Goal: Task Accomplishment & Management: Manage account settings

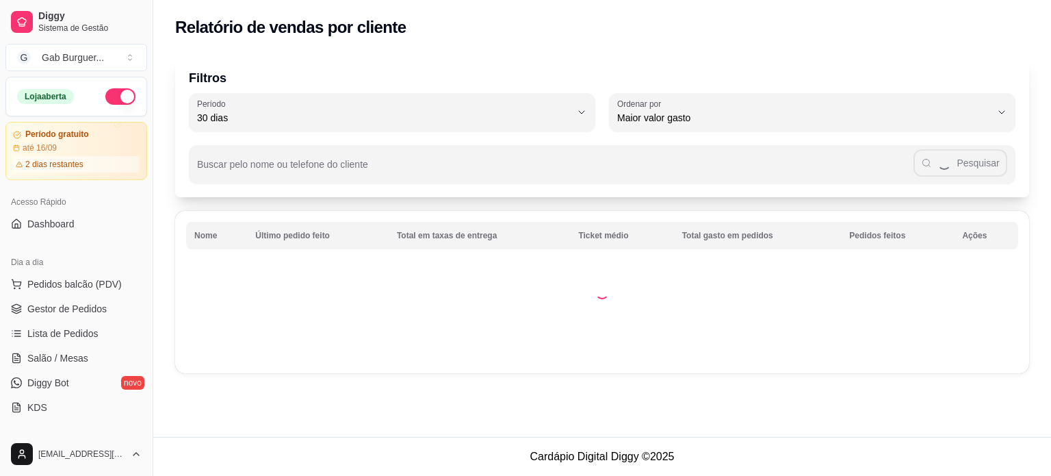
select select "30"
select select "HIGHEST_TOTAL_SPENT_WITH_ORDERS"
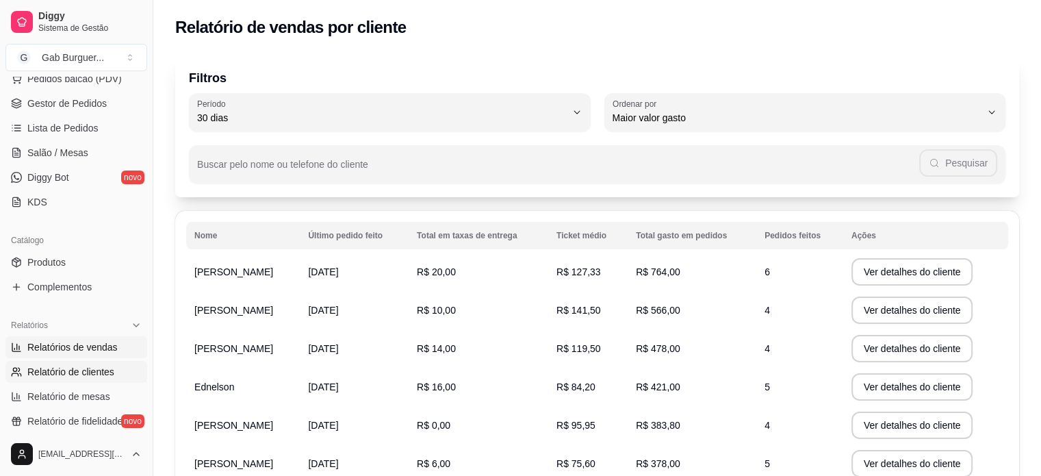
click at [97, 353] on link "Relatórios de vendas" at bounding box center [76, 347] width 142 height 22
select select "ALL"
select select "0"
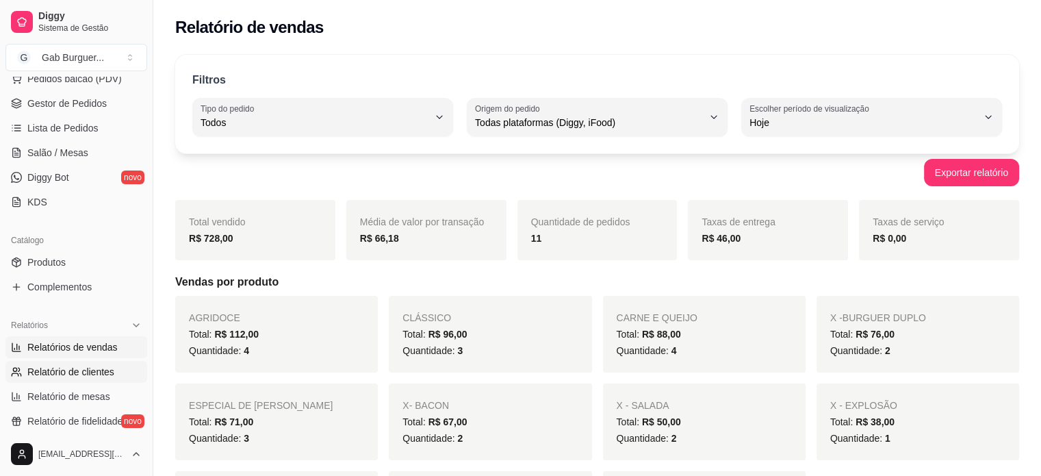
click at [48, 377] on span "Relatório de clientes" at bounding box center [70, 372] width 87 height 14
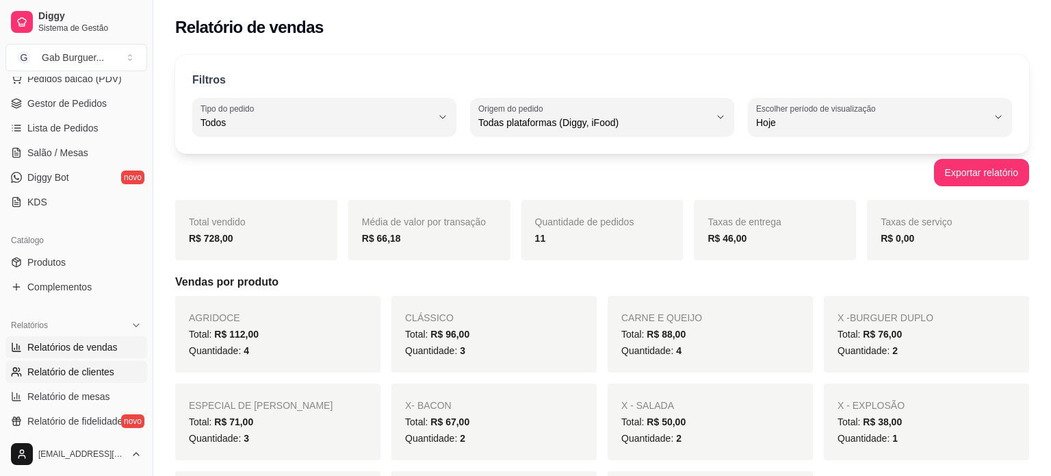
select select "30"
select select "HIGHEST_TOTAL_SPENT_WITH_ORDERS"
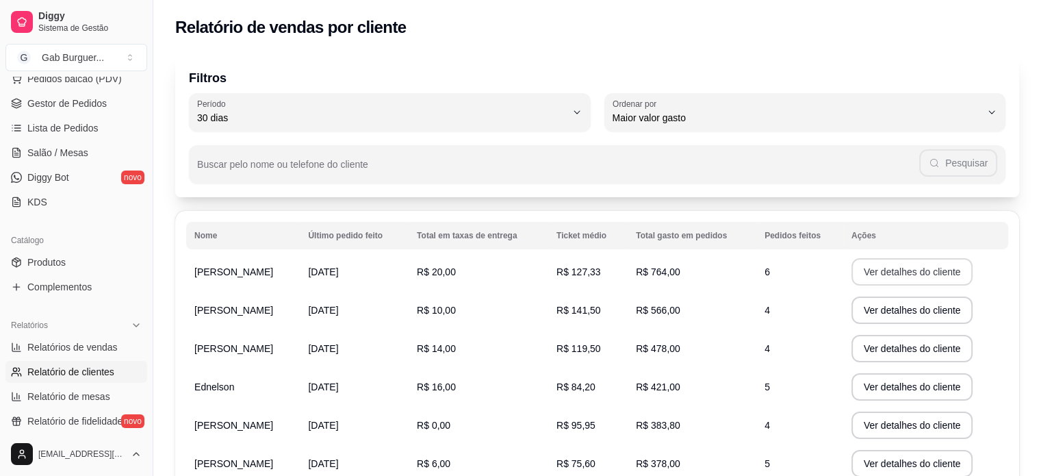
click at [906, 271] on button "Ver detalhes do cliente" at bounding box center [912, 271] width 122 height 27
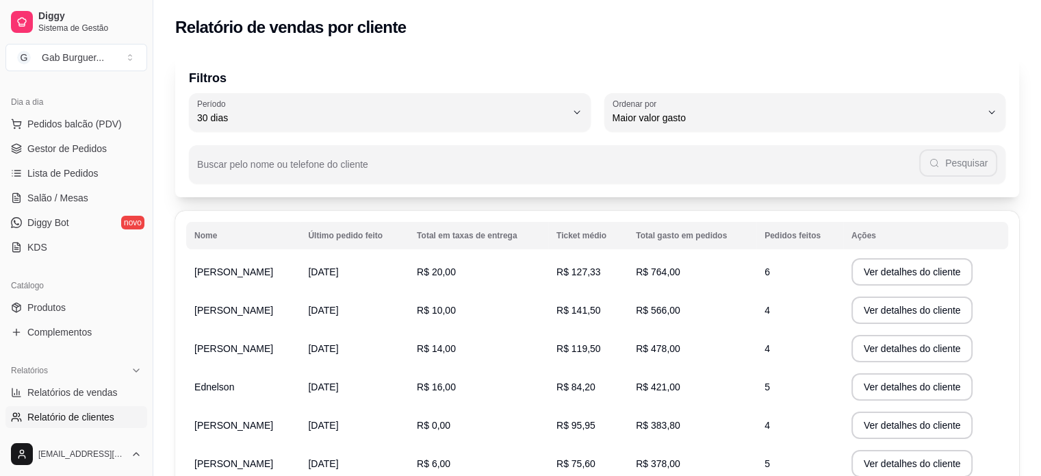
scroll to position [137, 0]
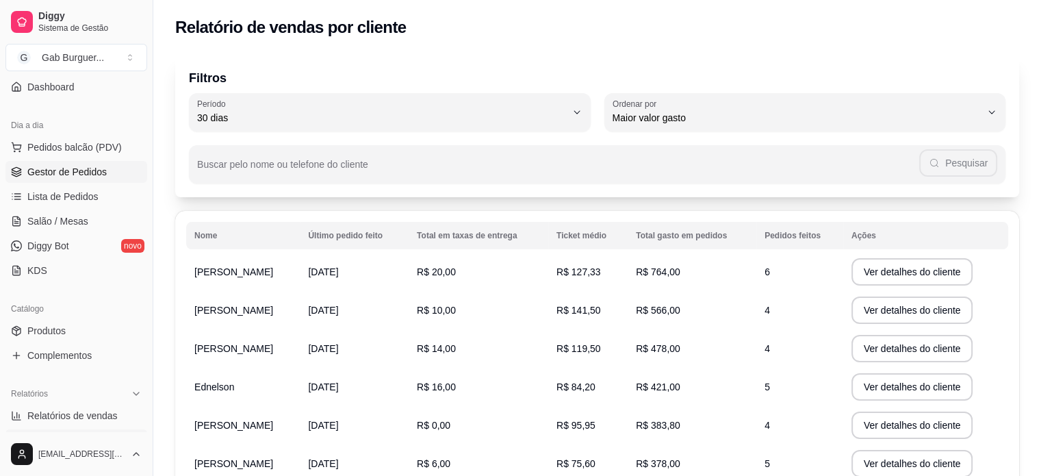
click at [94, 176] on span "Gestor de Pedidos" at bounding box center [66, 172] width 79 height 14
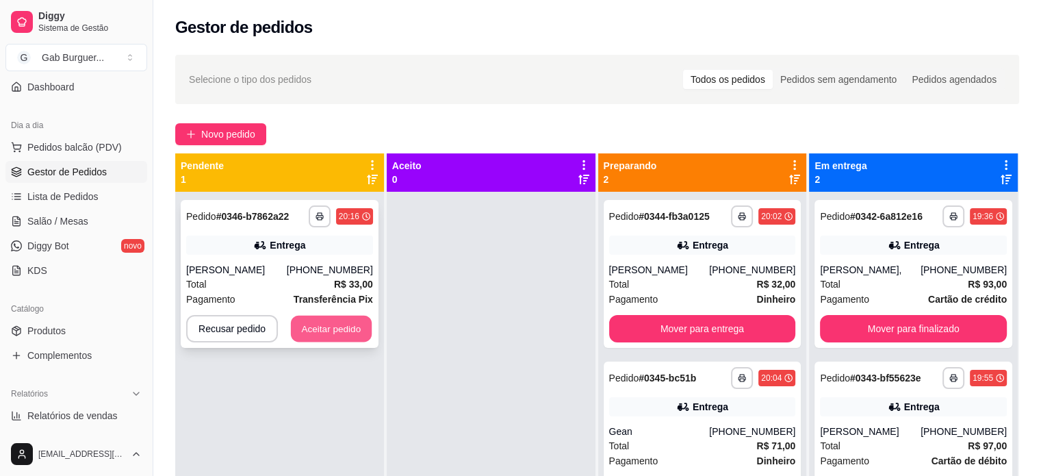
click at [342, 328] on button "Aceitar pedido" at bounding box center [331, 328] width 81 height 27
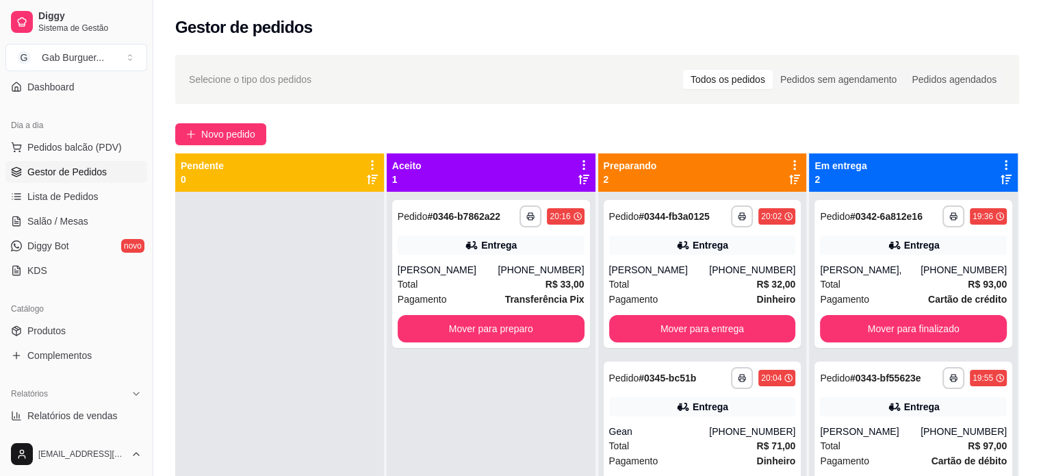
drag, startPoint x: 476, startPoint y: 77, endPoint x: 289, endPoint y: 284, distance: 278.6
click at [285, 285] on div at bounding box center [279, 430] width 209 height 476
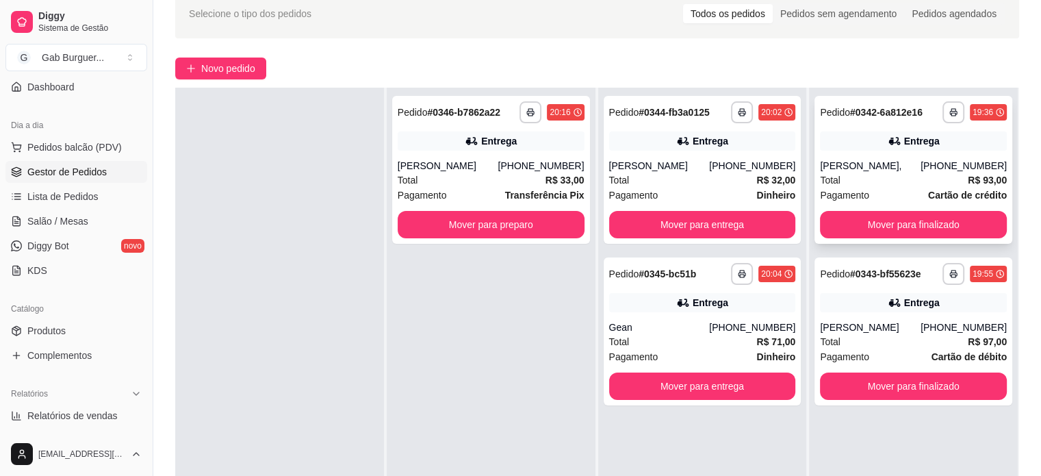
scroll to position [137, 0]
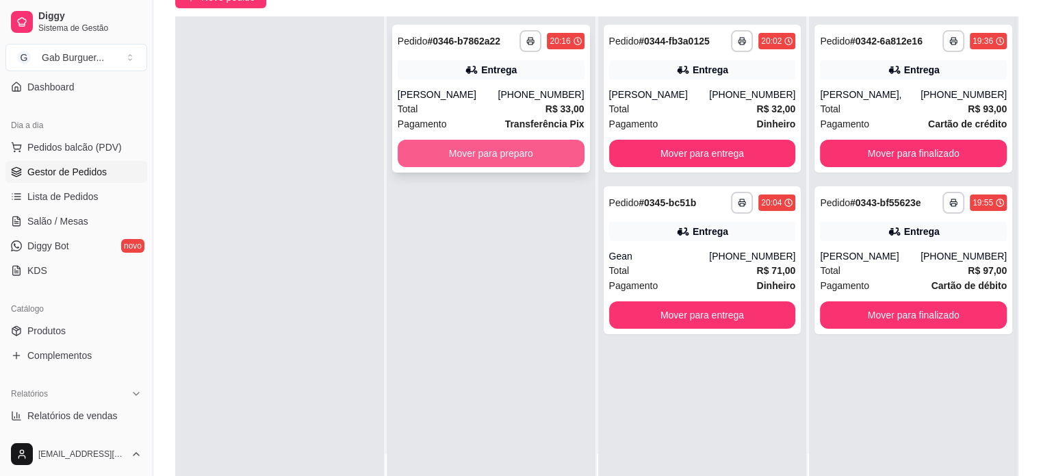
click at [518, 161] on button "Mover para preparo" at bounding box center [491, 153] width 187 height 27
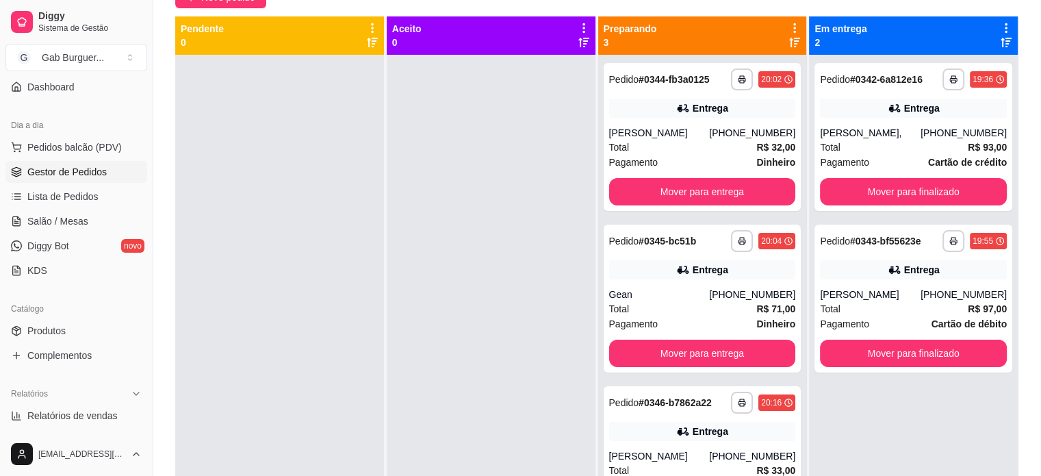
scroll to position [68, 0]
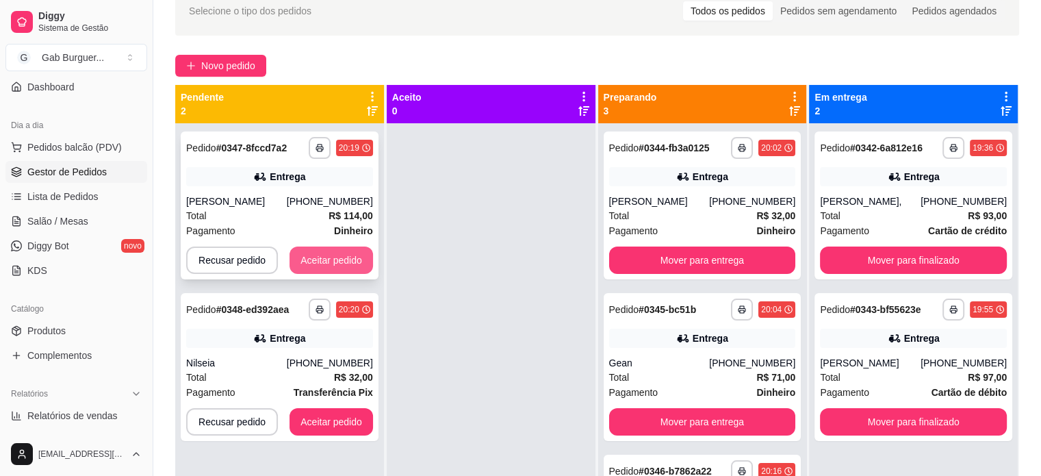
click at [344, 254] on button "Aceitar pedido" at bounding box center [330, 259] width 83 height 27
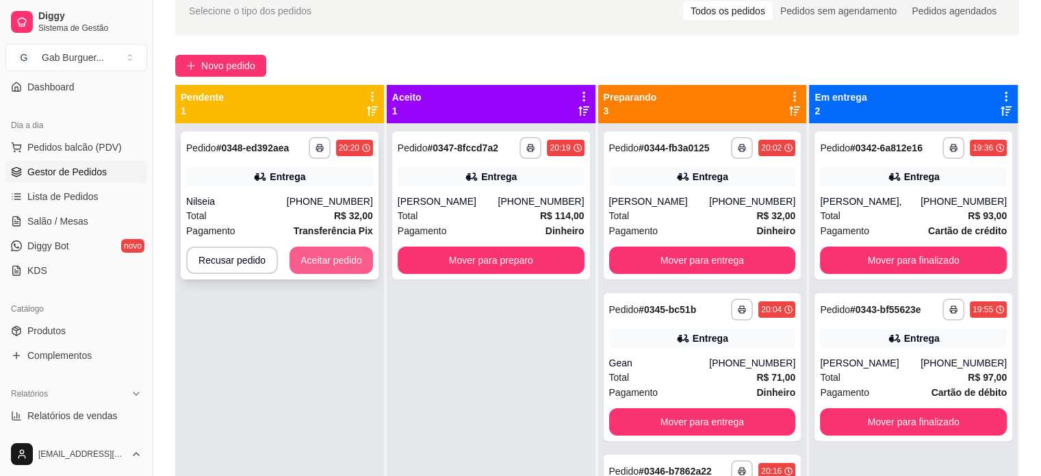
click at [320, 251] on button "Aceitar pedido" at bounding box center [330, 259] width 83 height 27
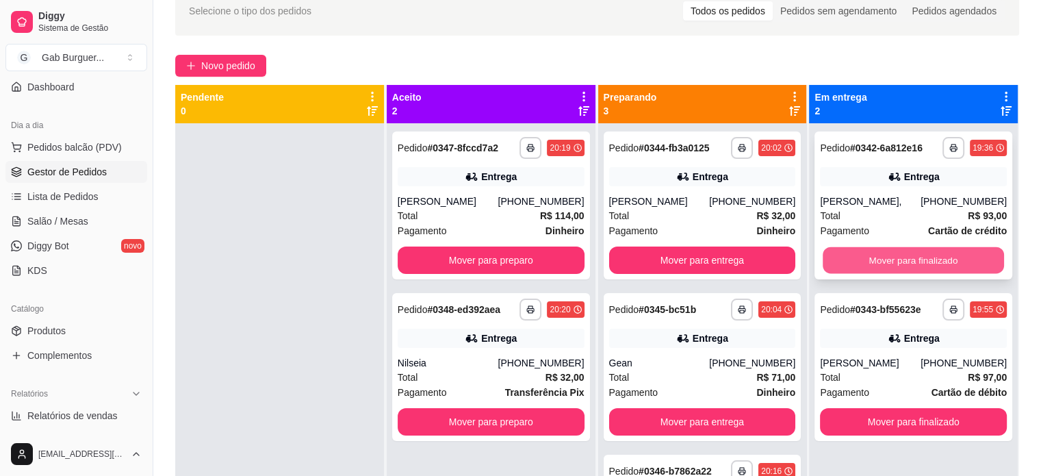
click at [880, 253] on button "Mover para finalizado" at bounding box center [913, 260] width 181 height 27
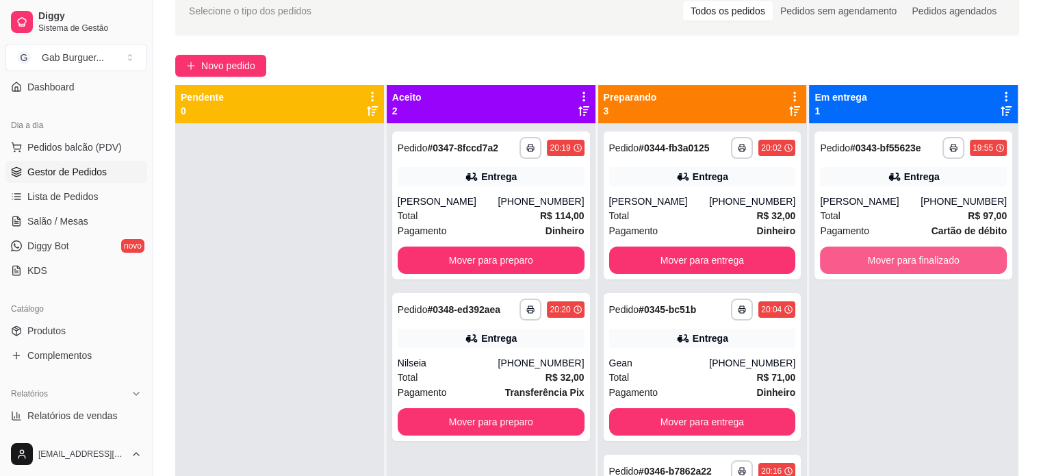
click at [880, 253] on button "Mover para finalizado" at bounding box center [913, 259] width 187 height 27
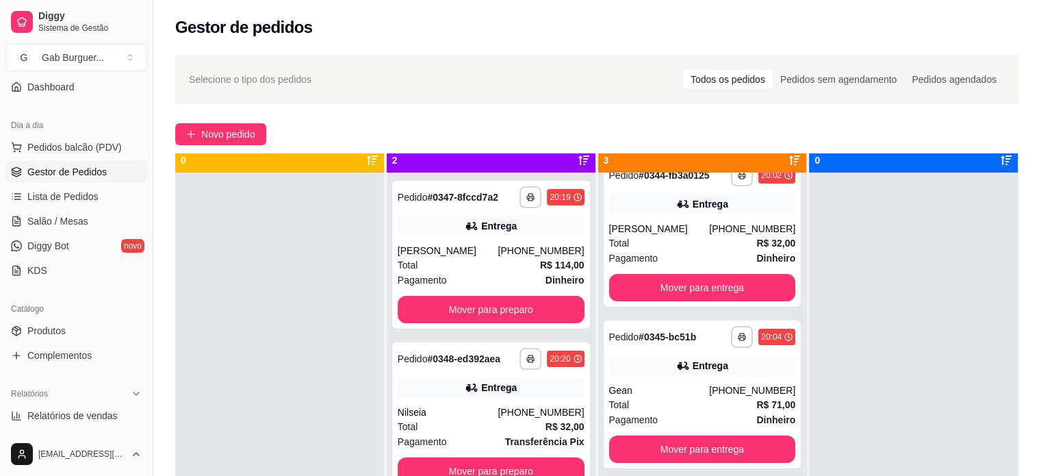
scroll to position [38, 0]
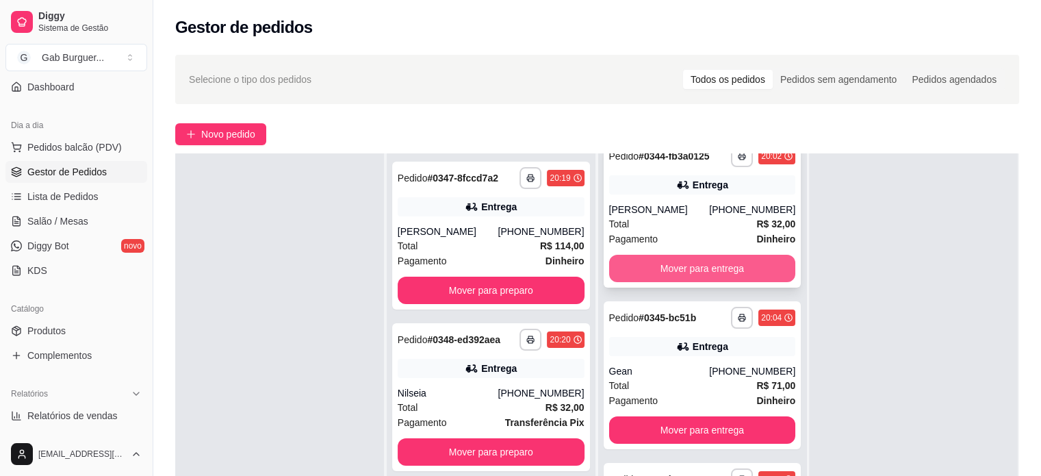
click at [720, 263] on button "Mover para entrega" at bounding box center [702, 268] width 187 height 27
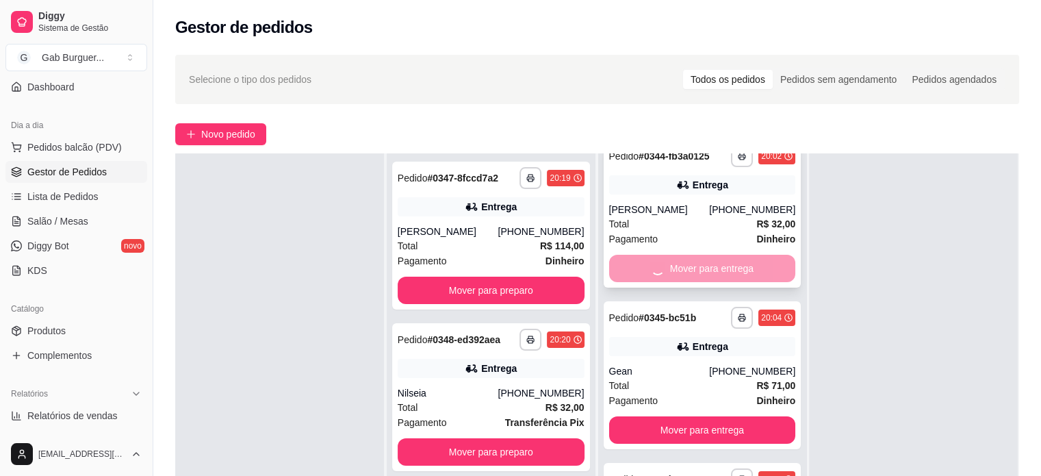
scroll to position [0, 0]
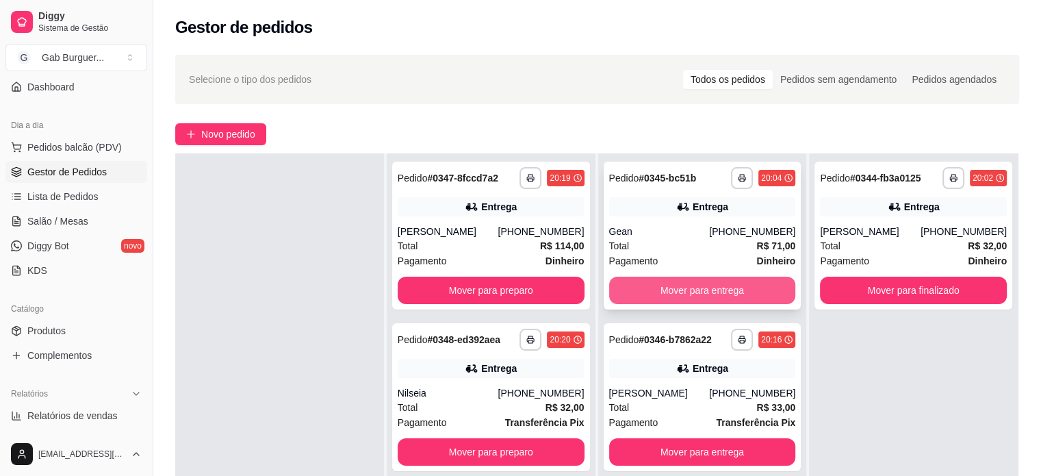
click at [714, 290] on button "Mover para entrega" at bounding box center [702, 289] width 187 height 27
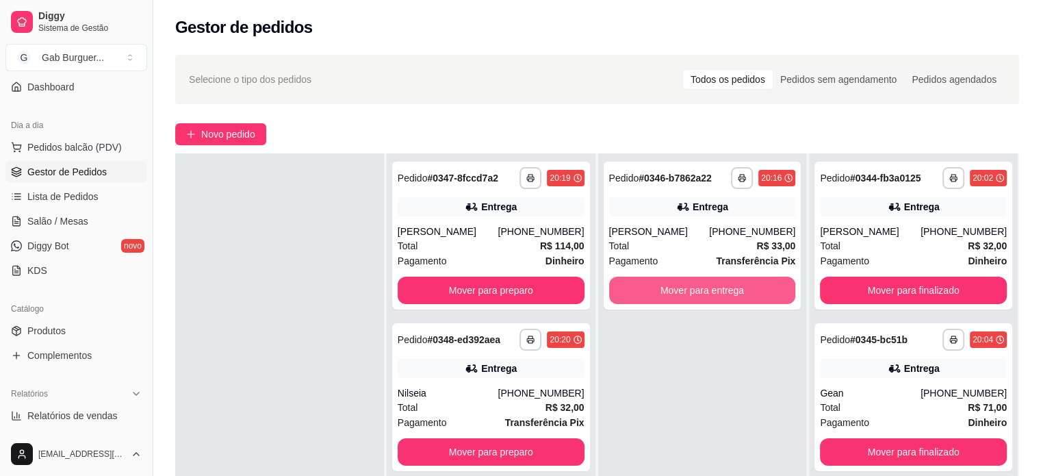
click at [714, 290] on button "Mover para entrega" at bounding box center [702, 289] width 187 height 27
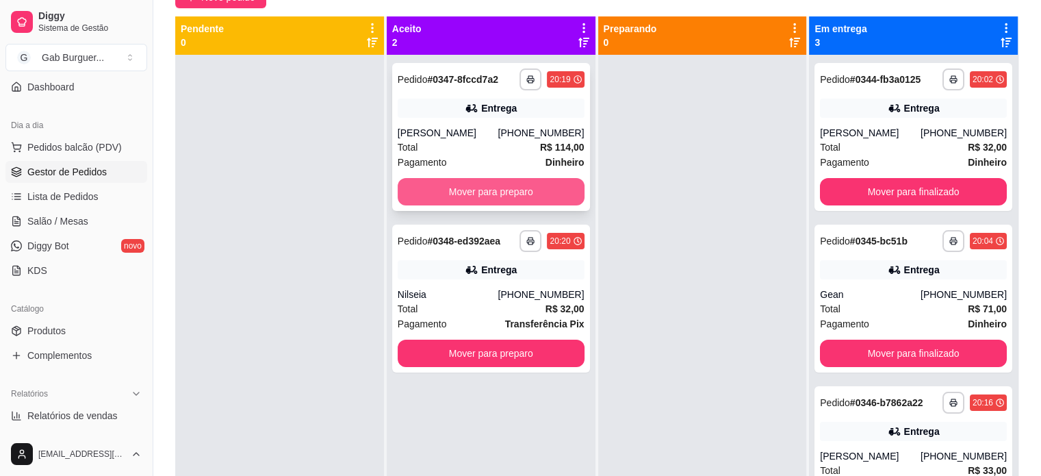
click at [565, 196] on button "Mover para preparo" at bounding box center [491, 191] width 187 height 27
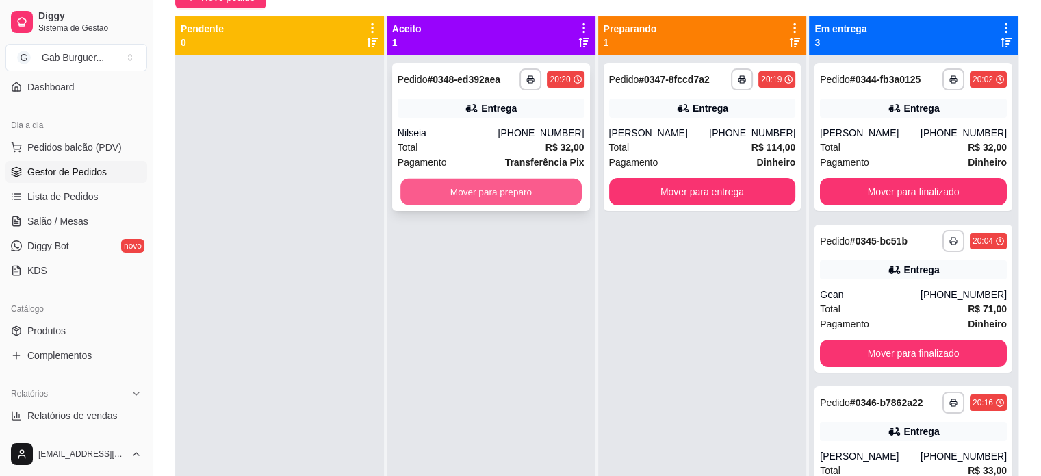
click at [569, 194] on button "Mover para preparo" at bounding box center [490, 192] width 181 height 27
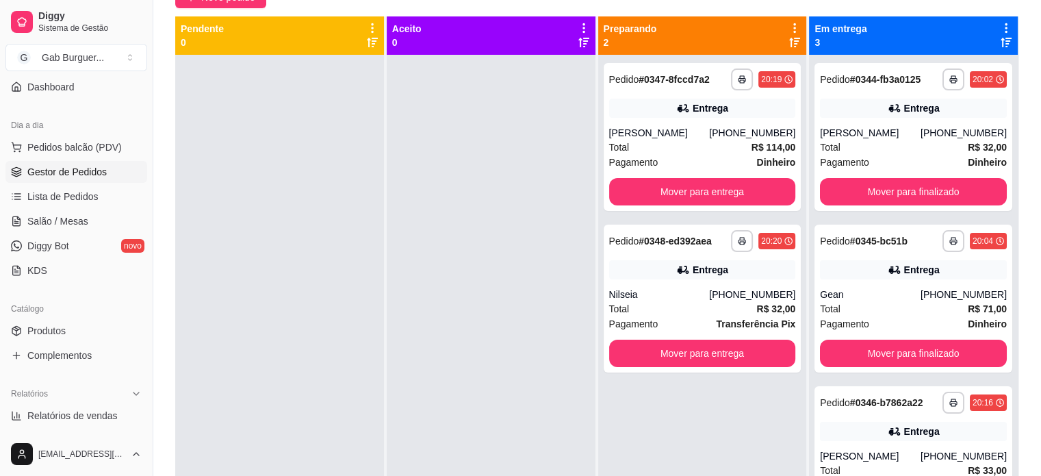
click at [545, 213] on div at bounding box center [491, 293] width 209 height 476
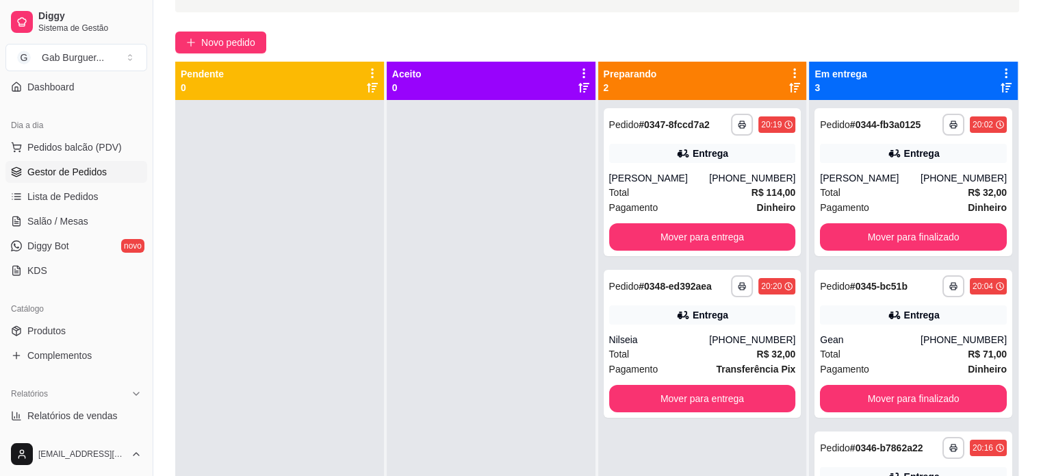
scroll to position [68, 0]
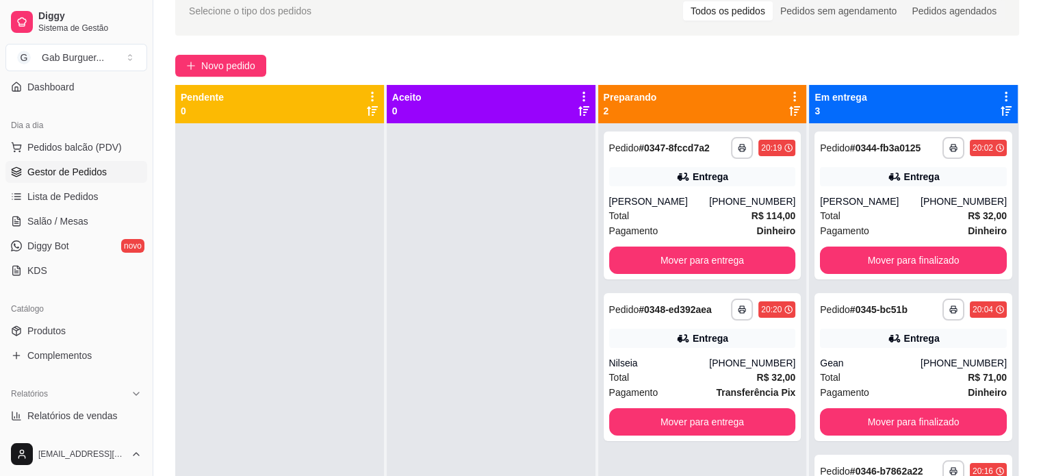
click at [558, 292] on div at bounding box center [491, 361] width 209 height 476
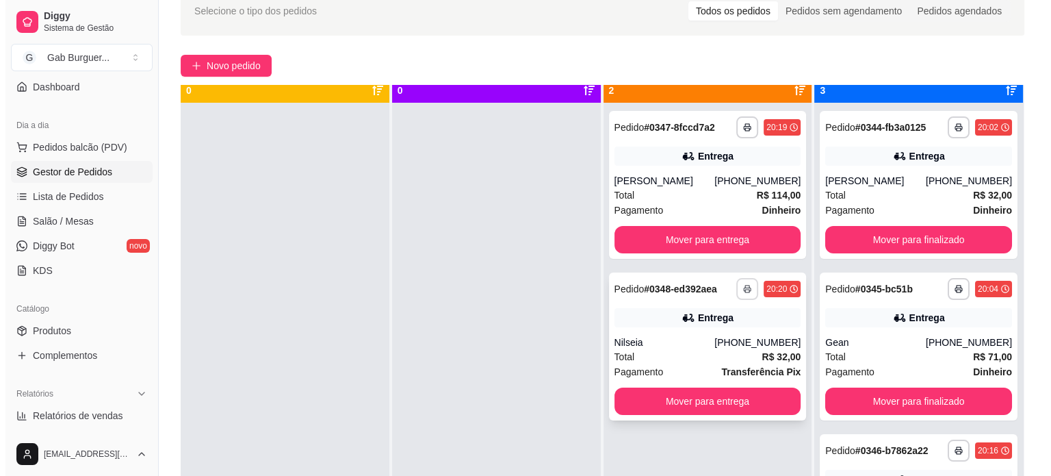
scroll to position [38, 0]
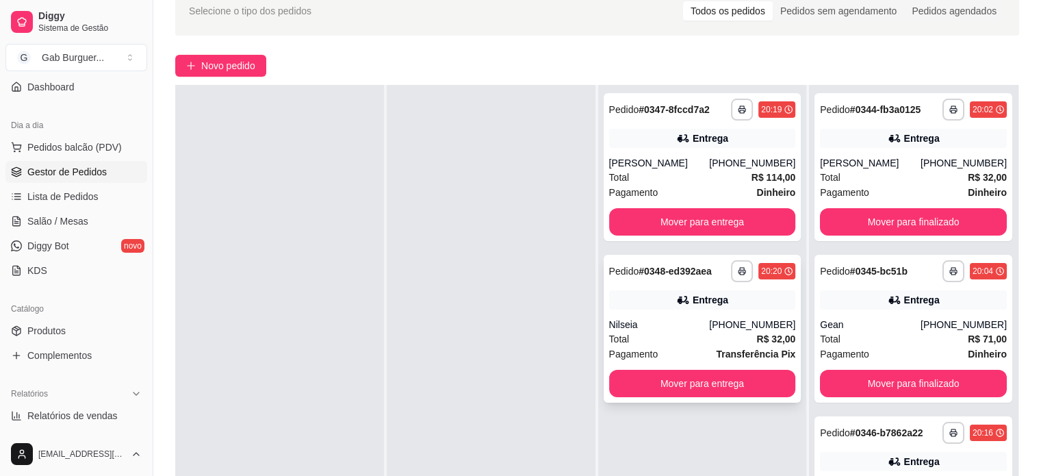
click at [627, 281] on div "**********" at bounding box center [702, 271] width 187 height 22
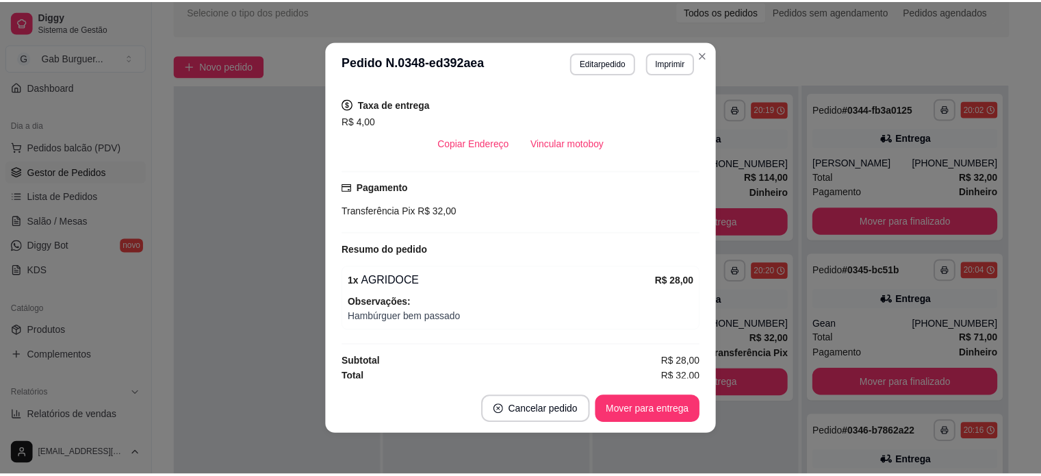
scroll to position [276, 0]
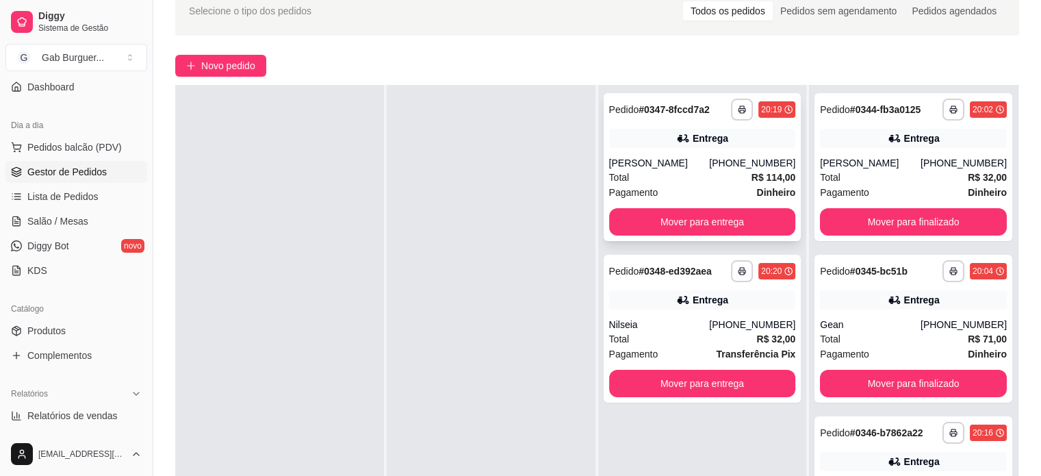
click at [703, 177] on div "Total R$ 114,00" at bounding box center [702, 177] width 187 height 15
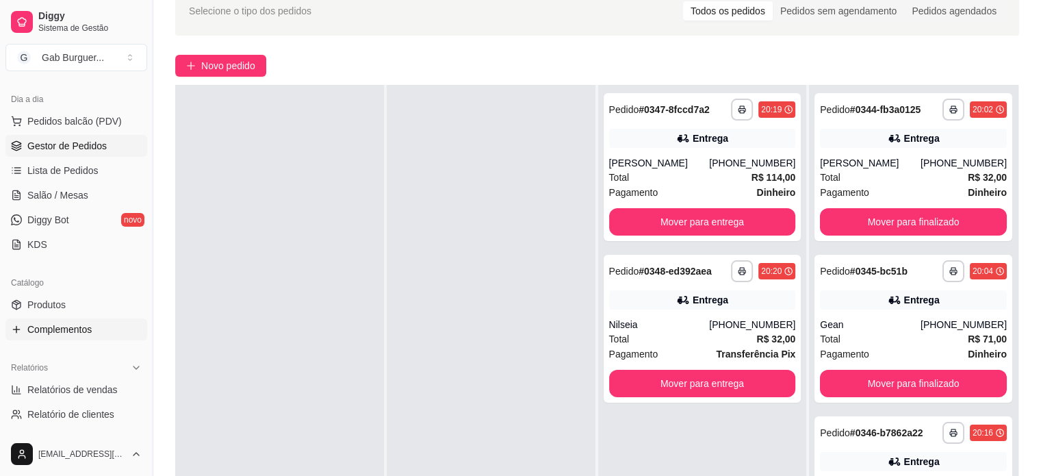
scroll to position [205, 0]
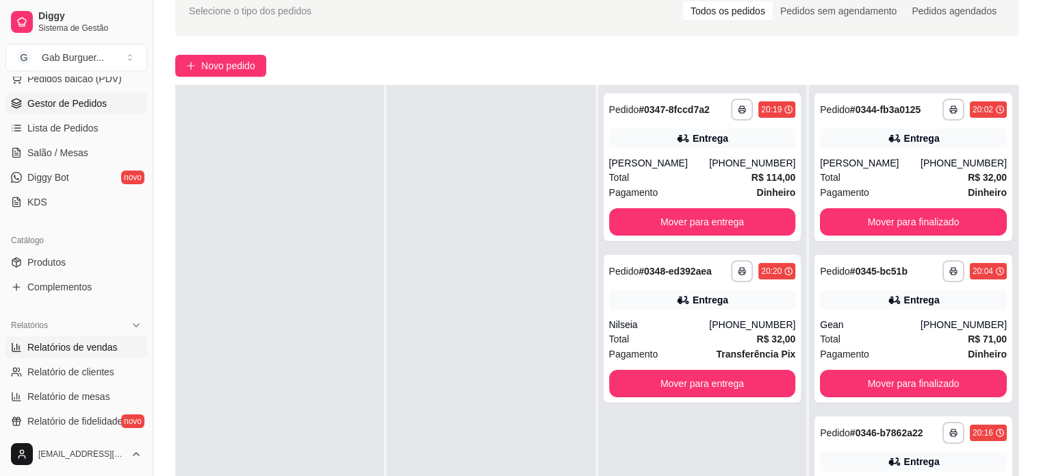
click at [72, 344] on span "Relatórios de vendas" at bounding box center [72, 347] width 90 height 14
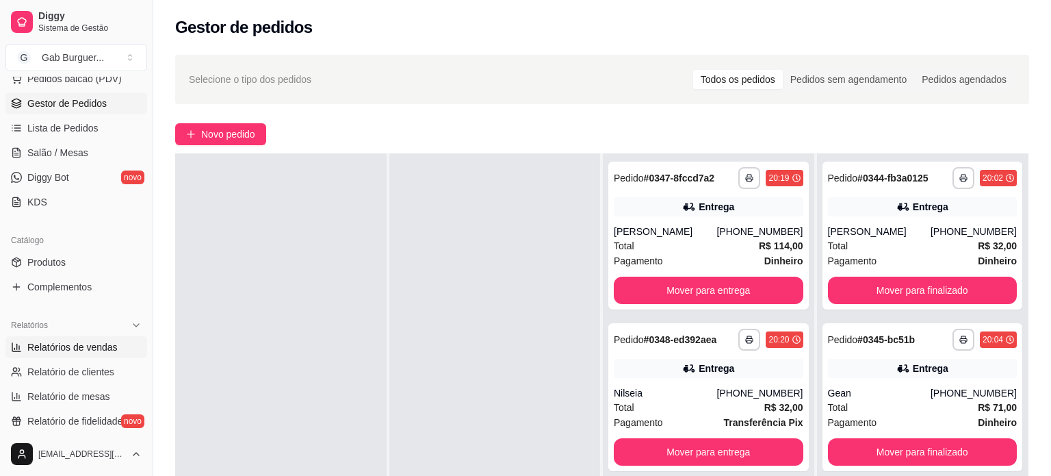
select select "ALL"
select select "0"
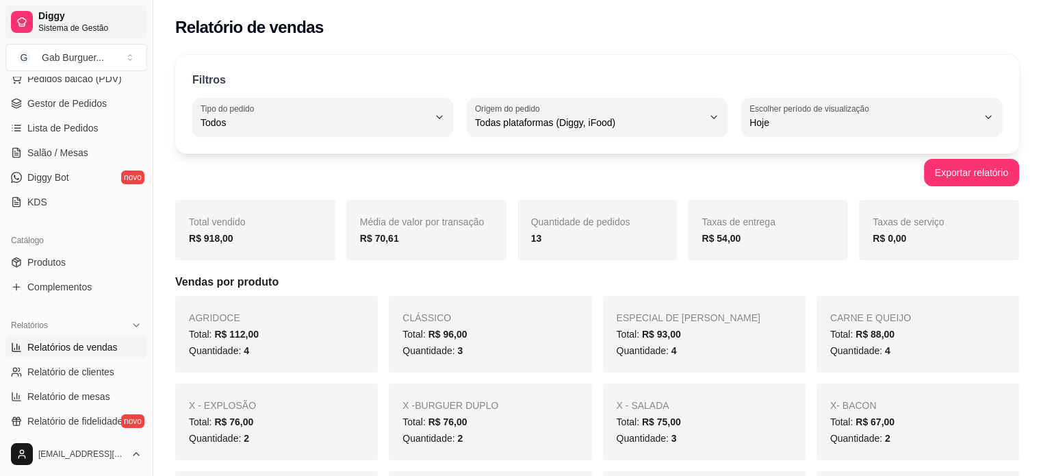
scroll to position [68, 0]
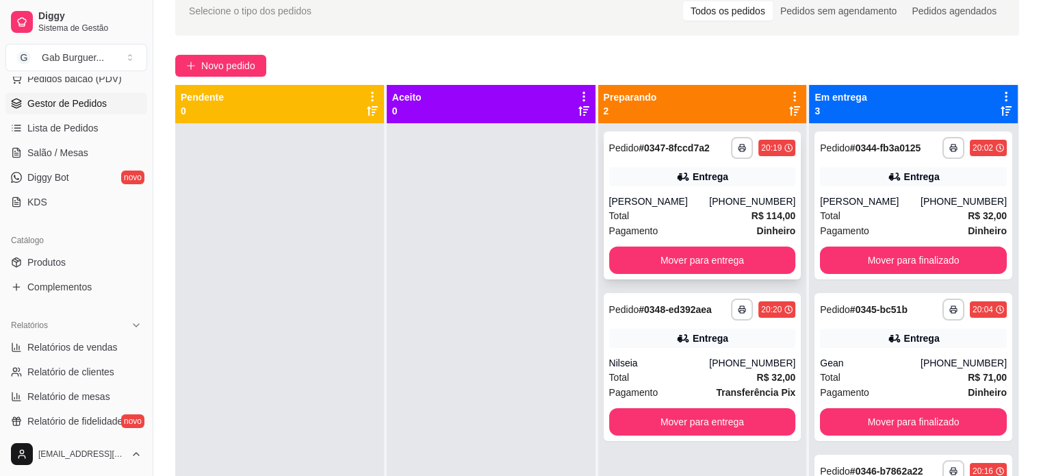
click at [763, 152] on div "20:19" at bounding box center [771, 147] width 21 height 11
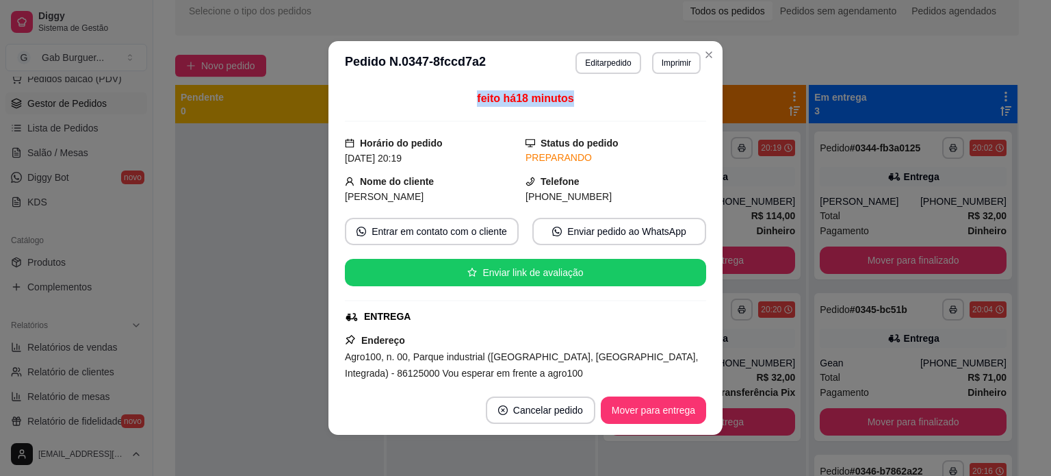
drag, startPoint x: 457, startPoint y: 106, endPoint x: 571, endPoint y: 111, distance: 114.4
click at [571, 111] on div "feito há 18 minutos" at bounding box center [525, 105] width 361 height 31
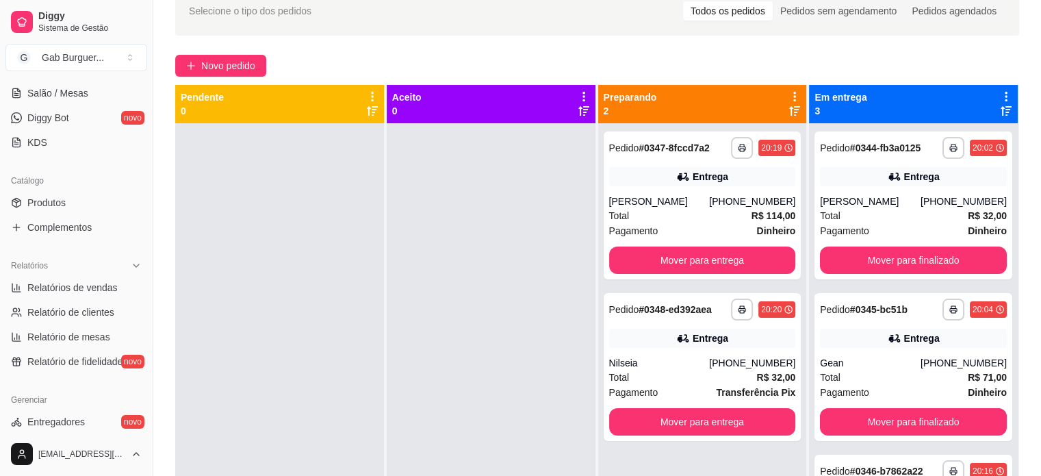
scroll to position [274, 0]
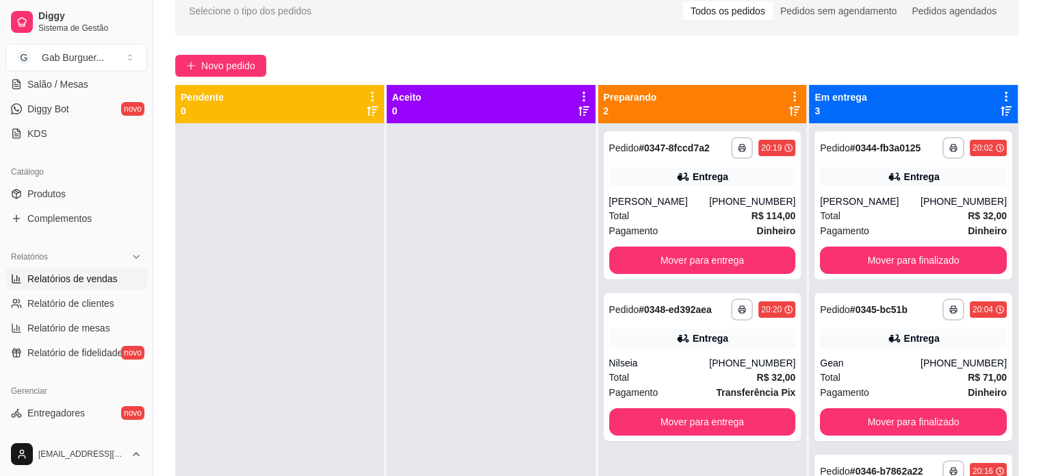
click at [79, 276] on span "Relatórios de vendas" at bounding box center [72, 279] width 90 height 14
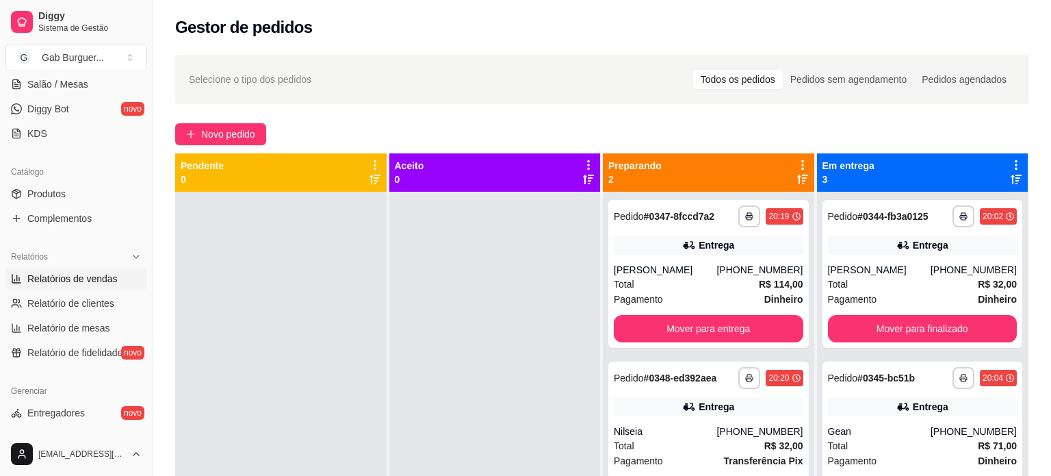
select select "ALL"
select select "0"
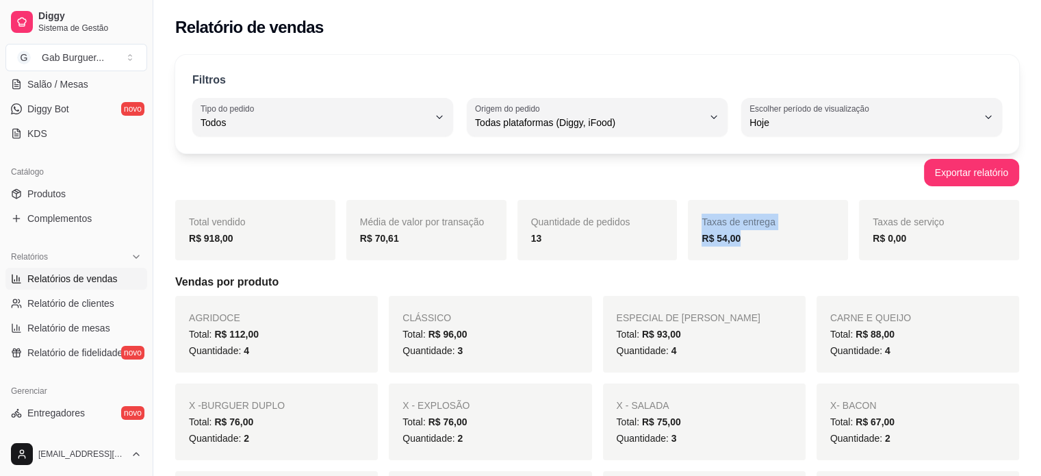
drag, startPoint x: 755, startPoint y: 233, endPoint x: 668, endPoint y: 237, distance: 87.0
click at [668, 237] on div "Total vendido R$ 918,00 Média de valor por transação R$ 70,61 Quantidade de ped…" at bounding box center [597, 230] width 844 height 60
click at [758, 243] on div "R$ 54,00" at bounding box center [767, 238] width 133 height 16
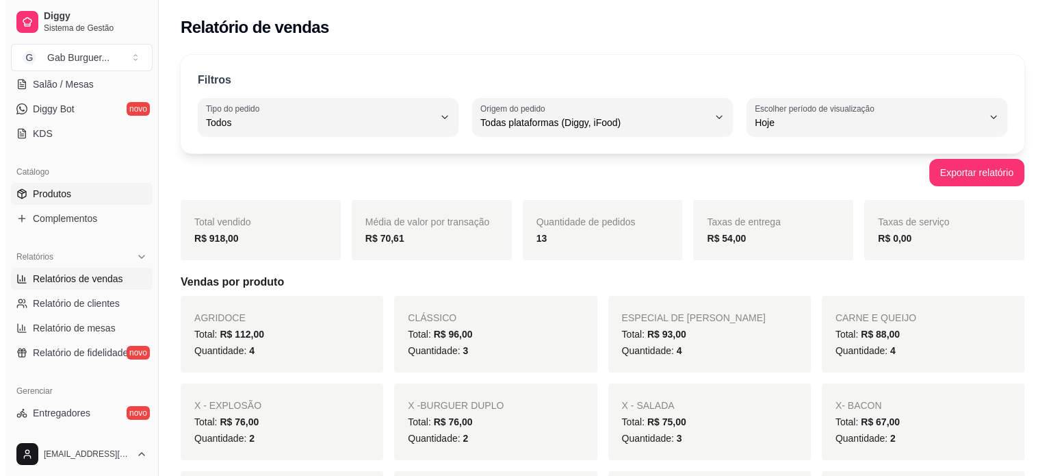
scroll to position [137, 0]
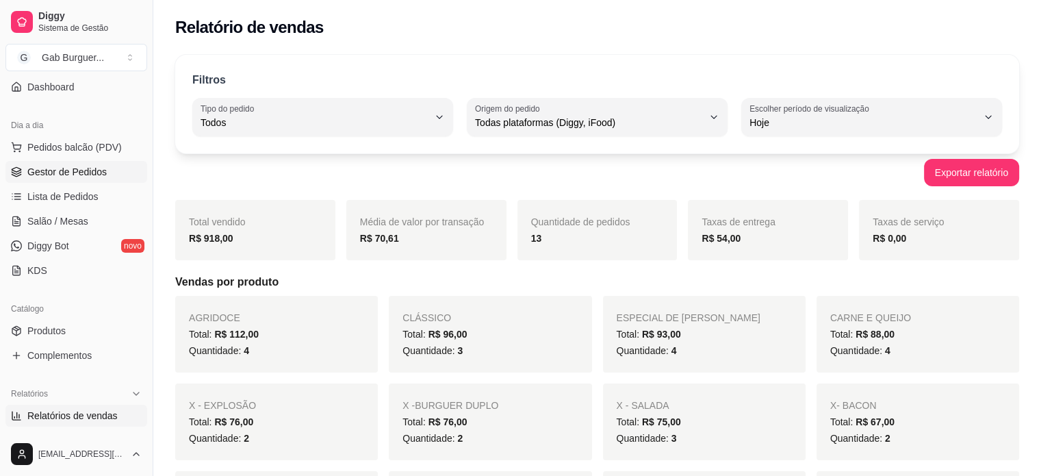
click at [93, 166] on span "Gestor de Pedidos" at bounding box center [66, 172] width 79 height 14
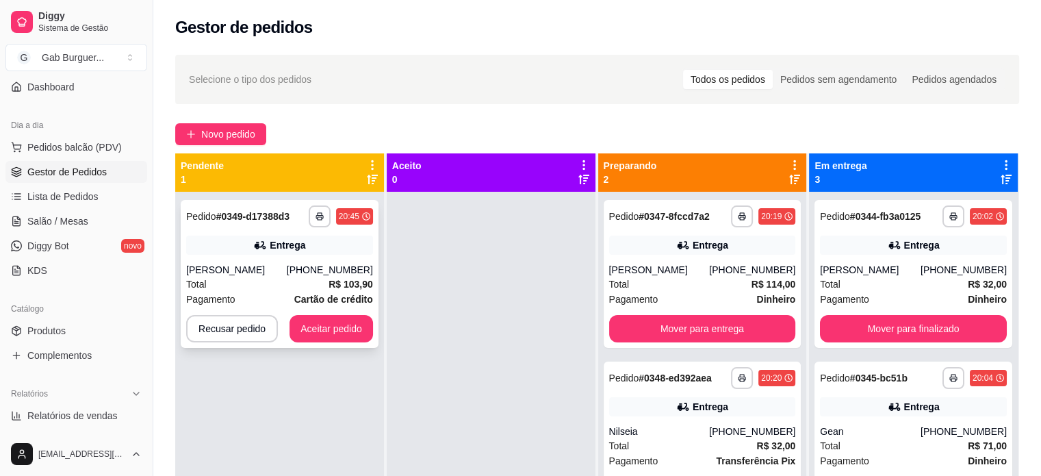
click at [268, 216] on strong "# 0349-d17388d3" at bounding box center [252, 216] width 73 height 11
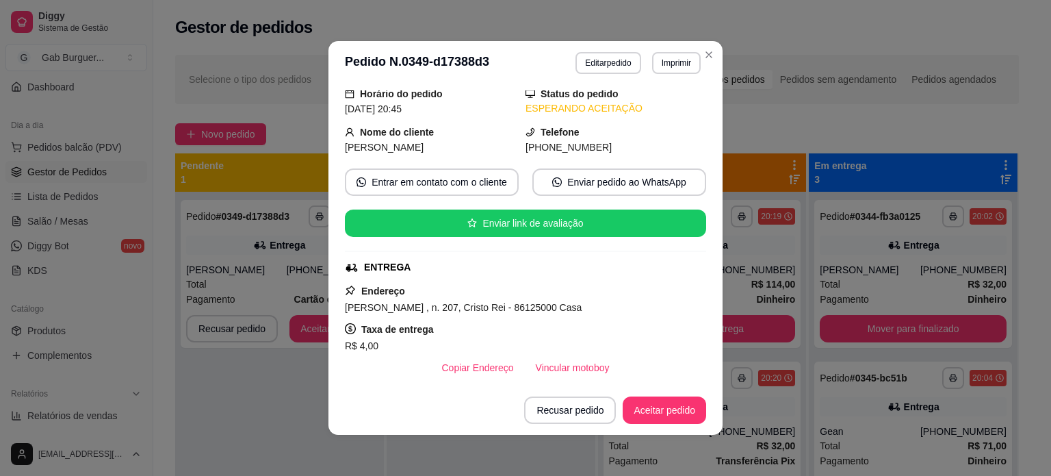
scroll to position [137, 0]
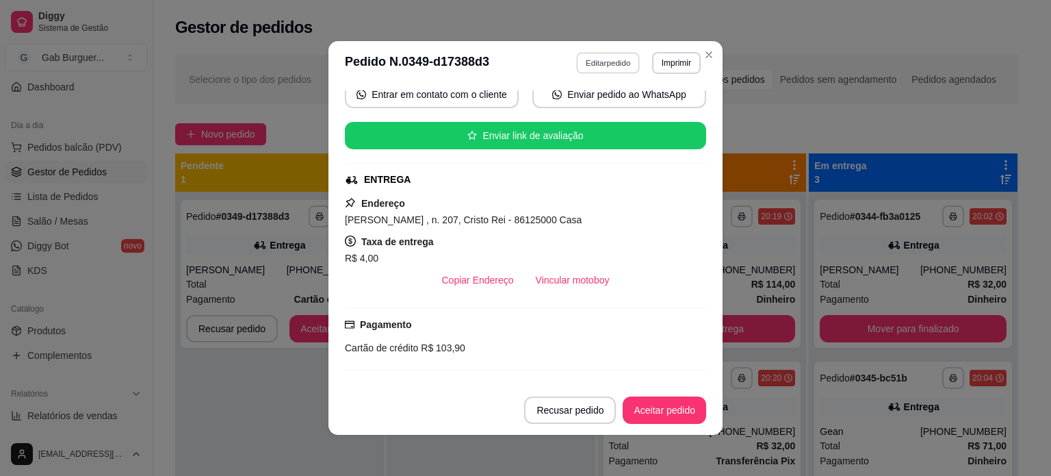
click at [591, 56] on button "Editar pedido" at bounding box center [609, 62] width 64 height 21
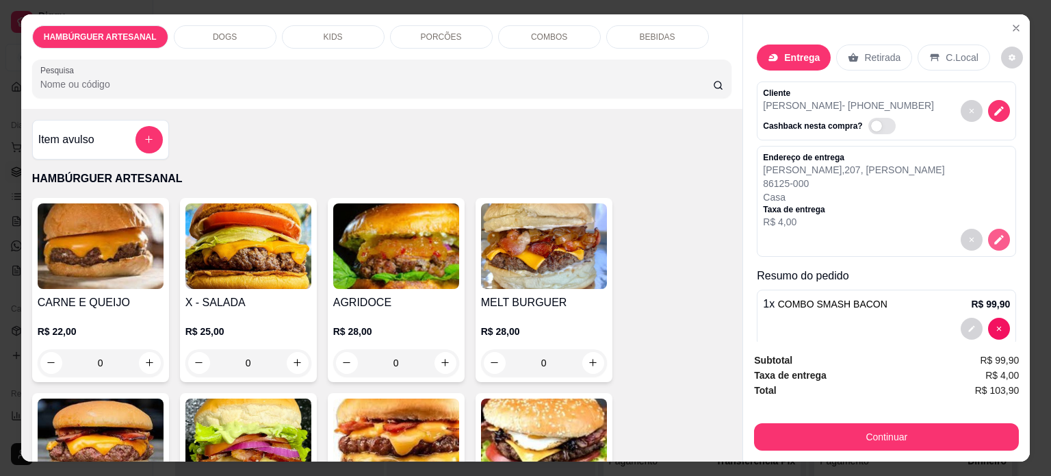
click at [993, 233] on icon "decrease-product-quantity" at bounding box center [999, 239] width 12 height 12
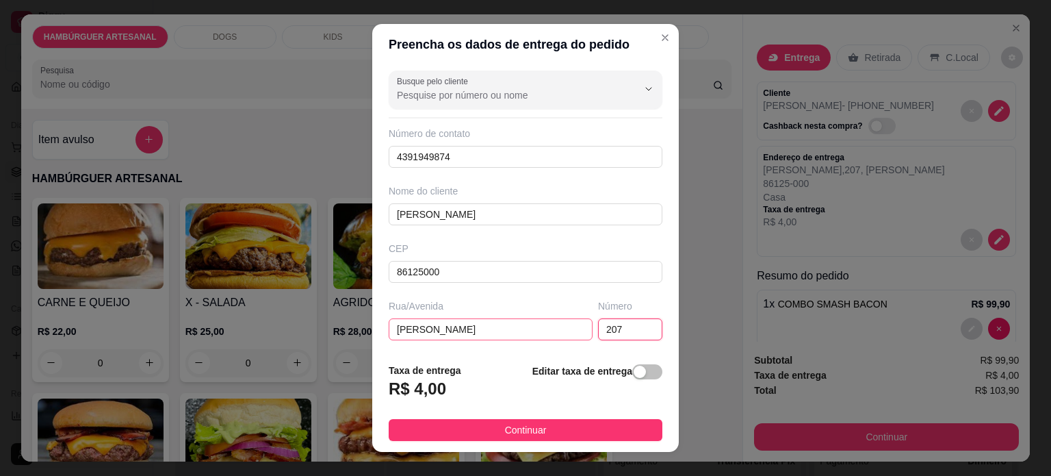
drag, startPoint x: 613, startPoint y: 336, endPoint x: 528, endPoint y: 327, distance: 85.3
click at [528, 327] on div "[STREET_ADDRESS]" at bounding box center [525, 319] width 279 height 41
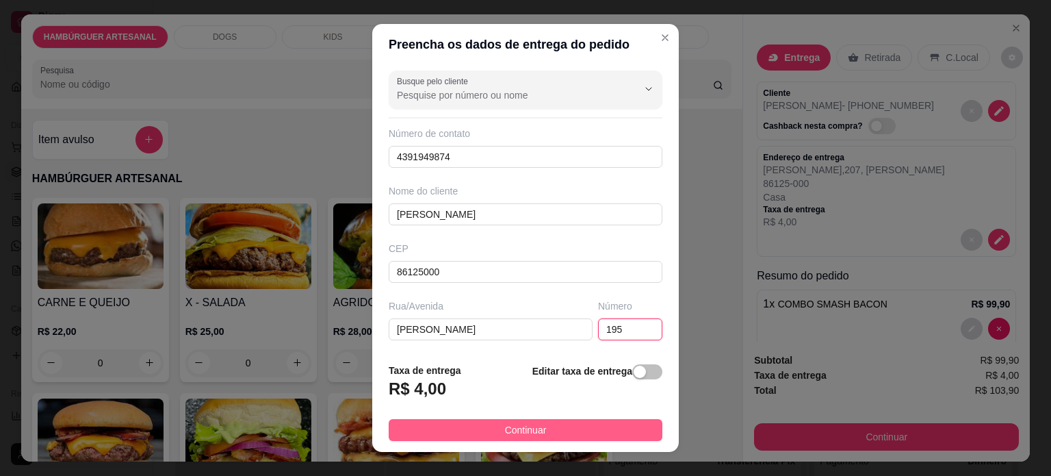
type input "195"
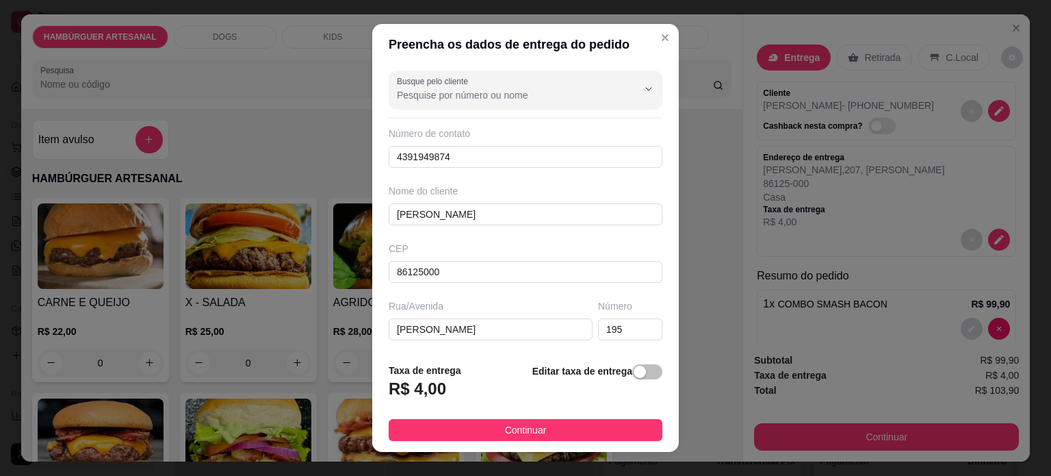
click at [580, 432] on button "Continuar" at bounding box center [526, 430] width 274 height 22
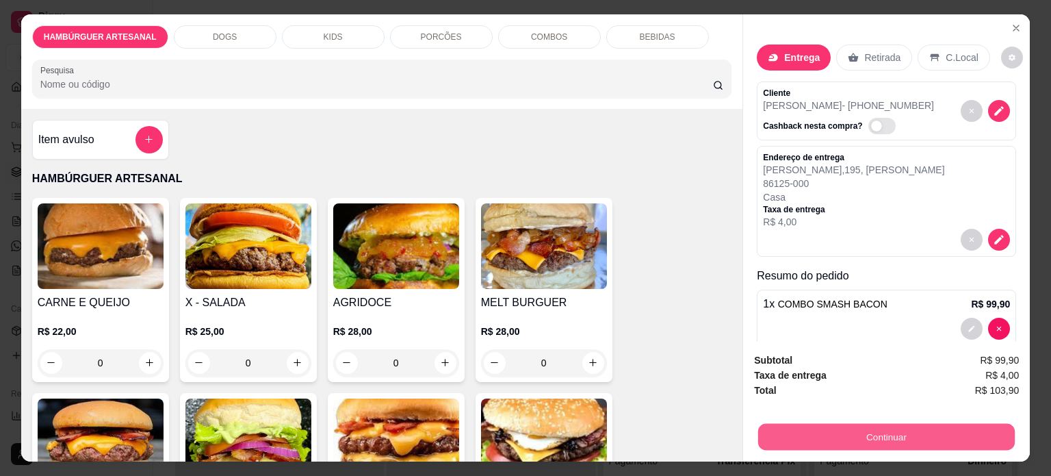
click at [954, 424] on button "Continuar" at bounding box center [886, 437] width 257 height 27
click at [905, 426] on button "Continuar" at bounding box center [886, 436] width 265 height 27
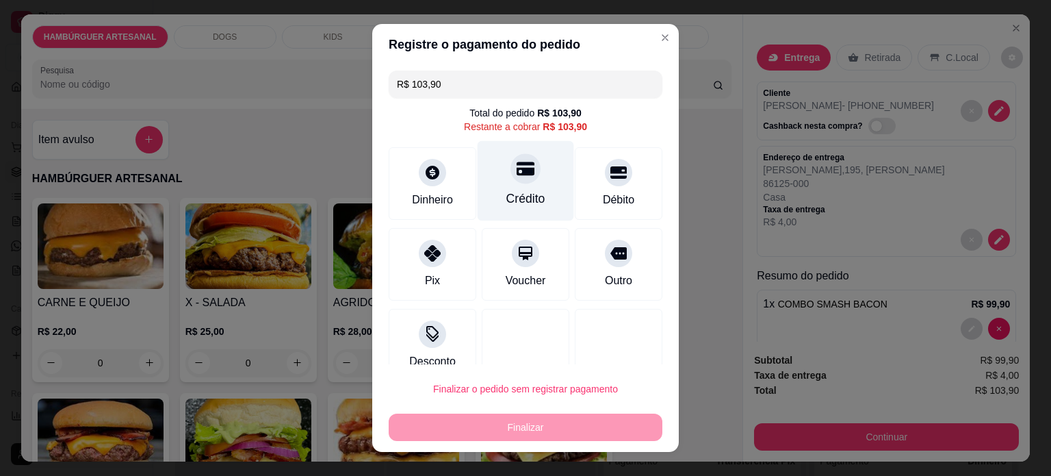
click at [517, 175] on icon at bounding box center [526, 168] width 18 height 18
type input "R$ 0,00"
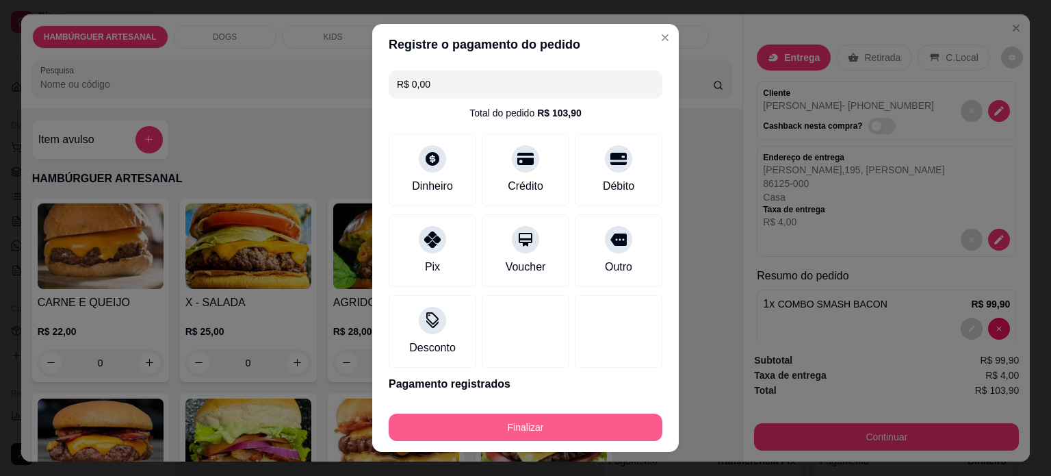
click at [566, 424] on button "Finalizar" at bounding box center [526, 426] width 274 height 27
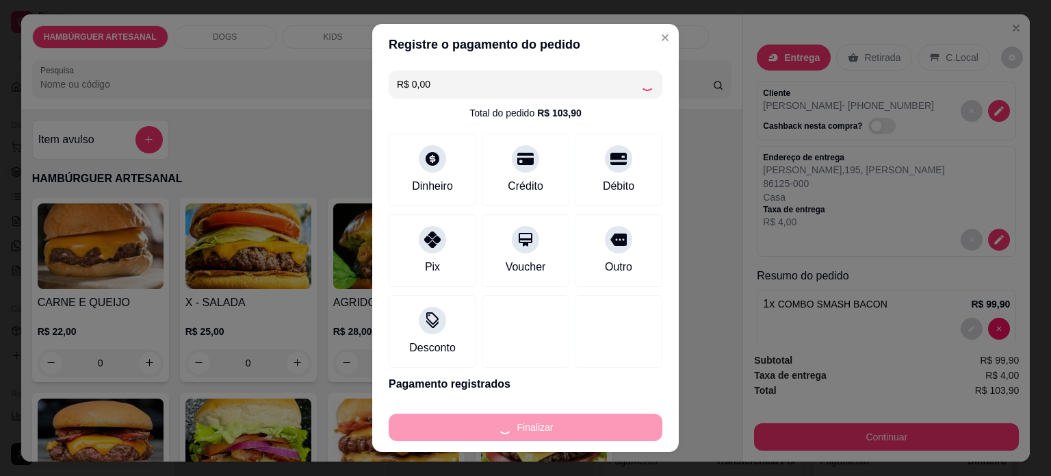
type input "0"
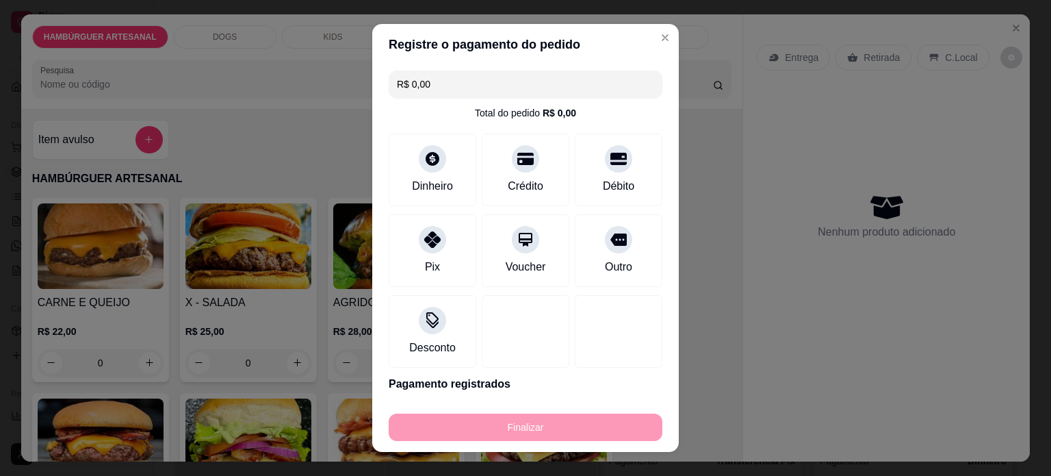
type input "-R$ 103,90"
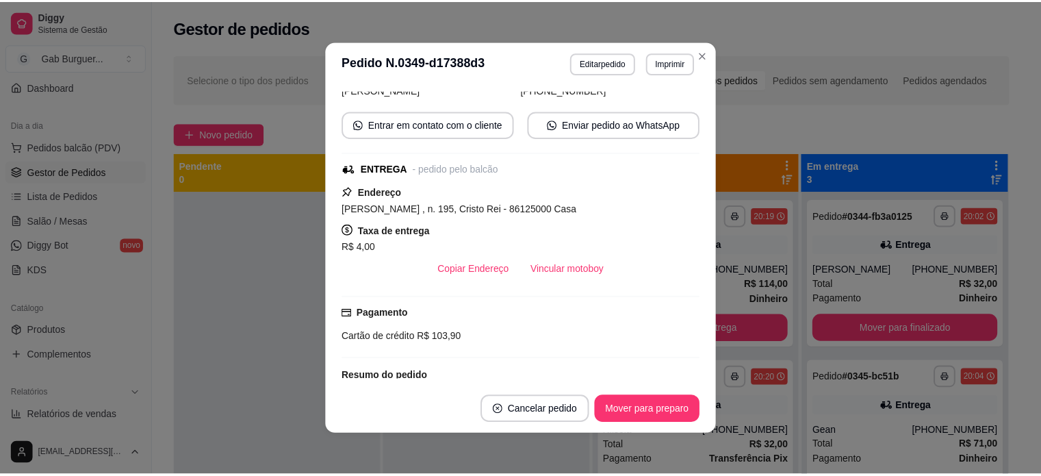
scroll to position [167, 0]
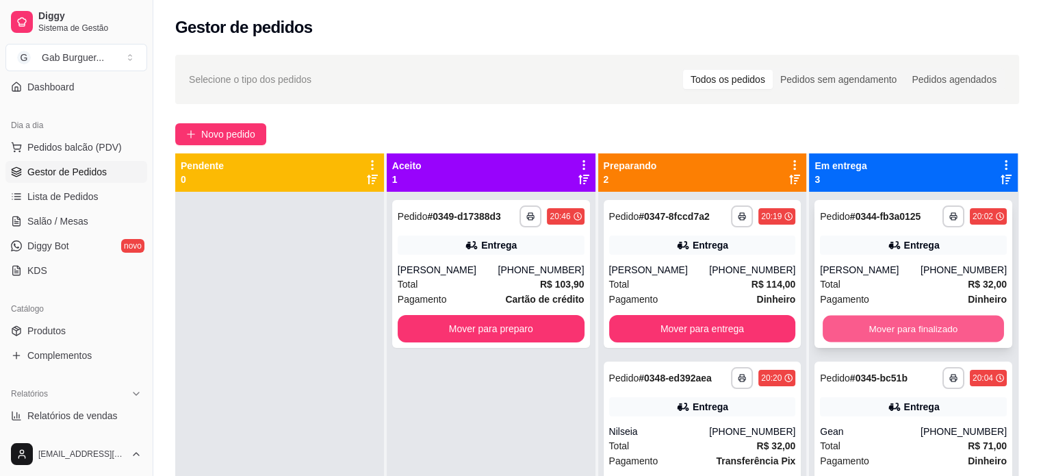
click at [884, 331] on button "Mover para finalizado" at bounding box center [913, 328] width 181 height 27
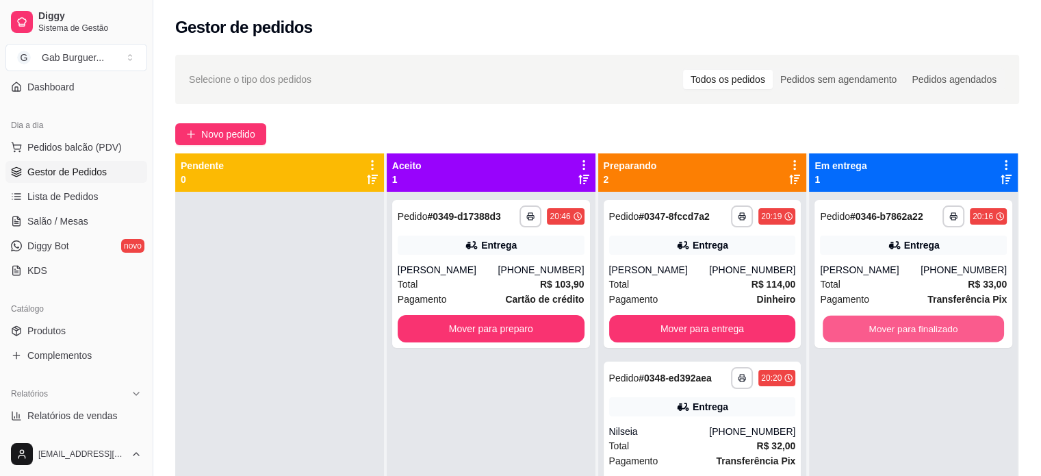
click at [884, 331] on button "Mover para finalizado" at bounding box center [913, 328] width 181 height 27
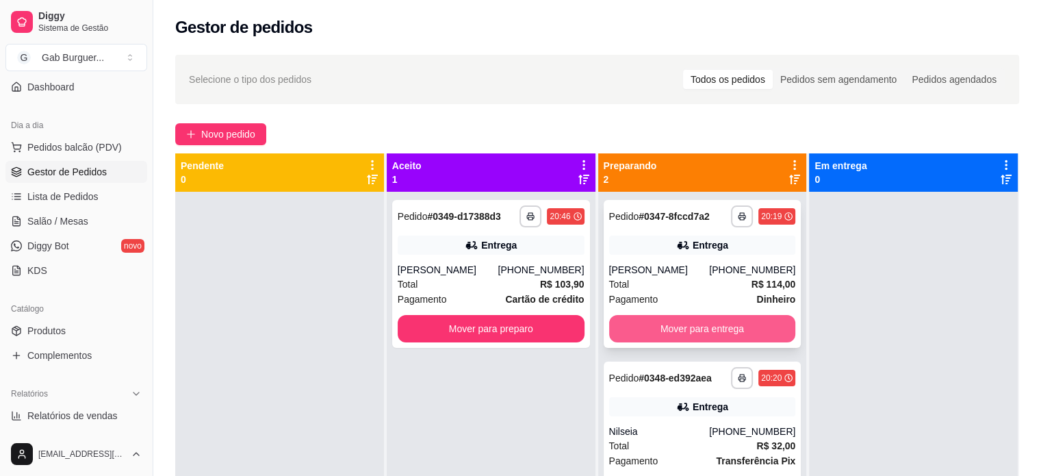
click at [745, 328] on button "Mover para entrega" at bounding box center [702, 328] width 187 height 27
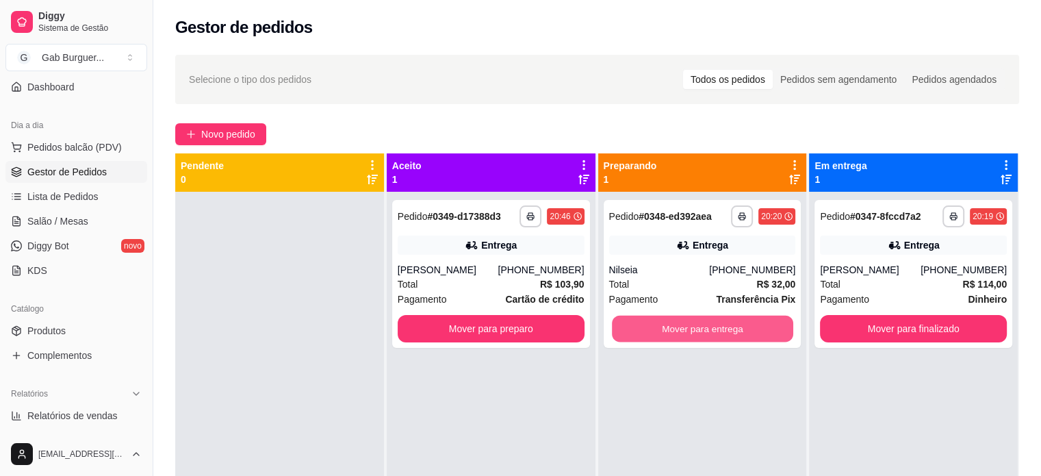
click at [745, 328] on button "Mover para entrega" at bounding box center [702, 328] width 181 height 27
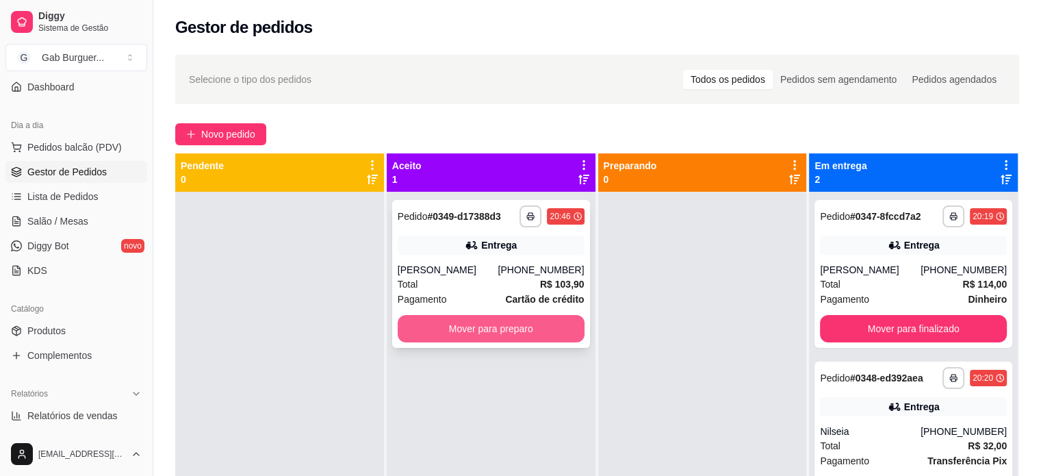
click at [507, 328] on button "Mover para preparo" at bounding box center [491, 328] width 187 height 27
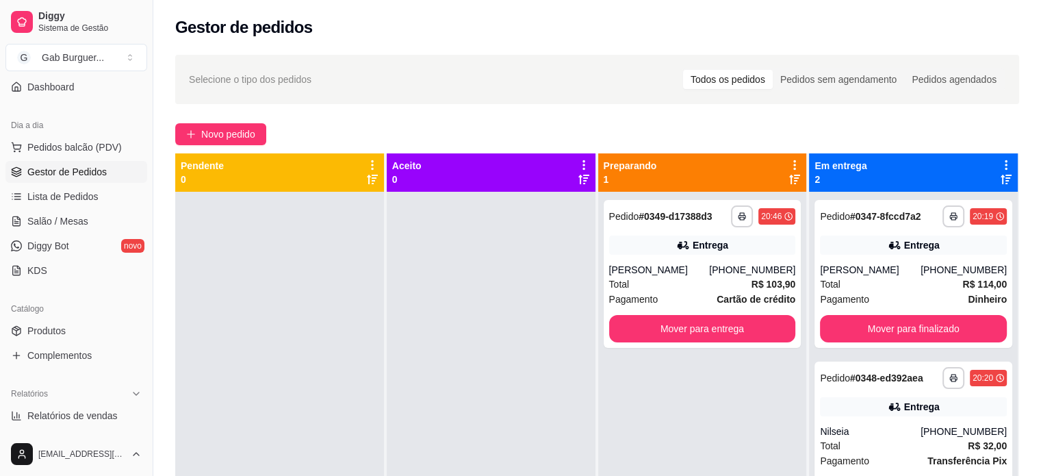
scroll to position [38, 0]
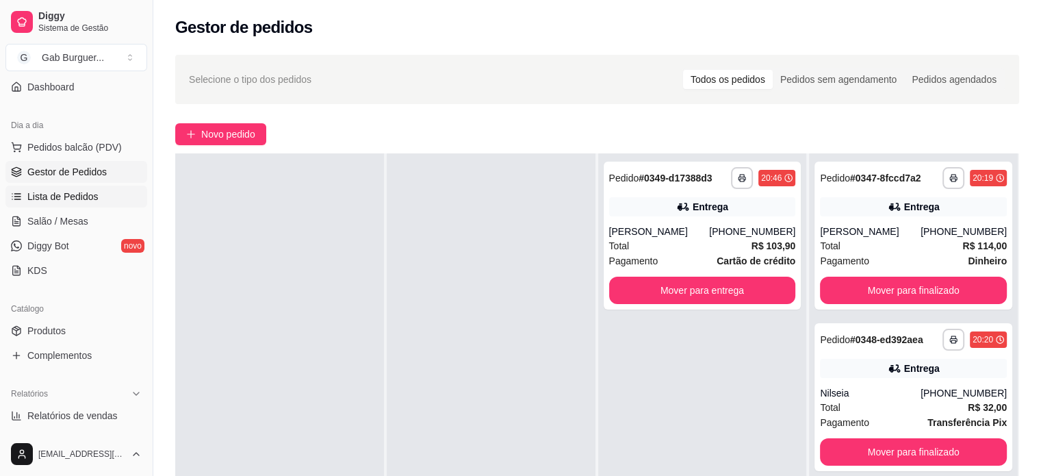
click at [90, 199] on span "Lista de Pedidos" at bounding box center [62, 197] width 71 height 14
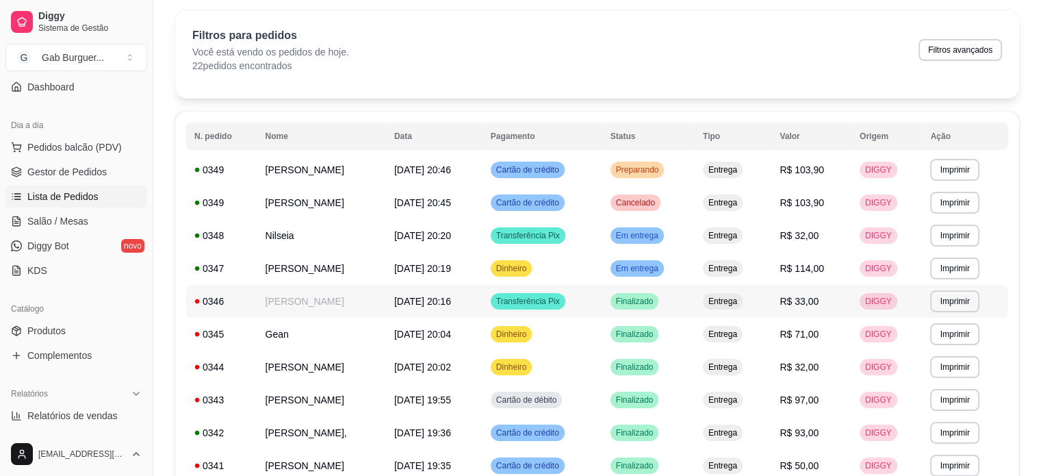
scroll to position [68, 0]
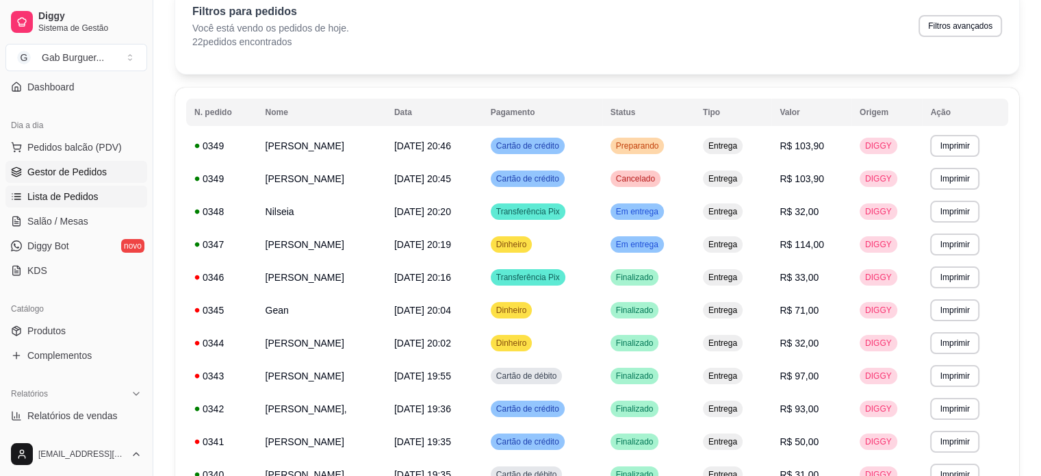
click at [93, 166] on span "Gestor de Pedidos" at bounding box center [66, 172] width 79 height 14
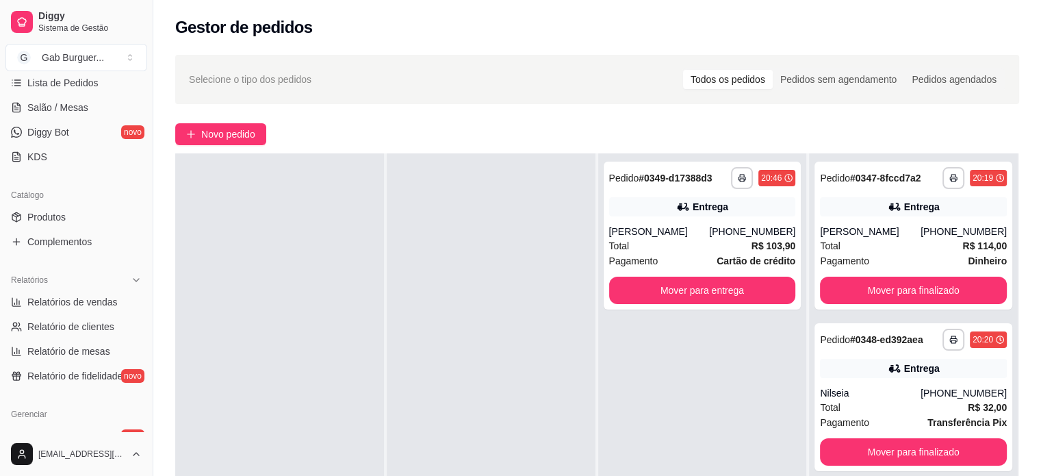
scroll to position [274, 0]
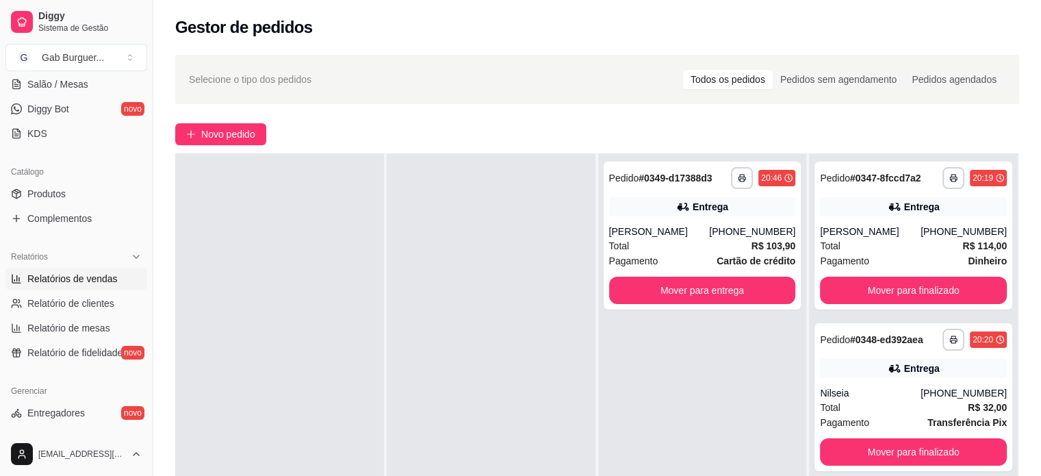
click at [98, 276] on span "Relatórios de vendas" at bounding box center [72, 279] width 90 height 14
select select "ALL"
select select "0"
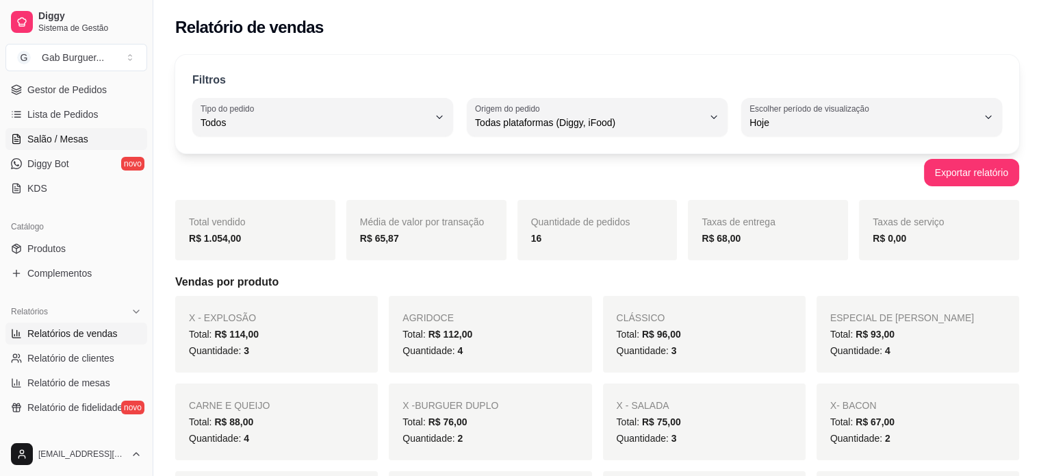
scroll to position [137, 0]
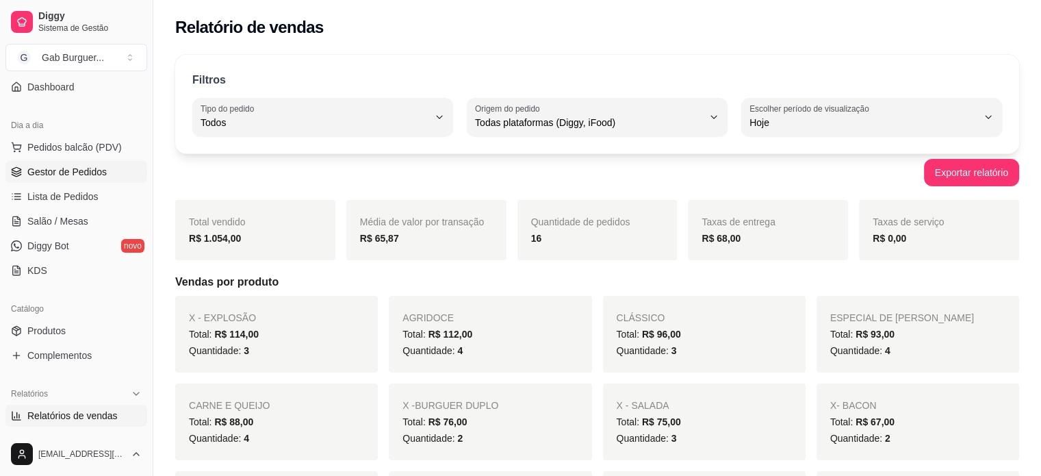
click at [90, 165] on span "Gestor de Pedidos" at bounding box center [66, 172] width 79 height 14
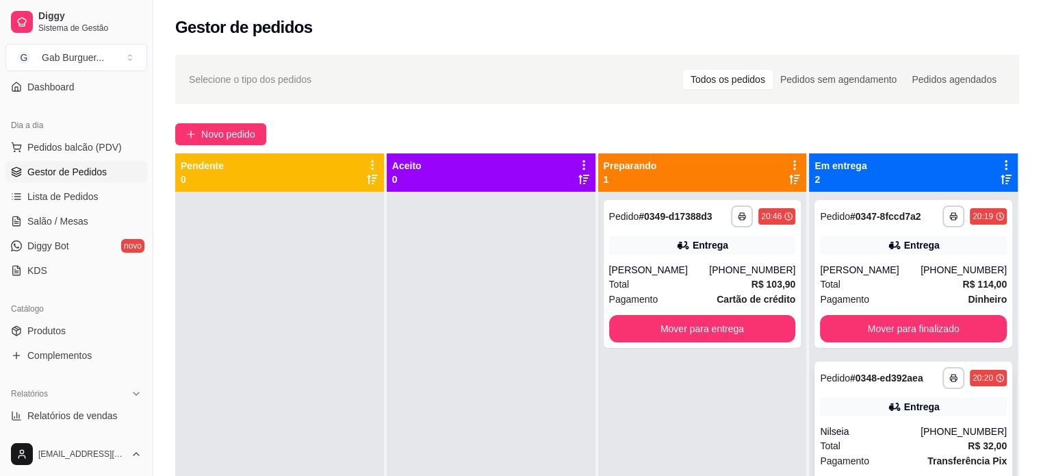
scroll to position [38, 0]
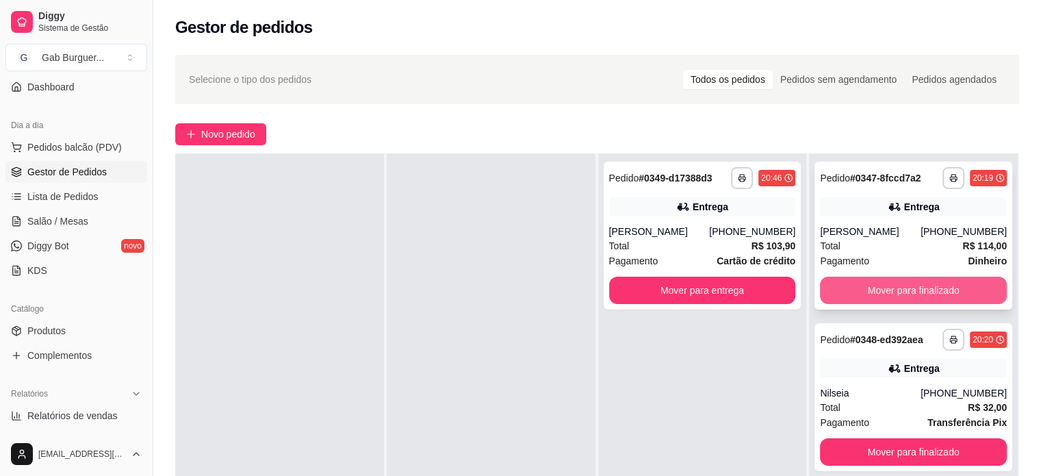
click at [946, 293] on button "Mover para finalizado" at bounding box center [913, 289] width 187 height 27
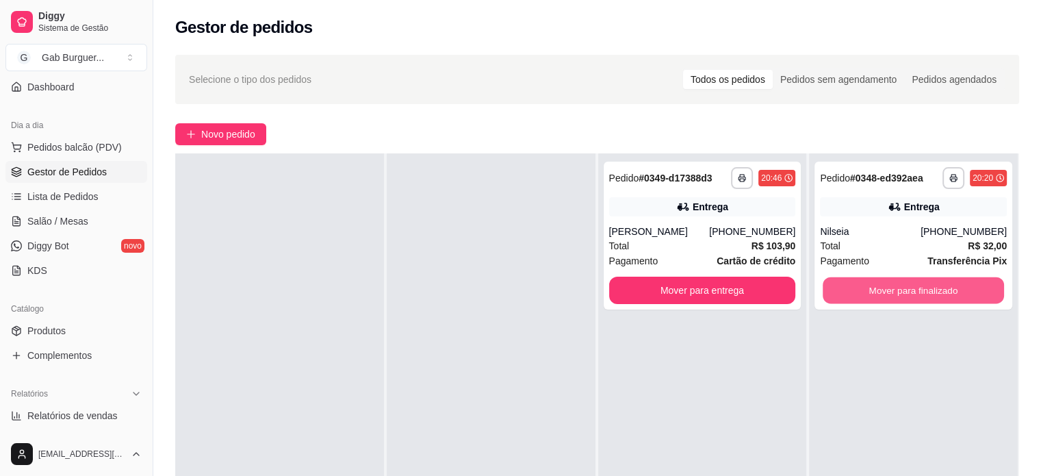
click at [945, 294] on button "Mover para finalizado" at bounding box center [913, 290] width 181 height 27
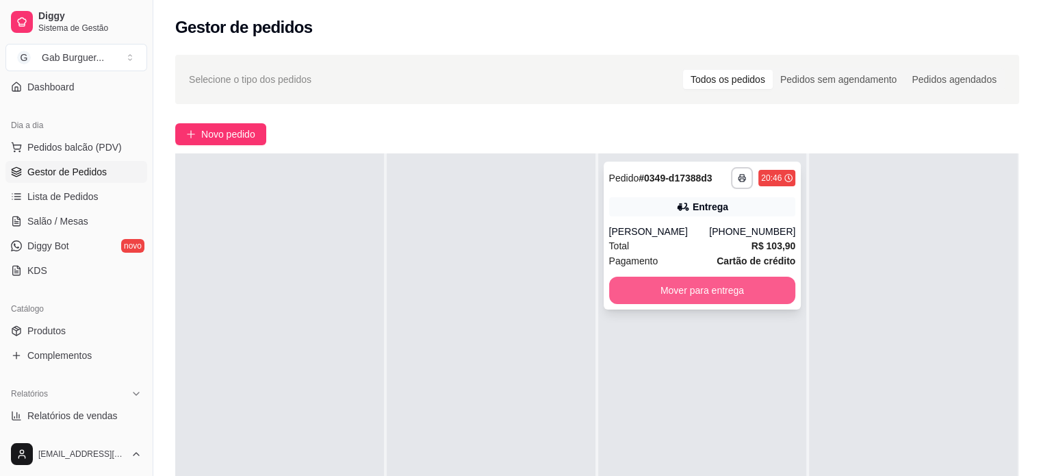
click at [745, 300] on button "Mover para entrega" at bounding box center [702, 289] width 187 height 27
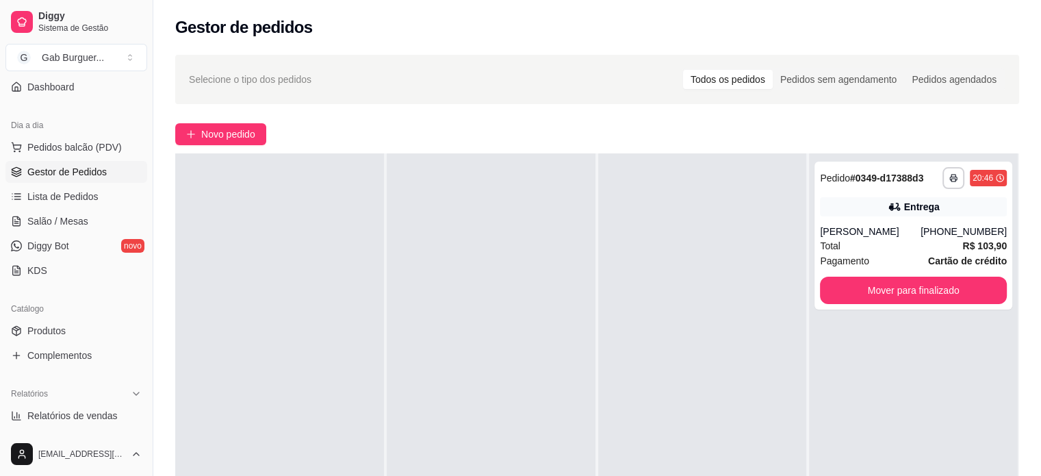
click at [511, 288] on div at bounding box center [491, 391] width 209 height 476
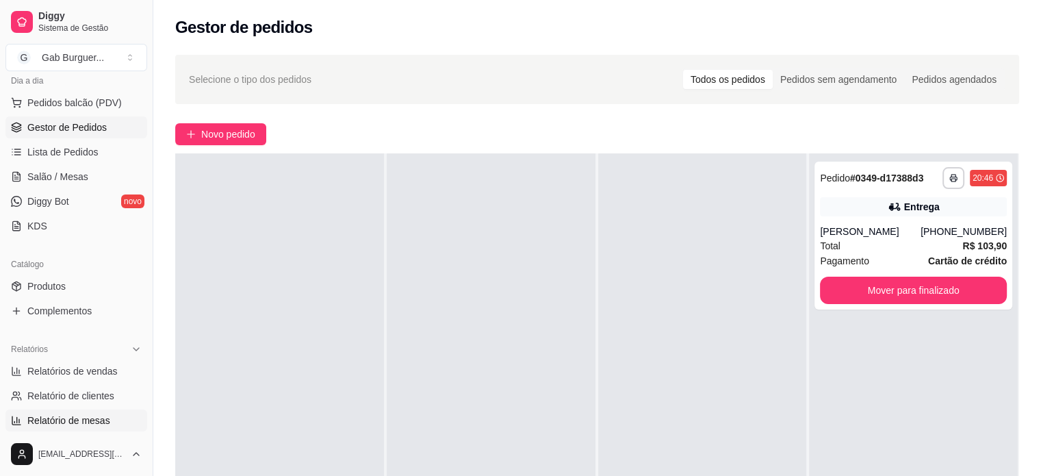
scroll to position [205, 0]
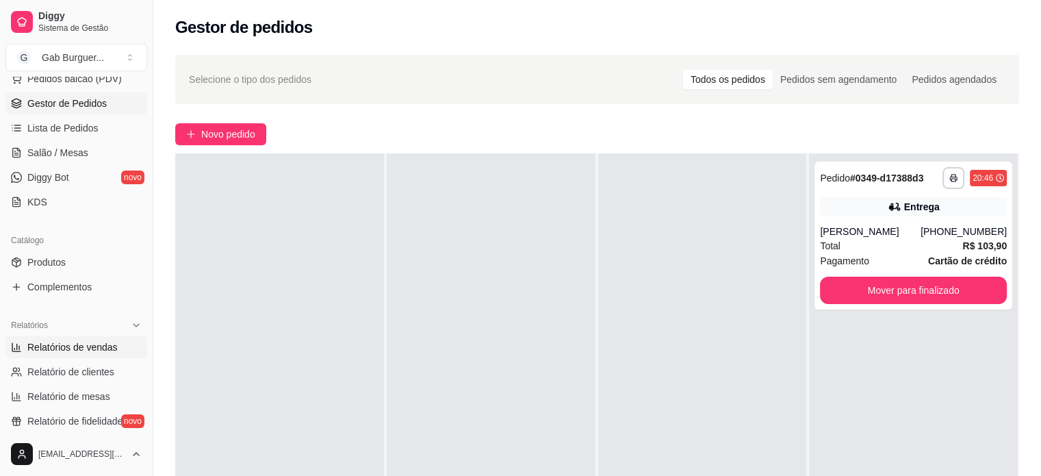
click at [55, 348] on span "Relatórios de vendas" at bounding box center [72, 347] width 90 height 14
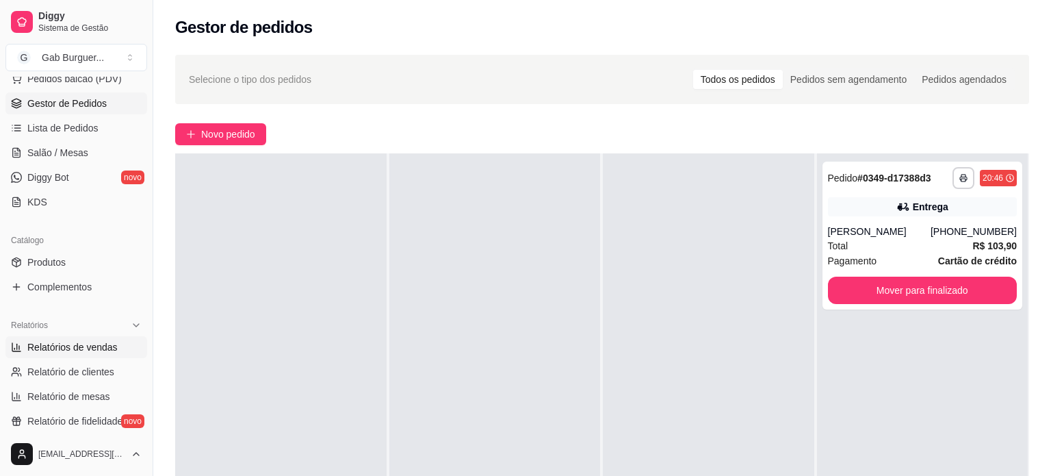
select select "ALL"
select select "0"
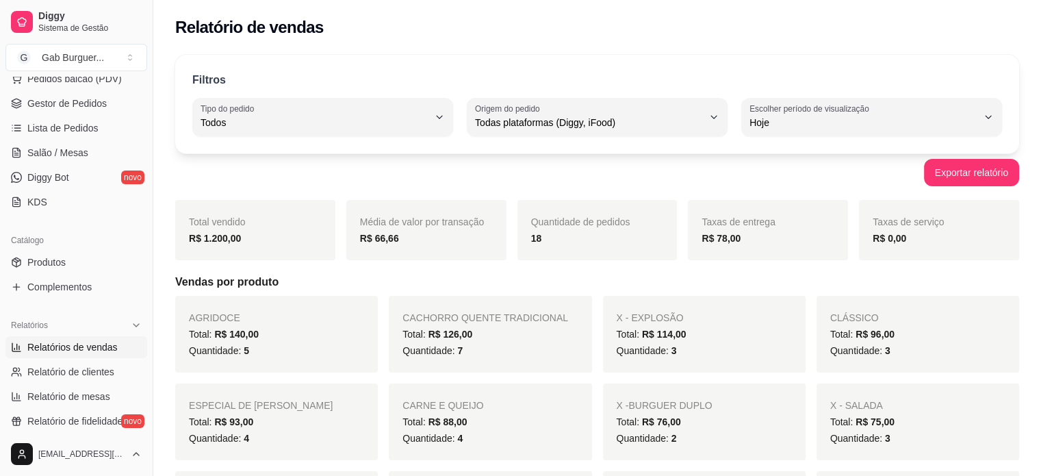
click at [222, 238] on strong "R$ 1.200,00" at bounding box center [215, 238] width 52 height 11
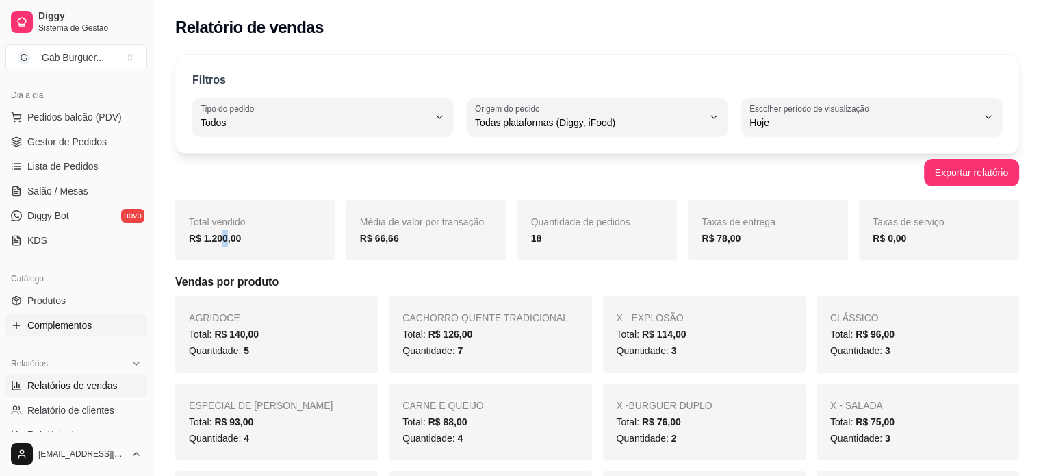
scroll to position [137, 0]
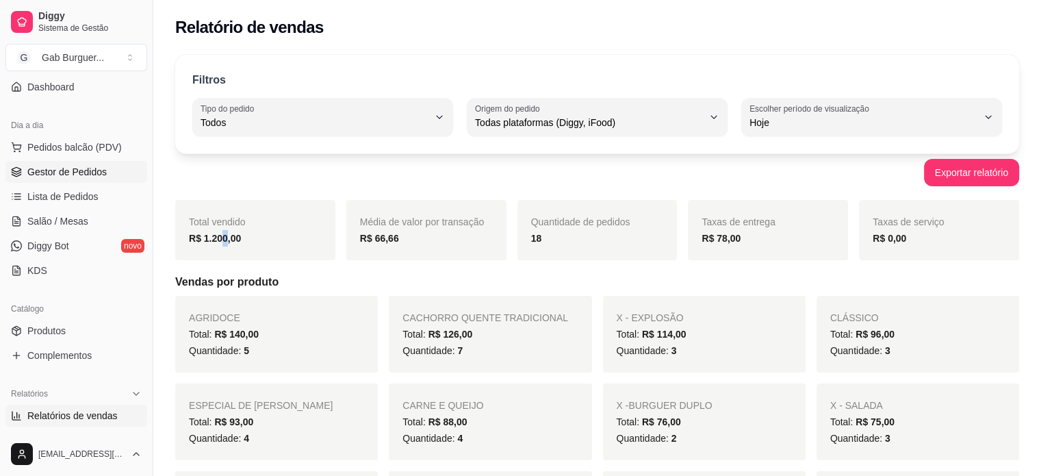
click at [81, 173] on span "Gestor de Pedidos" at bounding box center [66, 172] width 79 height 14
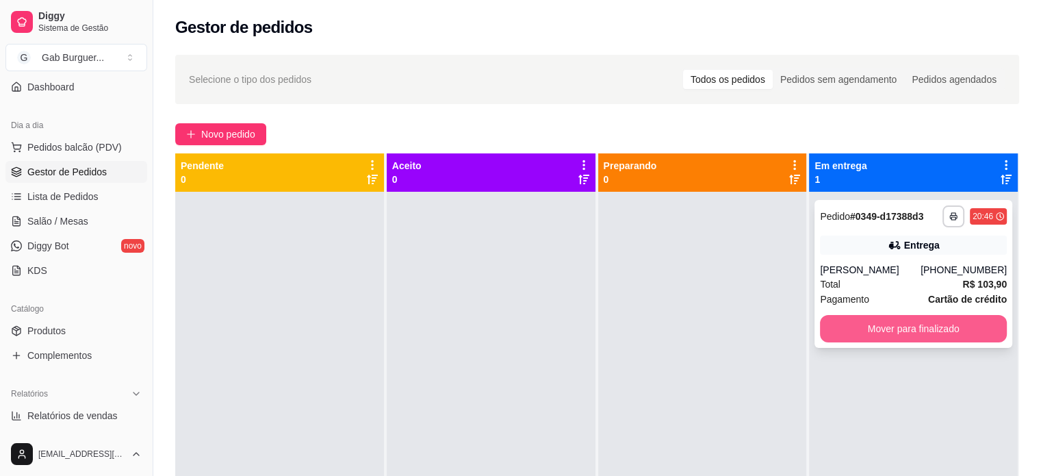
click at [873, 331] on button "Mover para finalizado" at bounding box center [913, 328] width 187 height 27
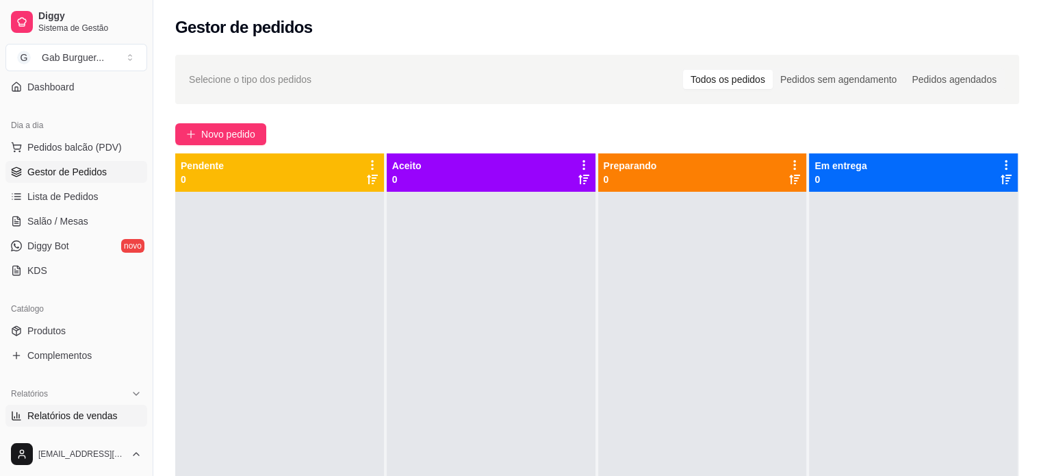
click at [110, 417] on span "Relatórios de vendas" at bounding box center [72, 416] width 90 height 14
select select "ALL"
select select "0"
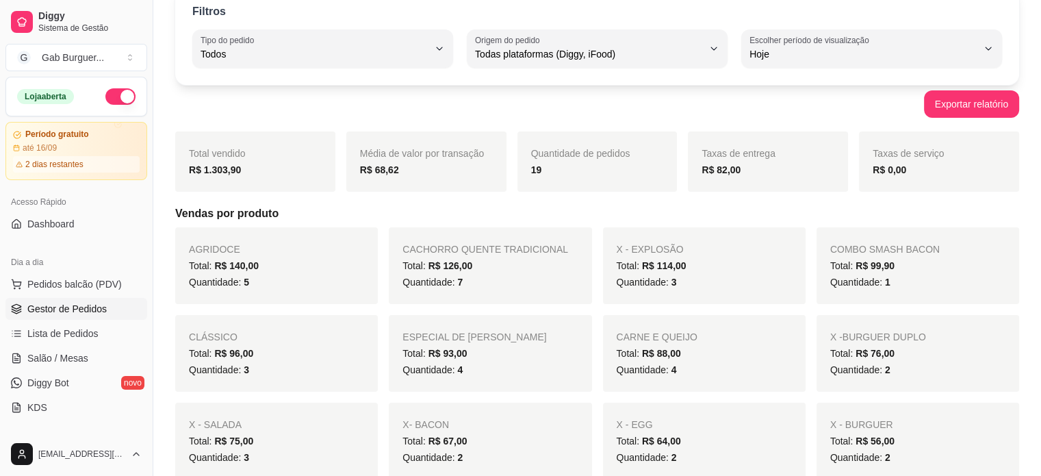
click at [103, 310] on span "Gestor de Pedidos" at bounding box center [66, 309] width 79 height 14
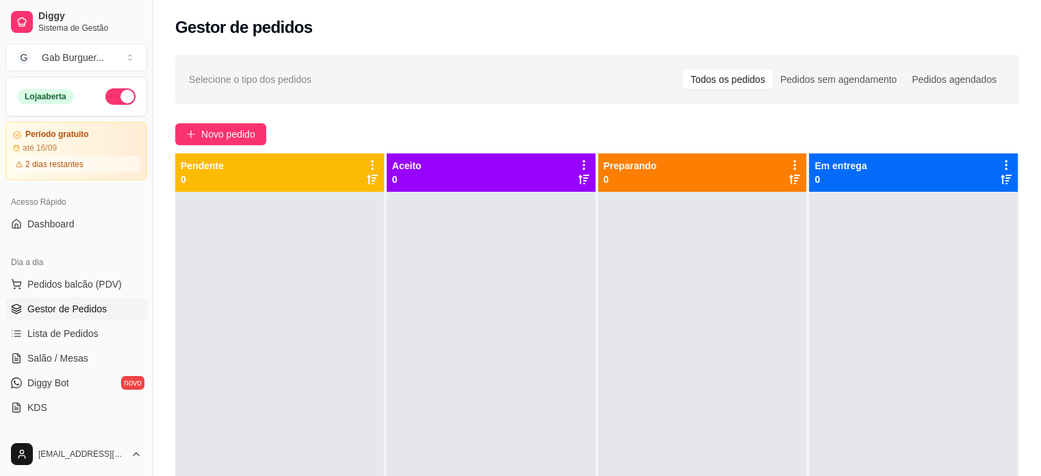
click at [5, 298] on link "Gestor de Pedidos" at bounding box center [76, 309] width 142 height 22
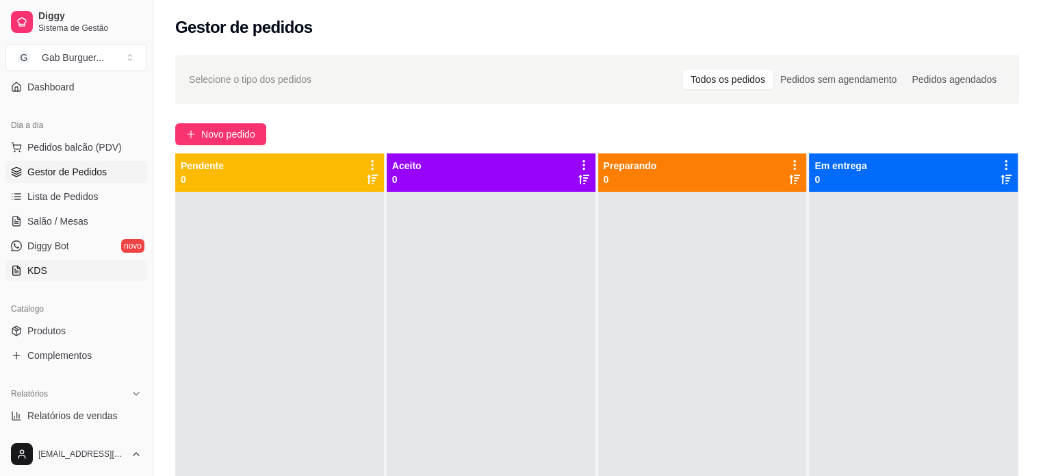
scroll to position [205, 0]
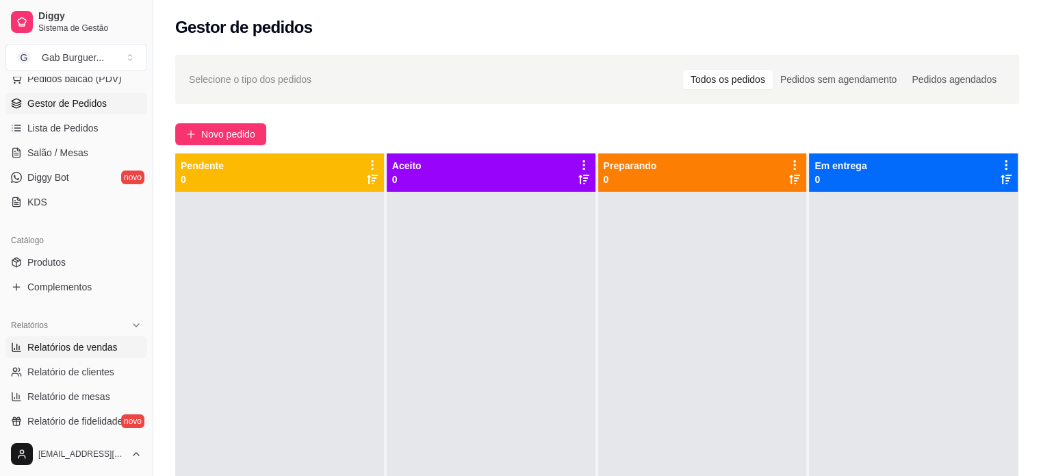
click at [80, 351] on span "Relatórios de vendas" at bounding box center [72, 347] width 90 height 14
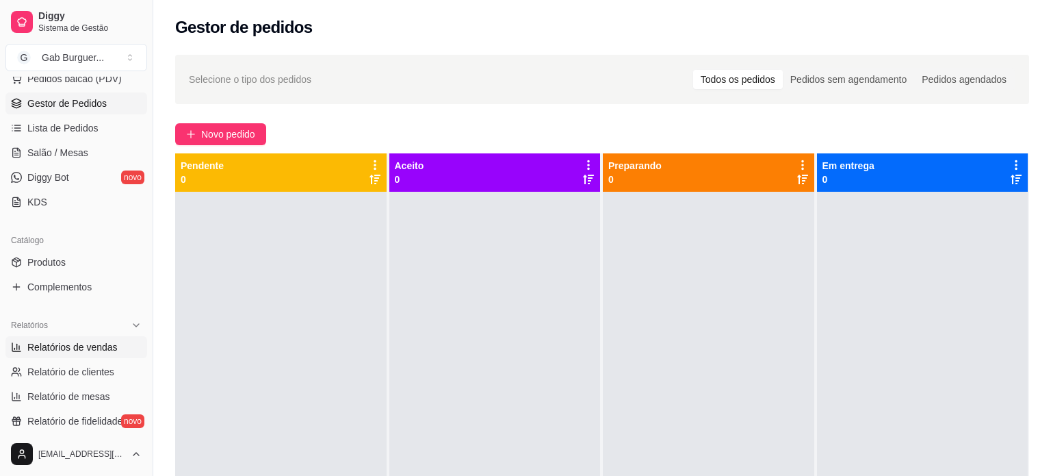
select select "ALL"
select select "0"
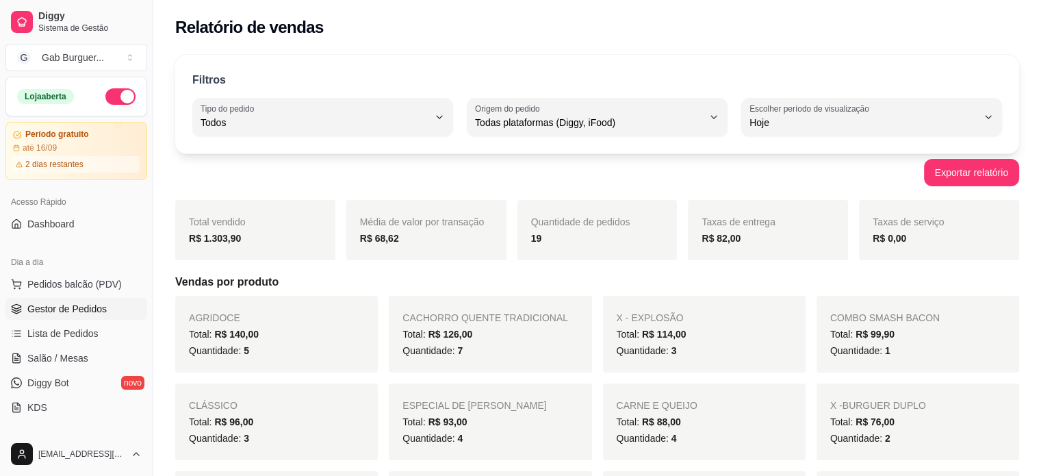
click at [55, 310] on span "Gestor de Pedidos" at bounding box center [66, 309] width 79 height 14
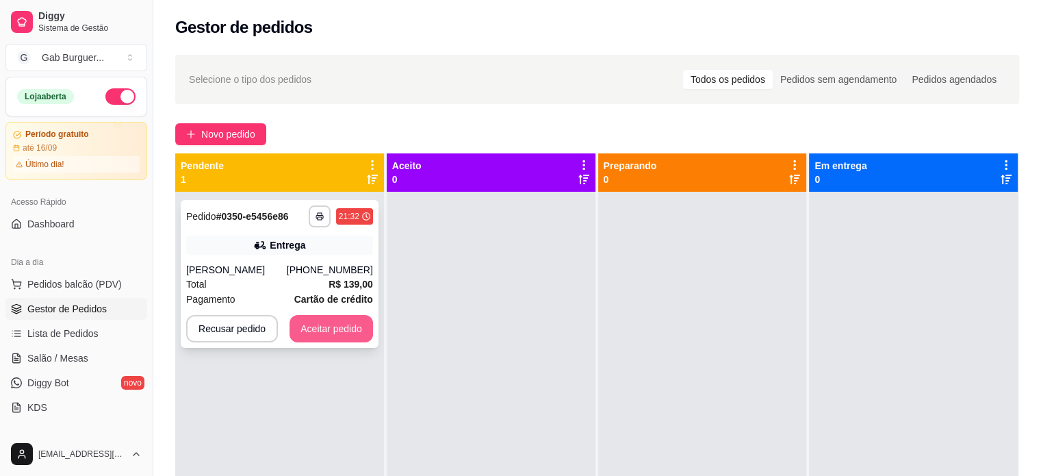
click at [316, 324] on button "Aceitar pedido" at bounding box center [330, 328] width 83 height 27
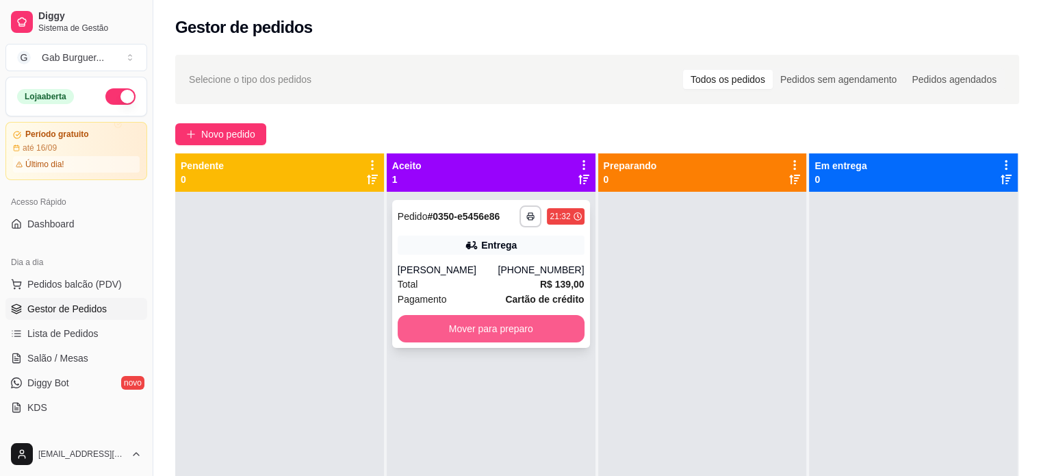
click at [501, 339] on button "Mover para preparo" at bounding box center [491, 328] width 187 height 27
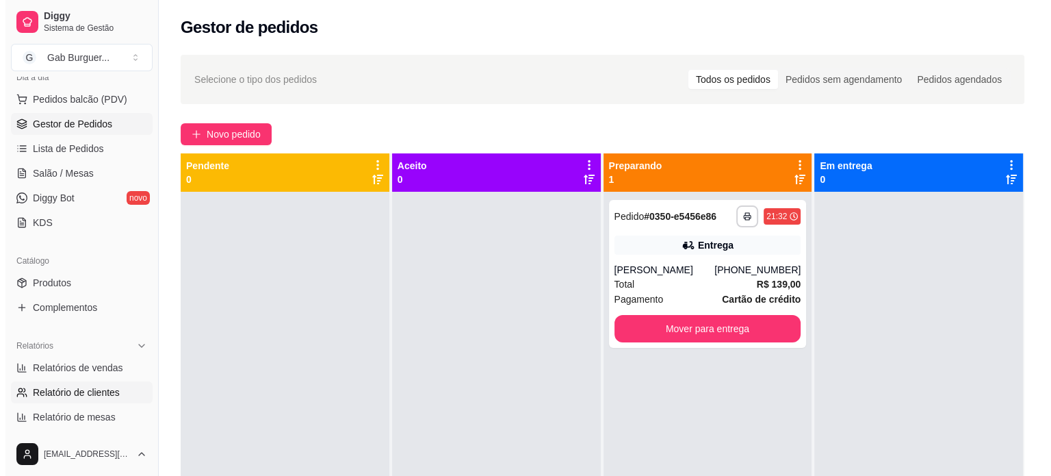
scroll to position [205, 0]
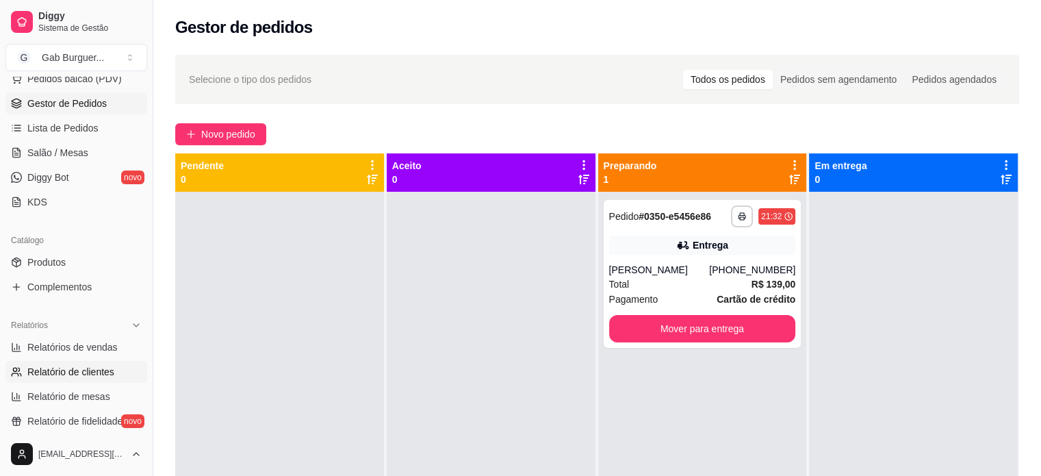
click at [91, 372] on span "Relatório de clientes" at bounding box center [70, 372] width 87 height 14
select select "30"
select select "HIGHEST_TOTAL_SPENT_WITH_ORDERS"
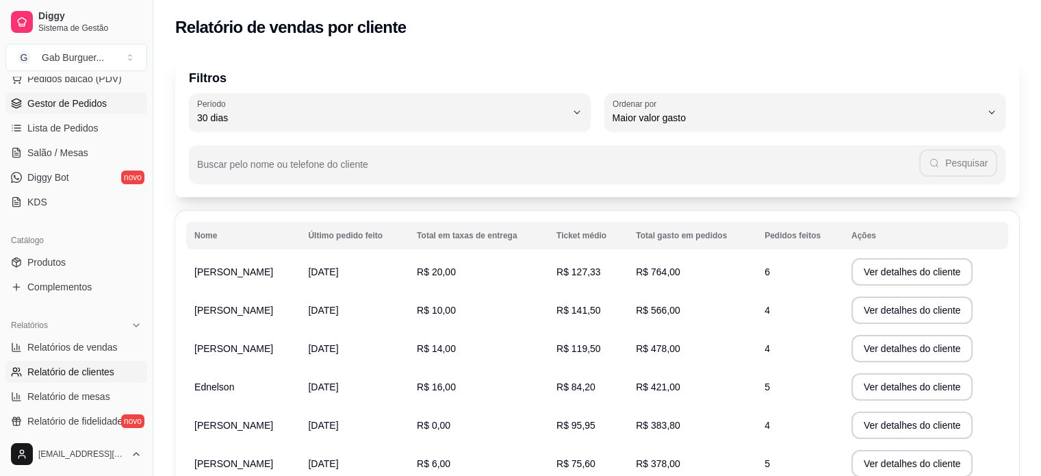
click at [82, 104] on span "Gestor de Pedidos" at bounding box center [66, 103] width 79 height 14
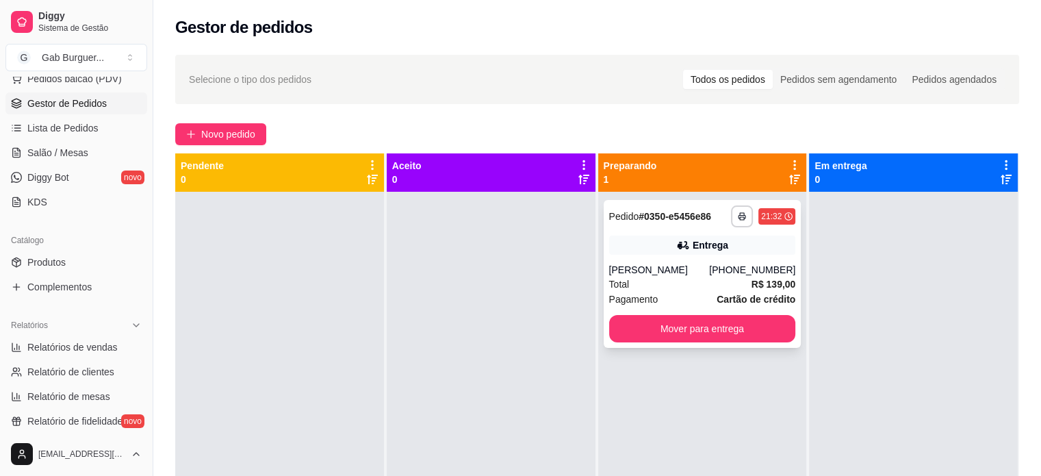
click at [664, 224] on div "**********" at bounding box center [702, 216] width 187 height 22
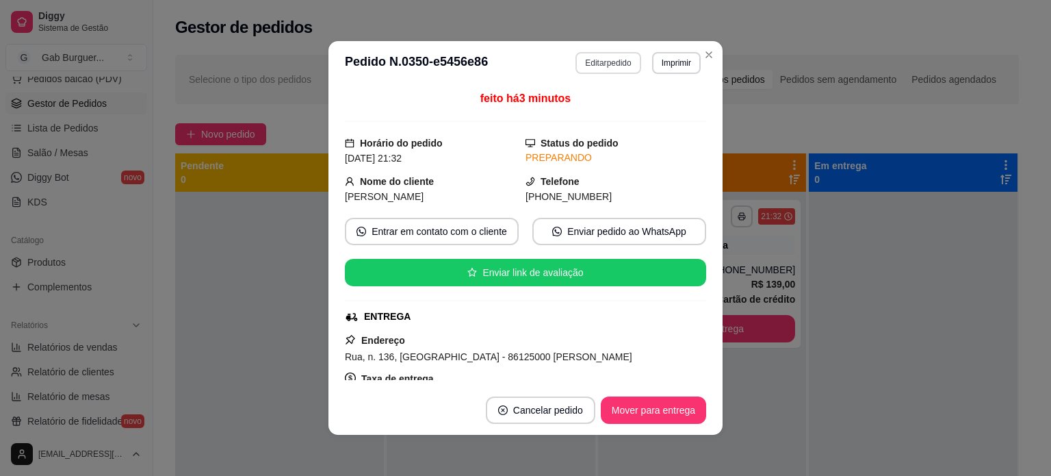
click at [584, 62] on button "Editar pedido" at bounding box center [608, 63] width 65 height 22
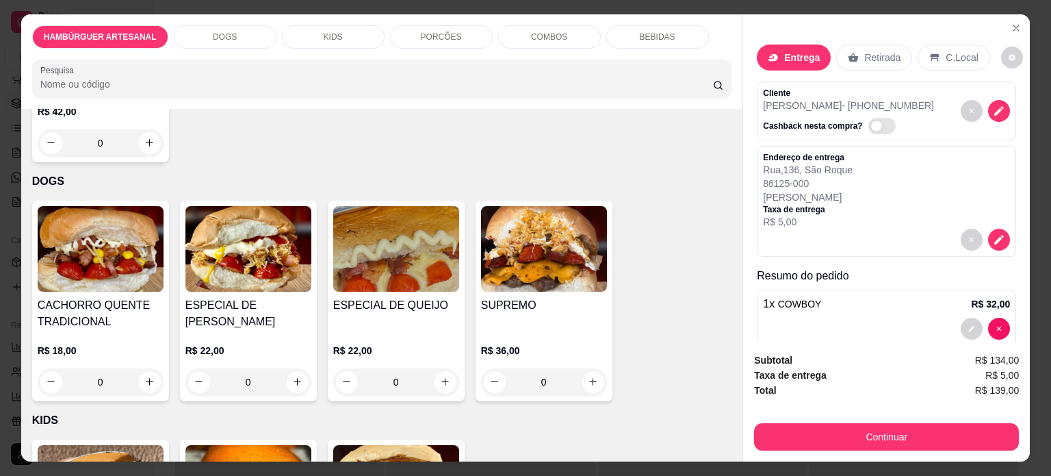
scroll to position [890, 0]
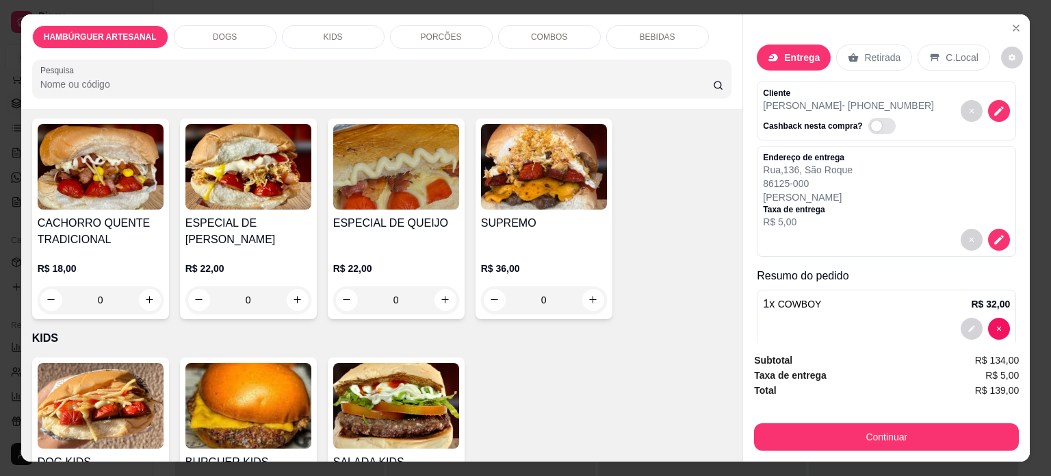
click at [148, 300] on div "0" at bounding box center [101, 299] width 126 height 27
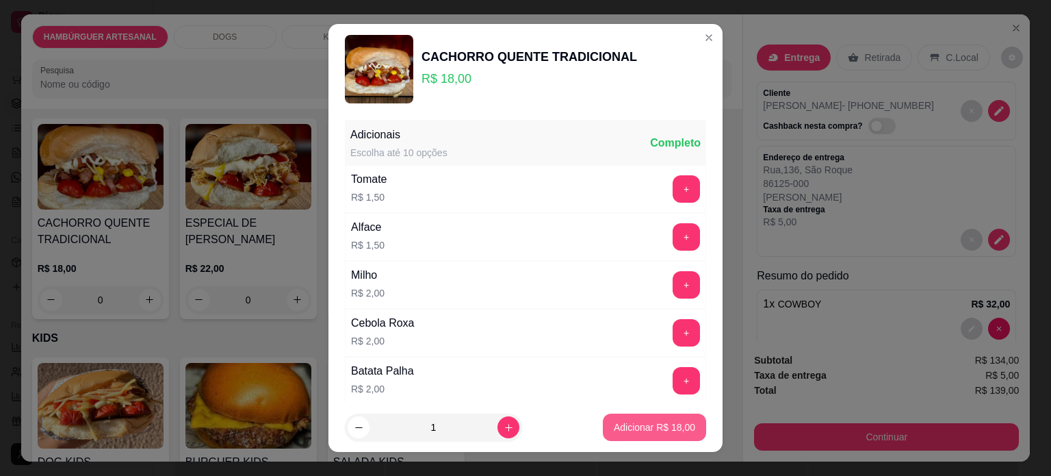
click at [615, 426] on p "Adicionar R$ 18,00" at bounding box center [654, 427] width 81 height 14
type input "1"
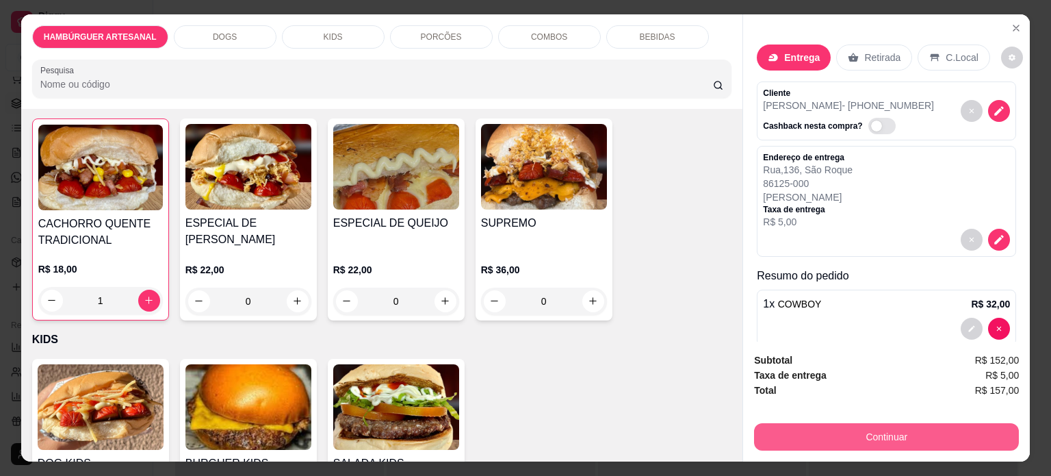
click at [816, 429] on button "Continuar" at bounding box center [886, 436] width 265 height 27
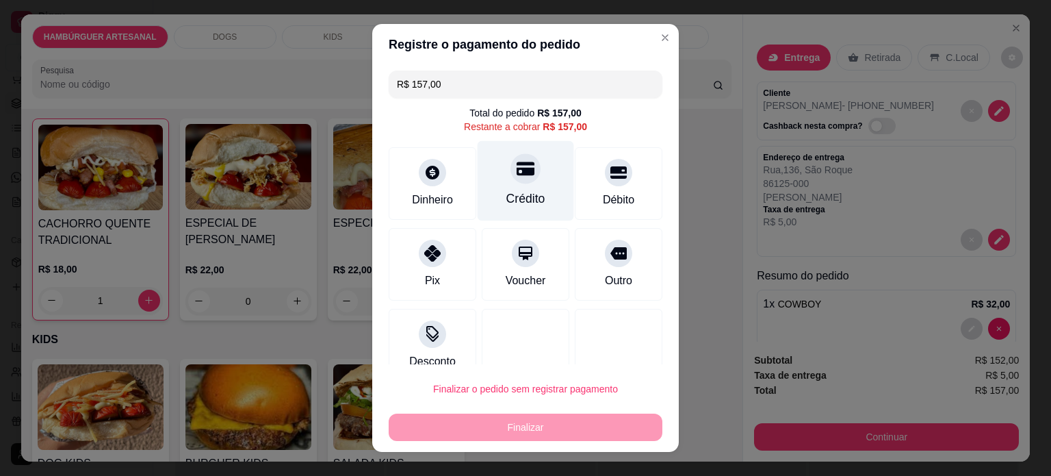
click at [523, 168] on div at bounding box center [526, 168] width 30 height 30
type input "R$ 0,00"
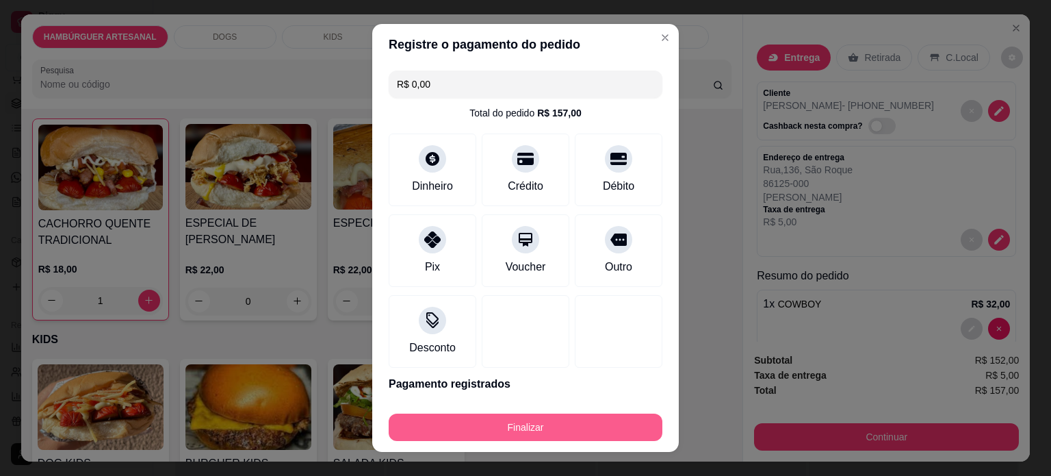
click at [569, 420] on button "Finalizar" at bounding box center [526, 426] width 274 height 27
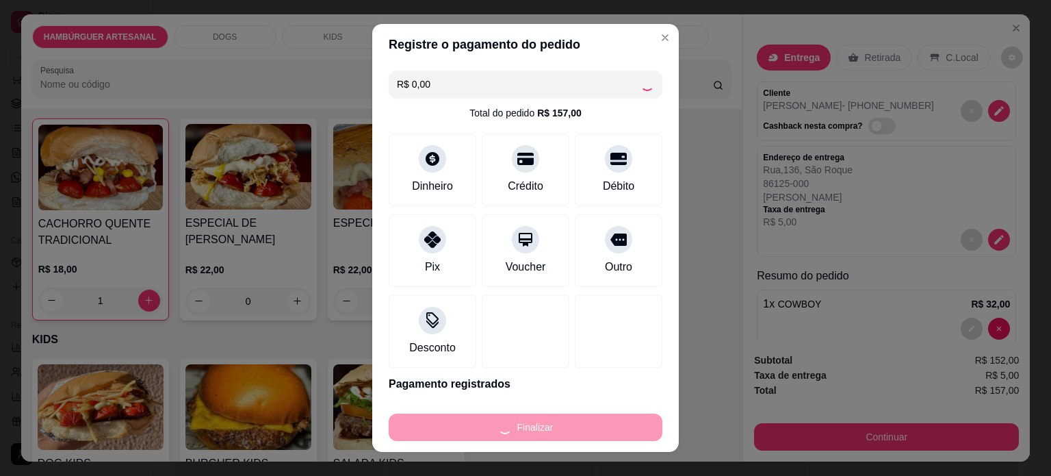
type input "0"
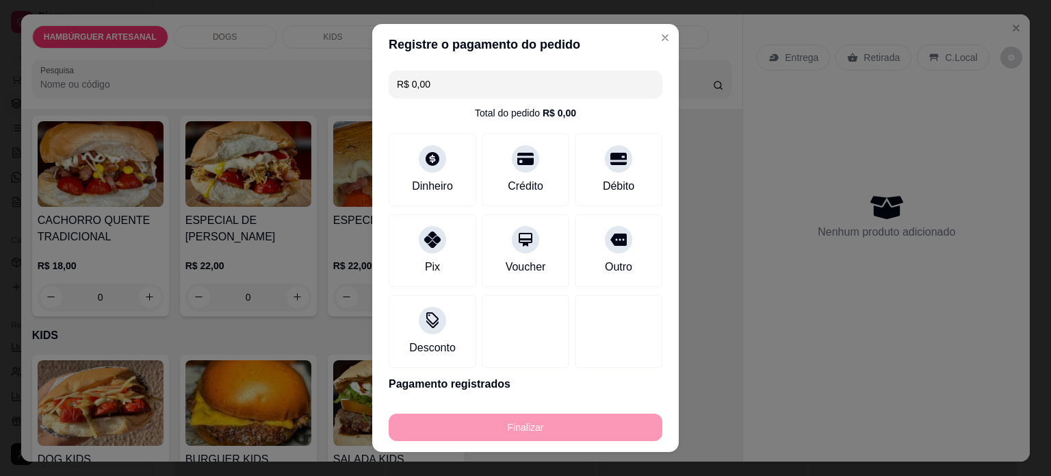
type input "-R$ 157,00"
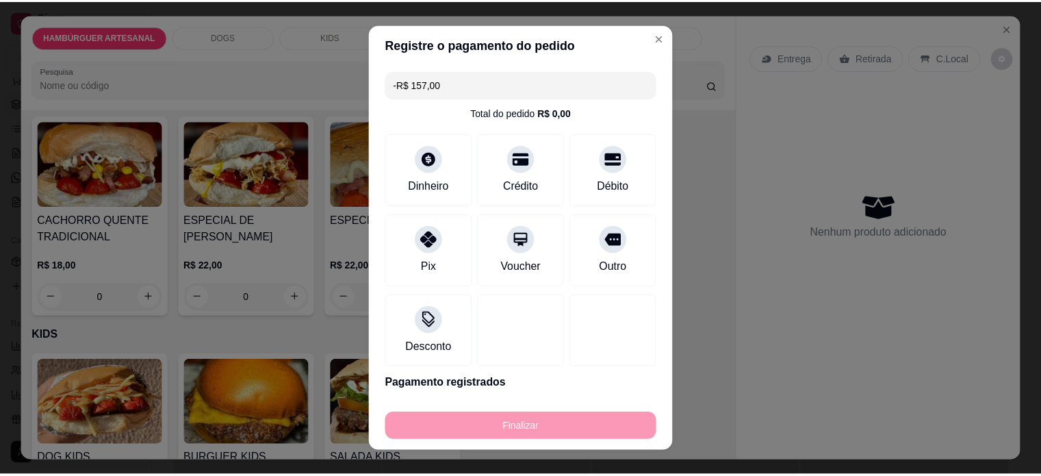
scroll to position [887, 0]
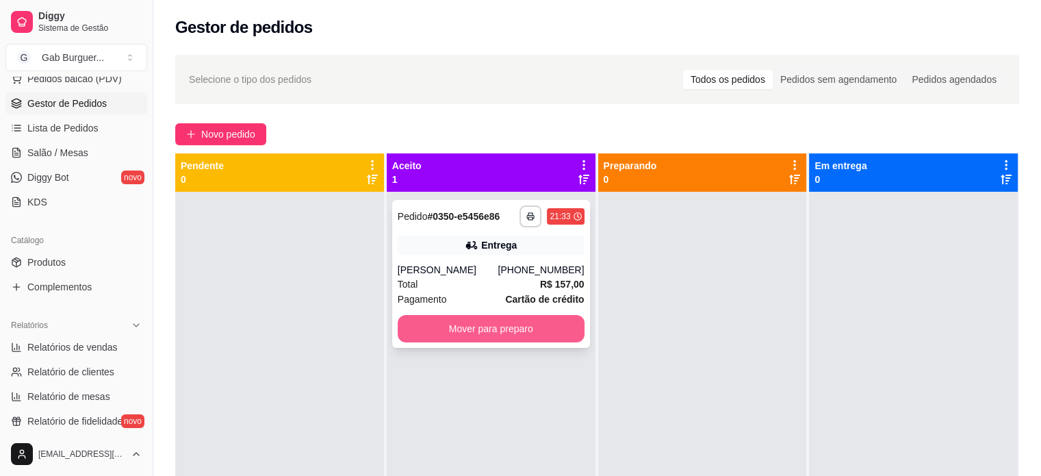
click at [502, 335] on button "Mover para preparo" at bounding box center [491, 328] width 187 height 27
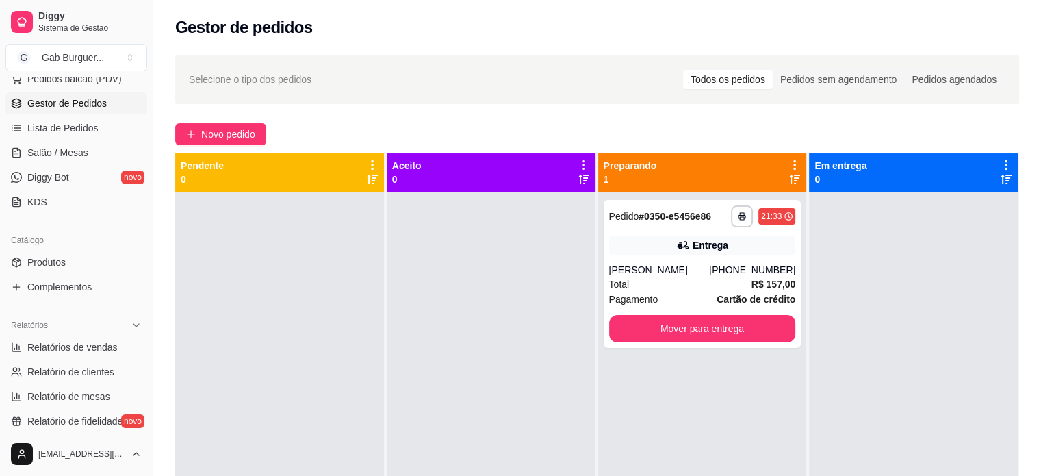
click at [350, 302] on div at bounding box center [279, 430] width 209 height 476
click at [694, 337] on button "Mover para entrega" at bounding box center [702, 328] width 187 height 27
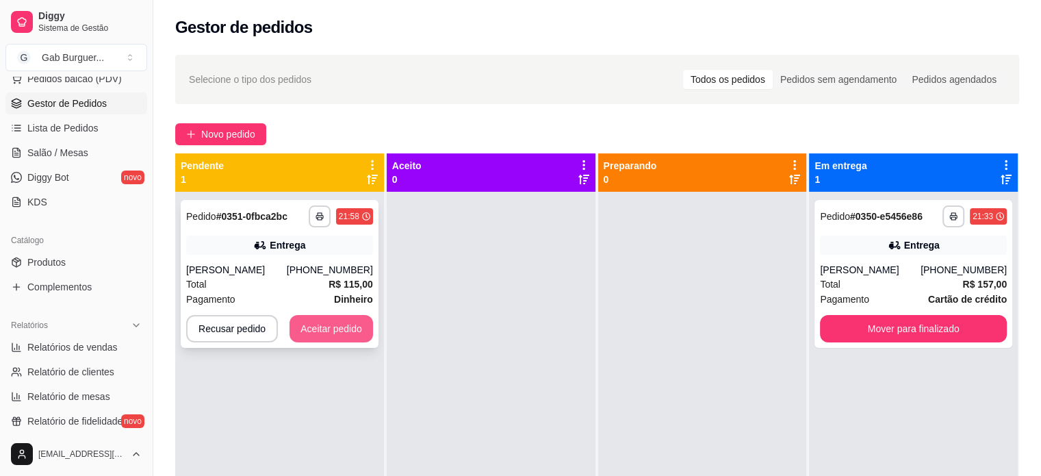
click at [337, 325] on button "Aceitar pedido" at bounding box center [330, 328] width 83 height 27
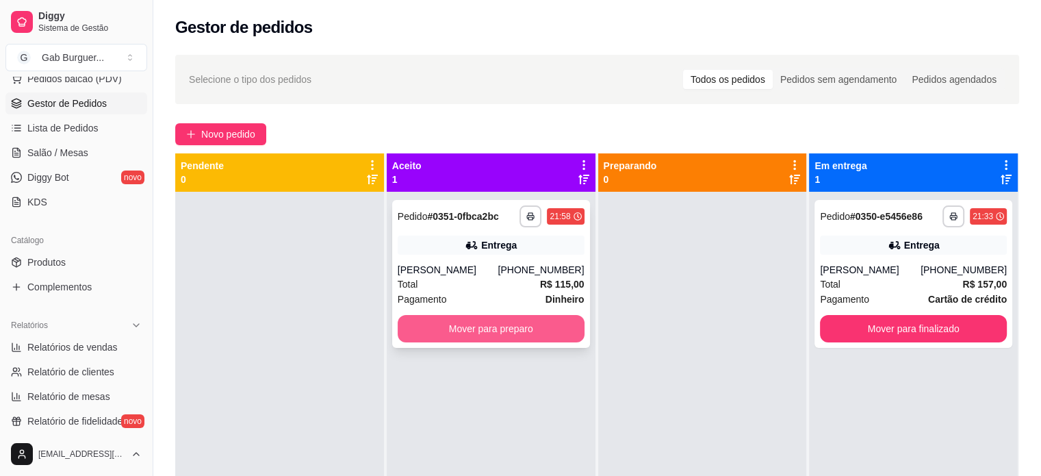
click at [473, 328] on button "Mover para preparo" at bounding box center [491, 328] width 187 height 27
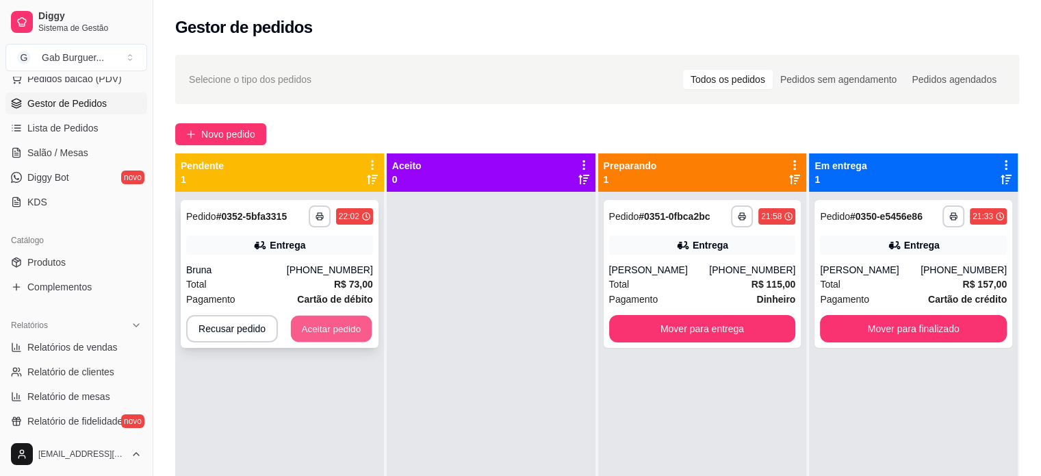
click at [331, 332] on button "Aceitar pedido" at bounding box center [331, 328] width 81 height 27
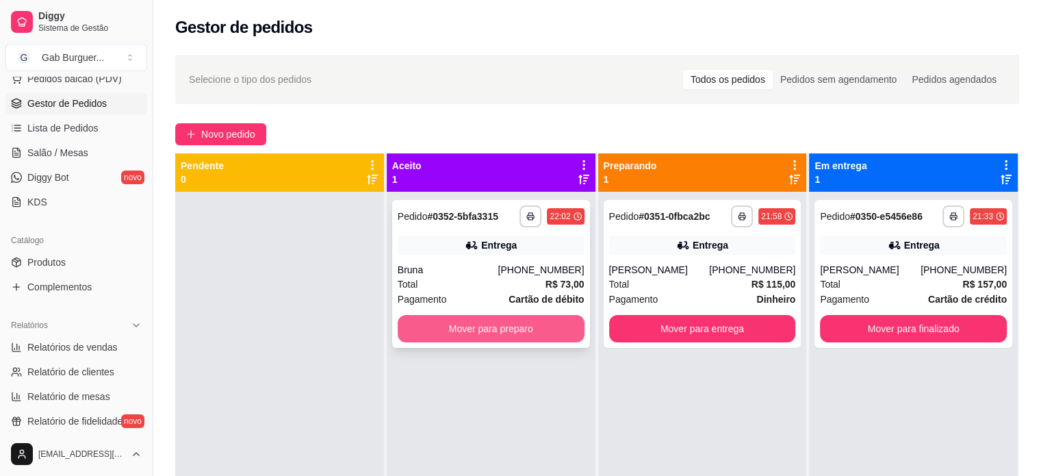
click at [435, 339] on button "Mover para preparo" at bounding box center [491, 328] width 187 height 27
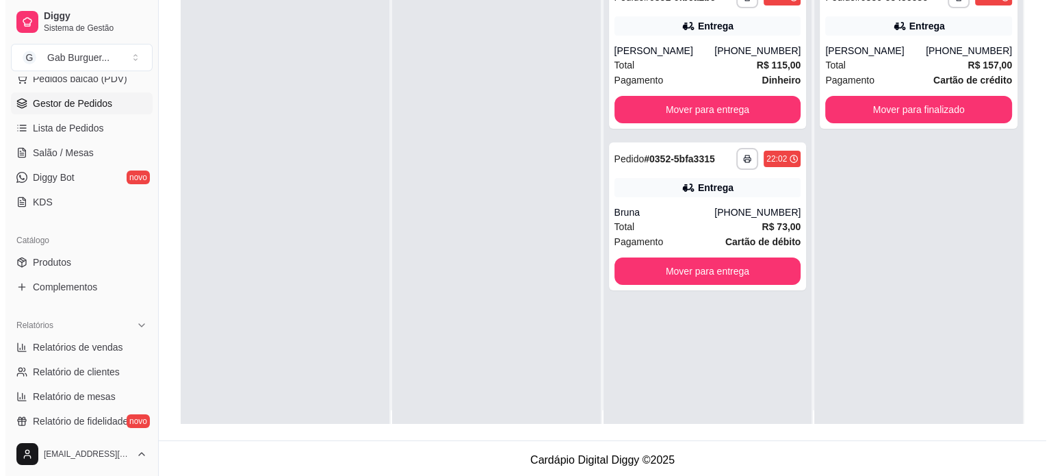
scroll to position [0, 0]
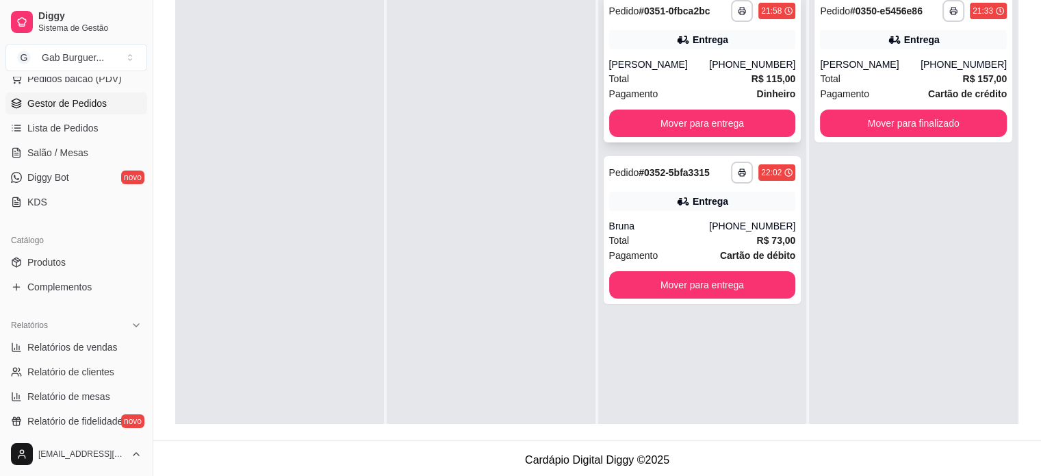
click at [676, 51] on div "**********" at bounding box center [703, 69] width 198 height 148
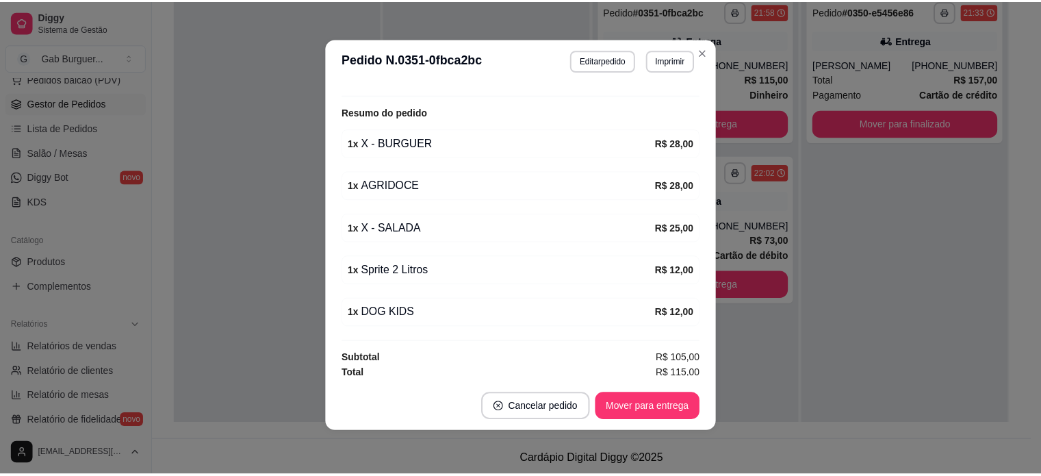
scroll to position [135, 0]
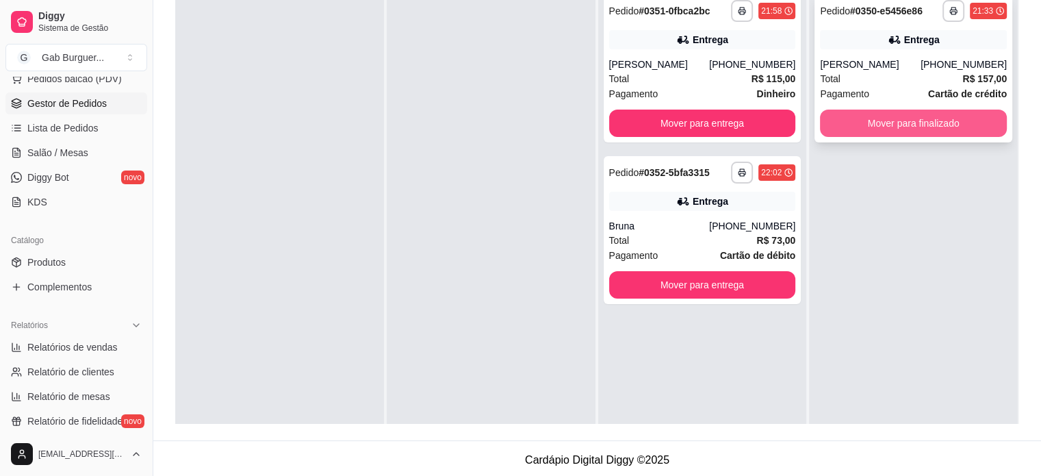
click at [968, 124] on button "Mover para finalizado" at bounding box center [913, 122] width 187 height 27
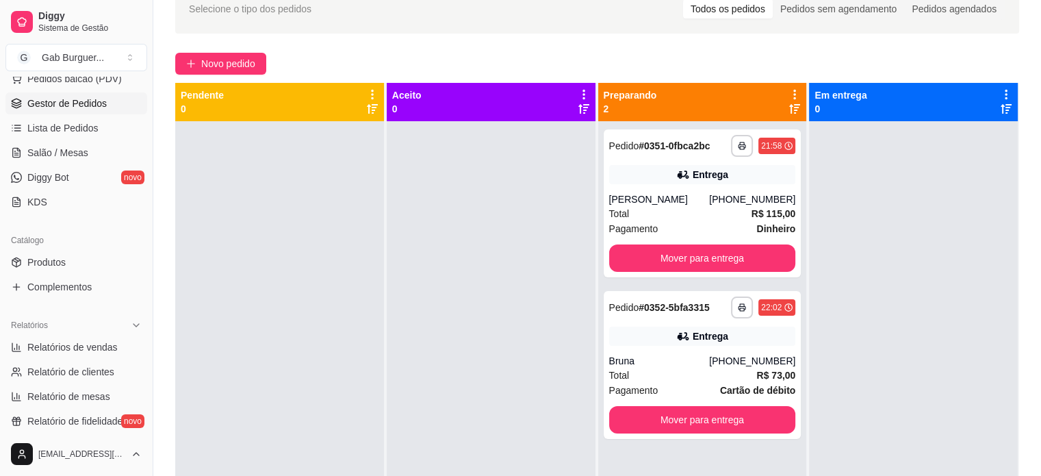
scroll to position [68, 0]
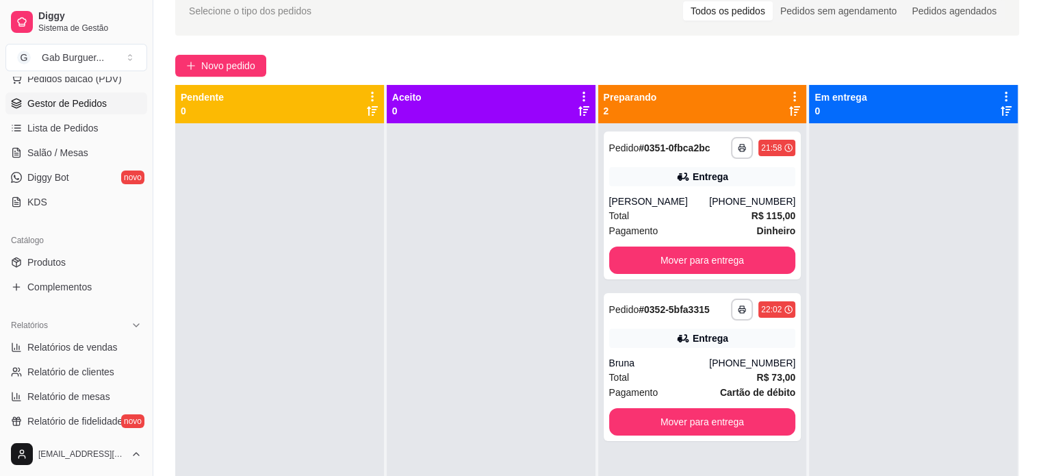
click at [495, 196] on div at bounding box center [491, 361] width 209 height 476
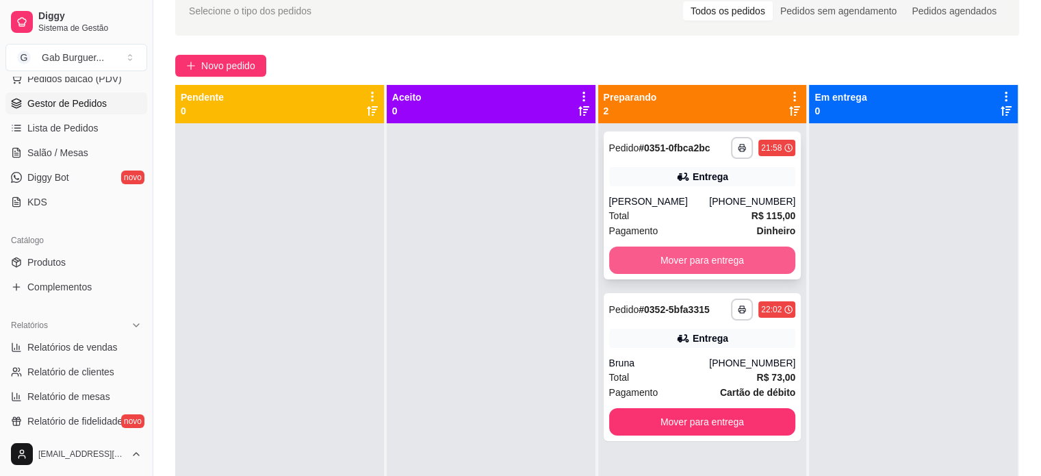
click at [651, 251] on button "Mover para entrega" at bounding box center [702, 259] width 187 height 27
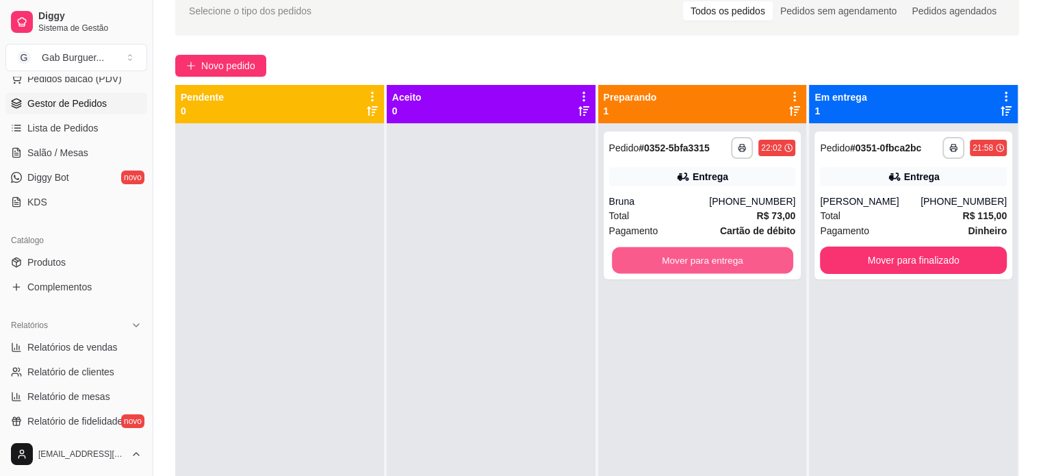
click at [651, 251] on button "Mover para entrega" at bounding box center [702, 260] width 181 height 27
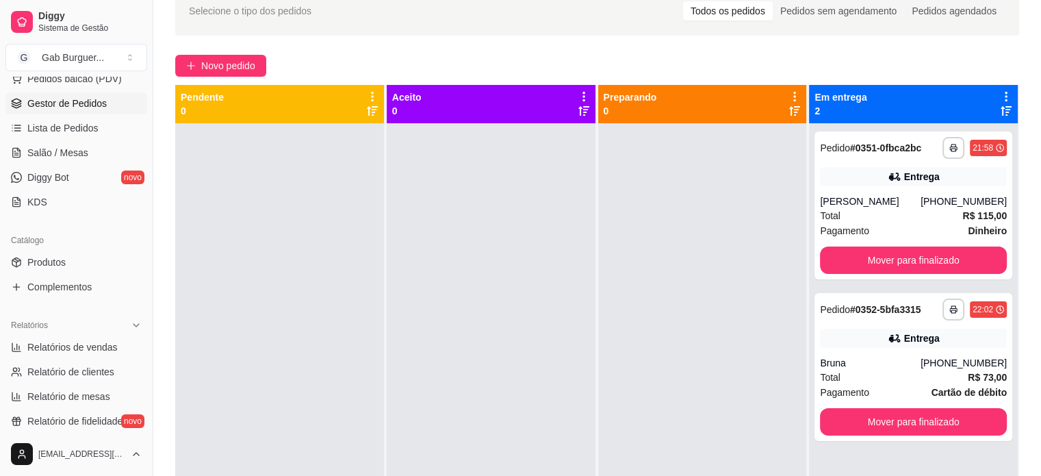
click at [511, 268] on div at bounding box center [491, 361] width 209 height 476
click at [73, 347] on span "Relatórios de vendas" at bounding box center [72, 347] width 90 height 14
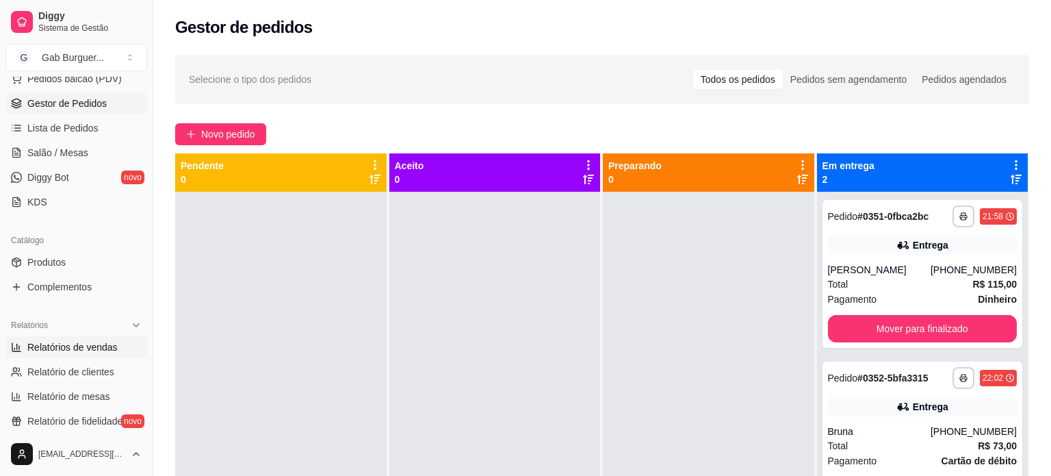
select select "ALL"
select select "0"
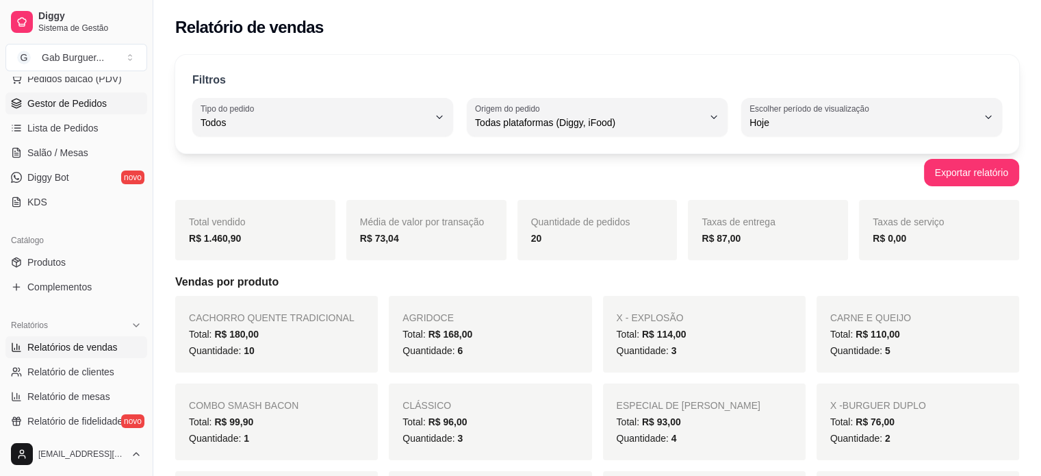
click at [65, 103] on span "Gestor de Pedidos" at bounding box center [66, 103] width 79 height 14
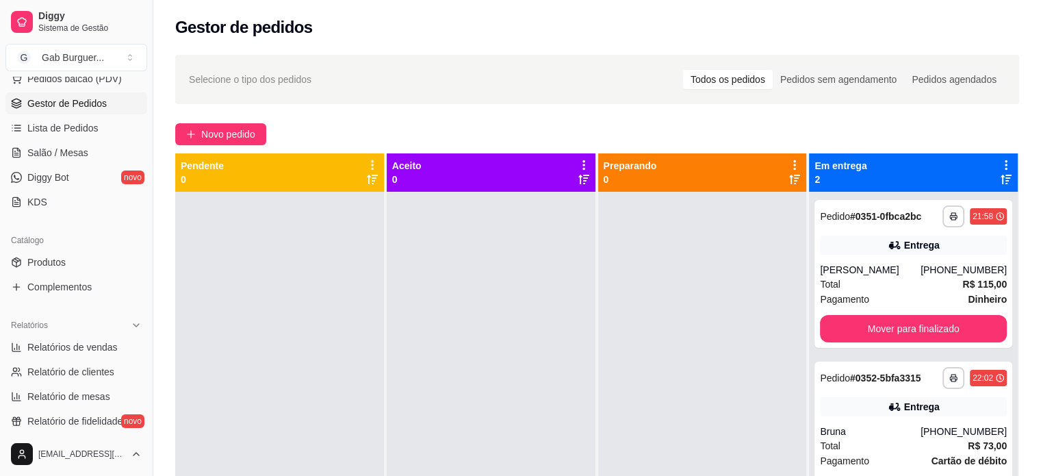
scroll to position [38, 0]
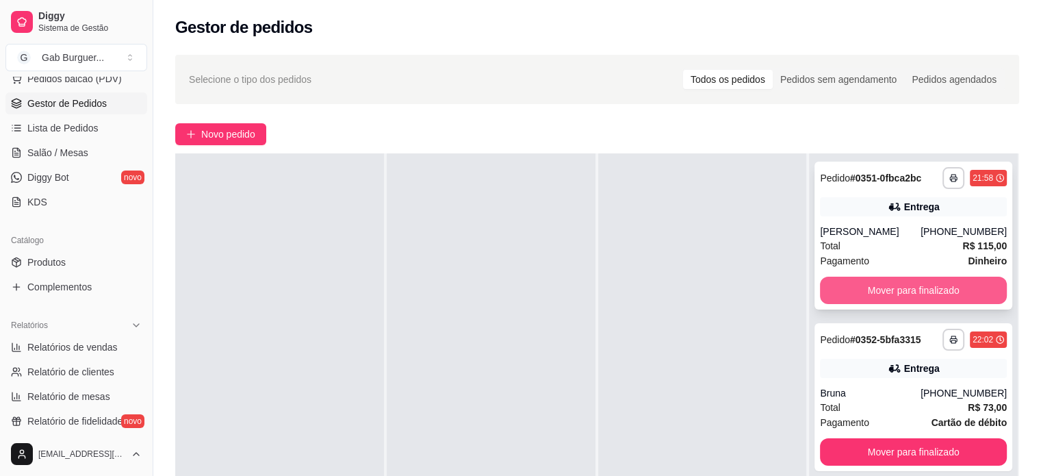
click at [904, 287] on button "Mover para finalizado" at bounding box center [913, 289] width 187 height 27
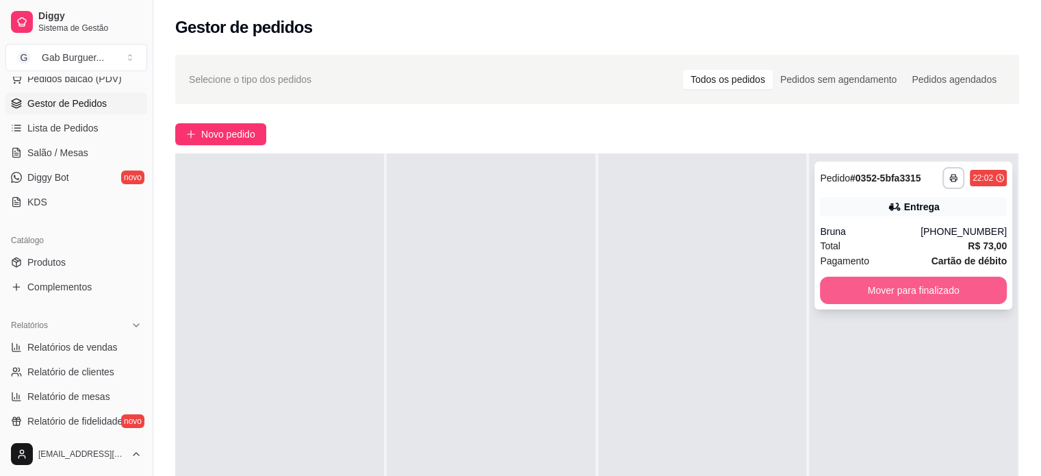
click at [903, 287] on button "Mover para finalizado" at bounding box center [913, 289] width 187 height 27
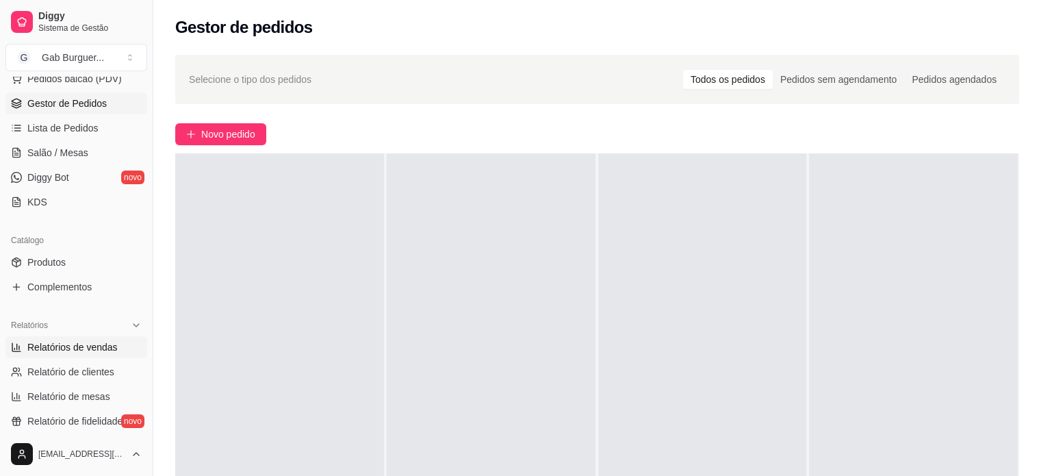
click at [77, 348] on span "Relatórios de vendas" at bounding box center [72, 347] width 90 height 14
select select "ALL"
select select "0"
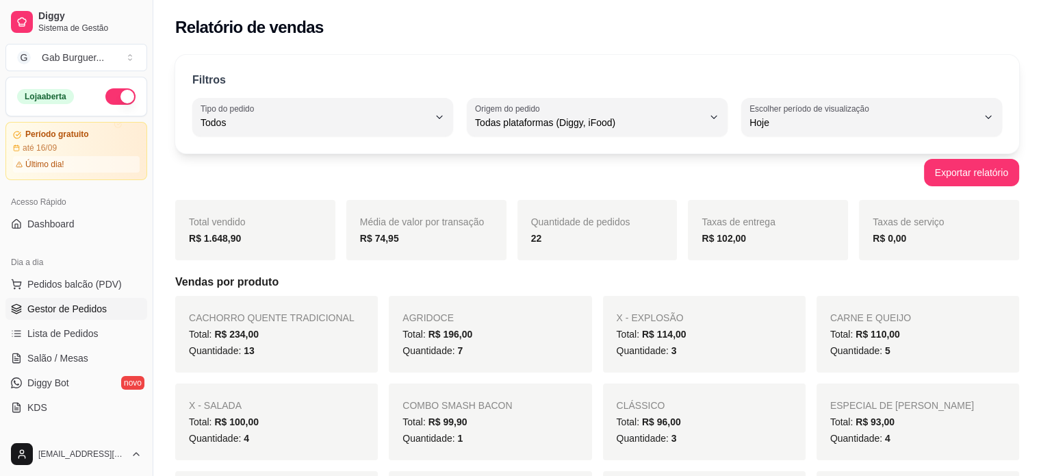
click at [67, 313] on span "Gestor de Pedidos" at bounding box center [66, 309] width 79 height 14
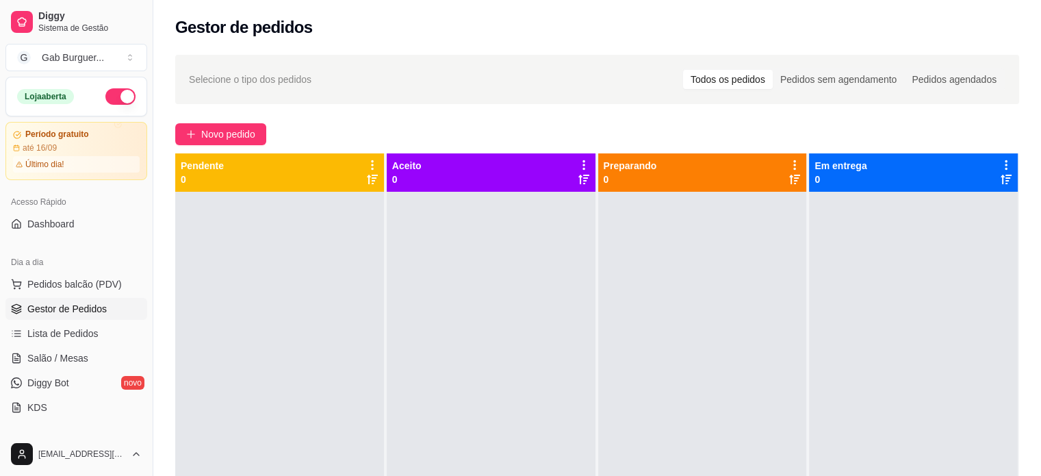
click at [216, 334] on div at bounding box center [279, 430] width 209 height 476
click at [287, 309] on div at bounding box center [279, 430] width 209 height 476
click at [88, 227] on link "Dashboard" at bounding box center [76, 224] width 142 height 22
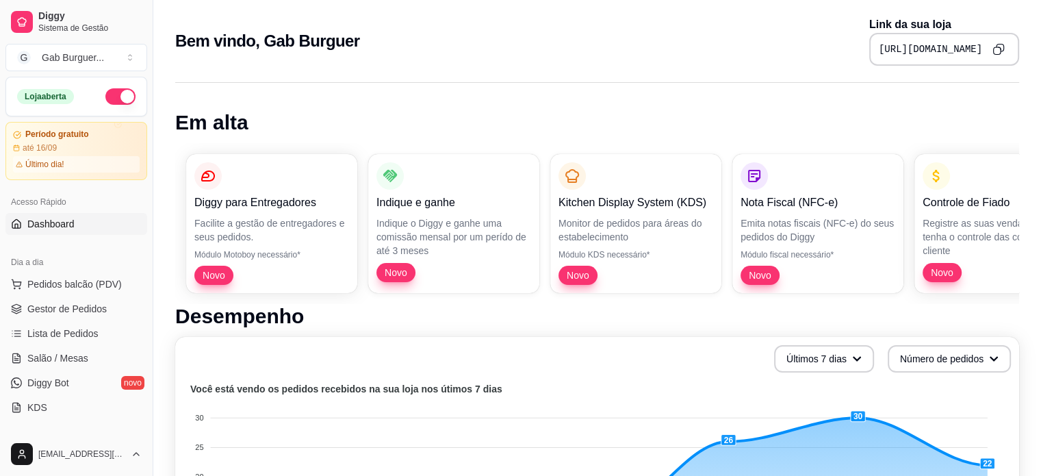
click at [999, 51] on icon "Copy to clipboard" at bounding box center [998, 49] width 12 height 12
click at [107, 305] on link "Gestor de Pedidos" at bounding box center [76, 309] width 142 height 22
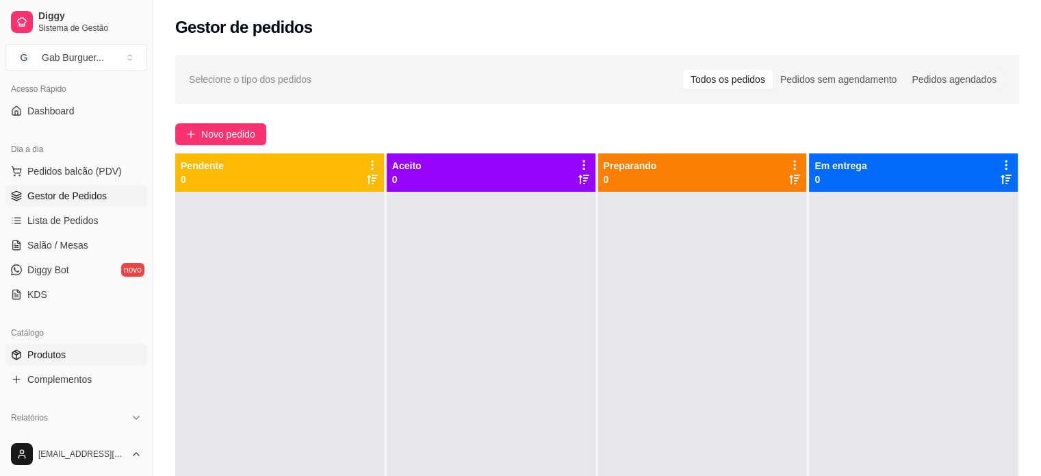
scroll to position [137, 0]
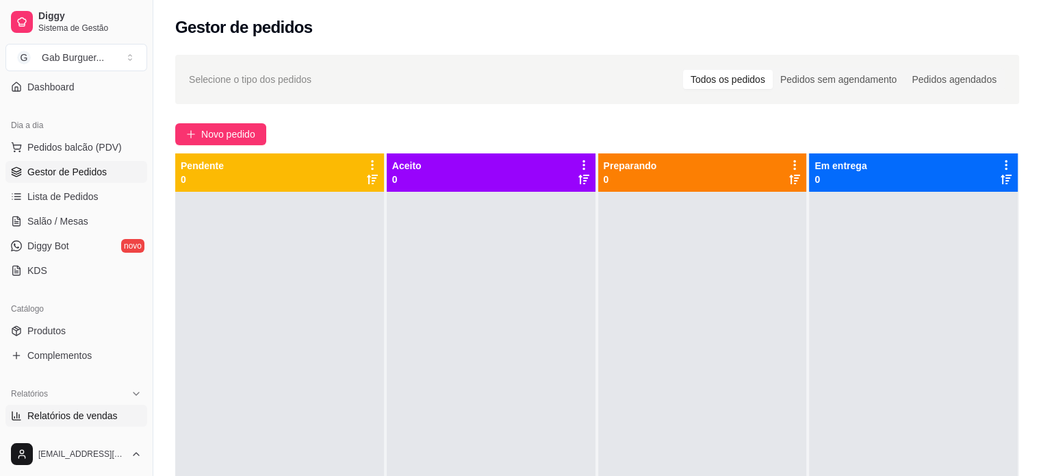
click at [88, 421] on span "Relatórios de vendas" at bounding box center [72, 416] width 90 height 14
select select "ALL"
select select "0"
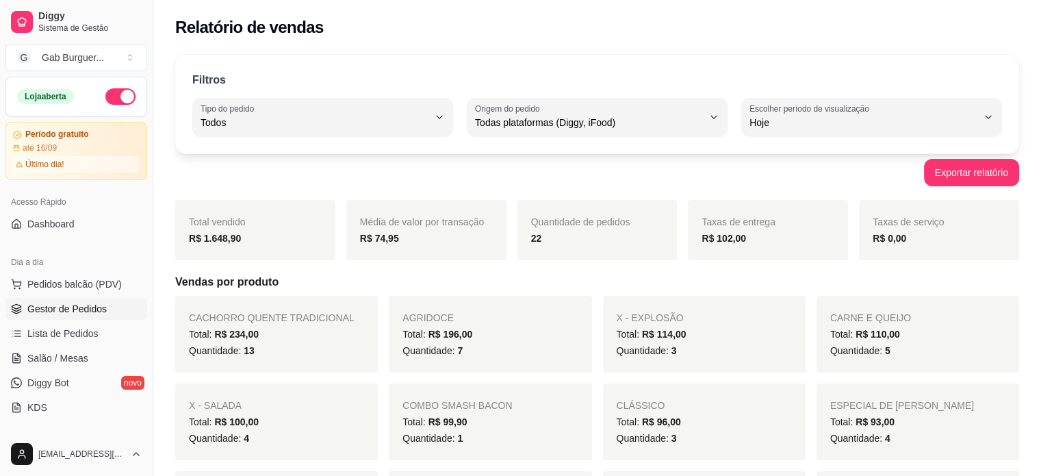
click at [59, 313] on span "Gestor de Pedidos" at bounding box center [66, 309] width 79 height 14
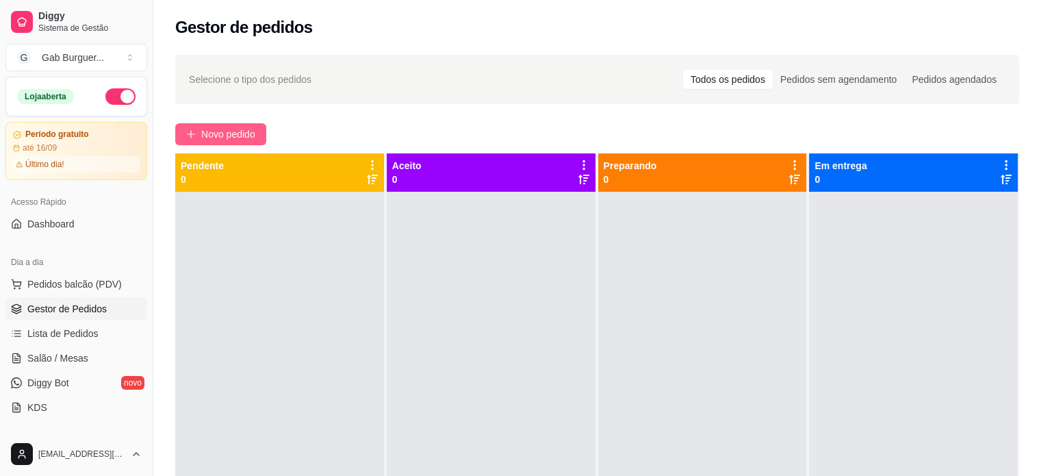
click at [233, 131] on span "Novo pedido" at bounding box center [228, 134] width 54 height 15
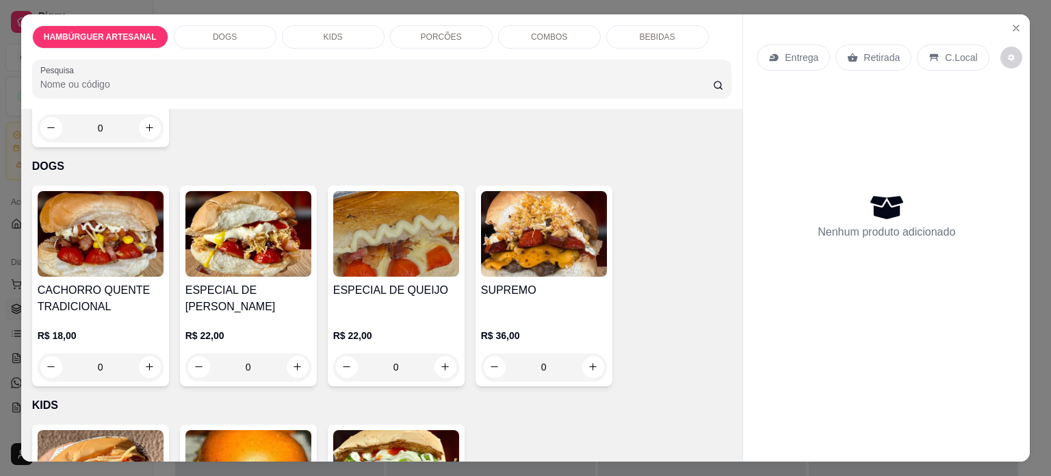
scroll to position [821, 0]
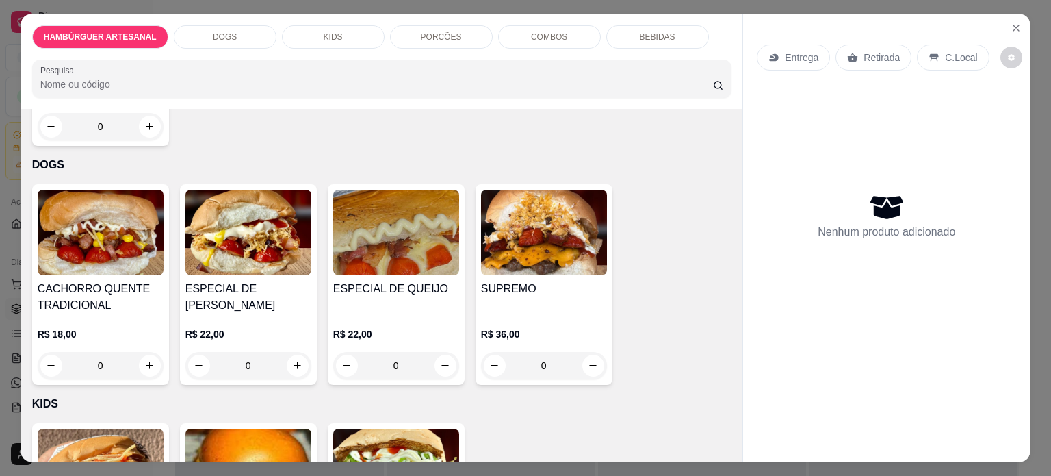
click at [146, 359] on div "0" at bounding box center [101, 365] width 126 height 27
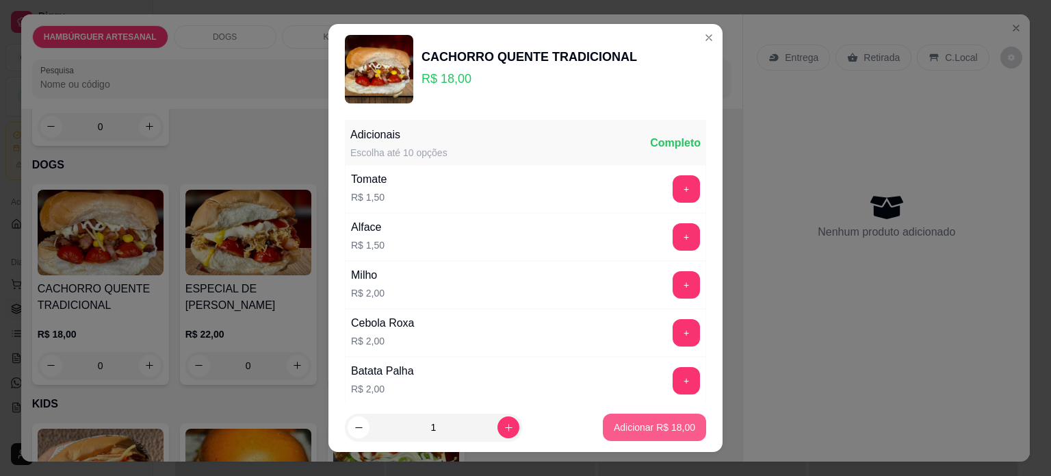
click at [656, 435] on button "Adicionar R$ 18,00" at bounding box center [654, 426] width 103 height 27
type input "1"
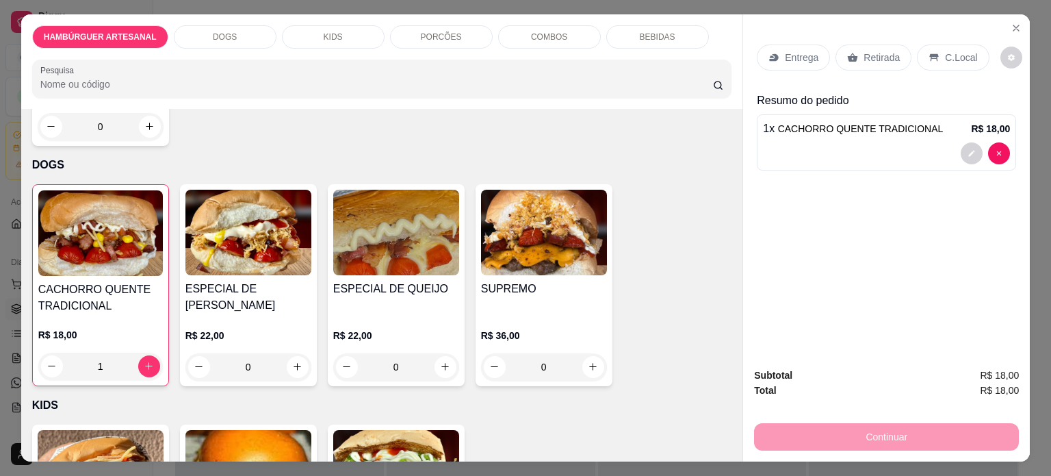
click at [773, 62] on div "Entrega" at bounding box center [793, 57] width 73 height 26
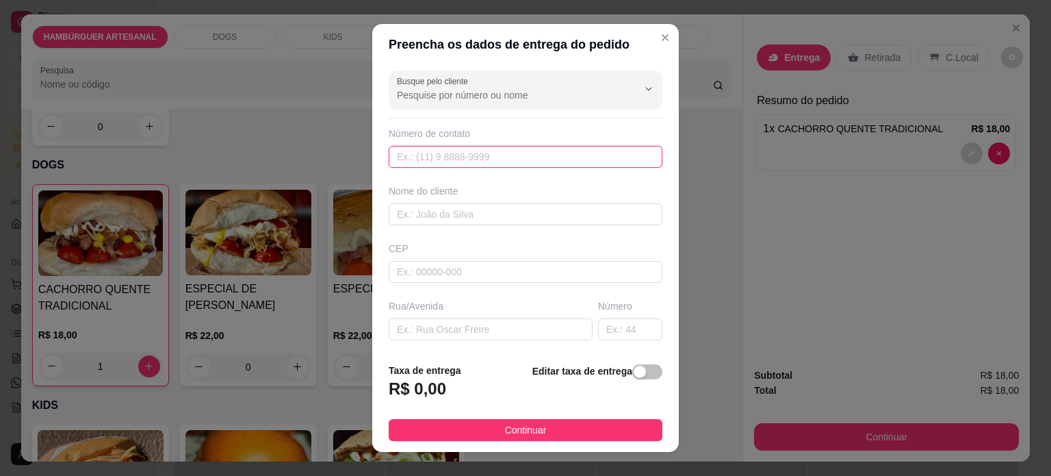
click at [479, 149] on input "text" at bounding box center [526, 157] width 274 height 22
type input "[PHONE_NUMBER]"
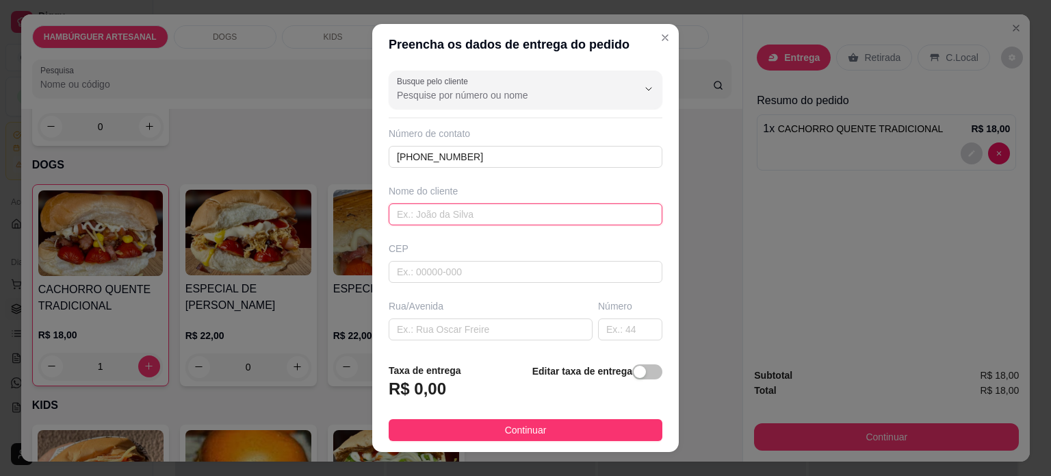
click at [454, 221] on input "text" at bounding box center [526, 214] width 274 height 22
type input "Itallo"
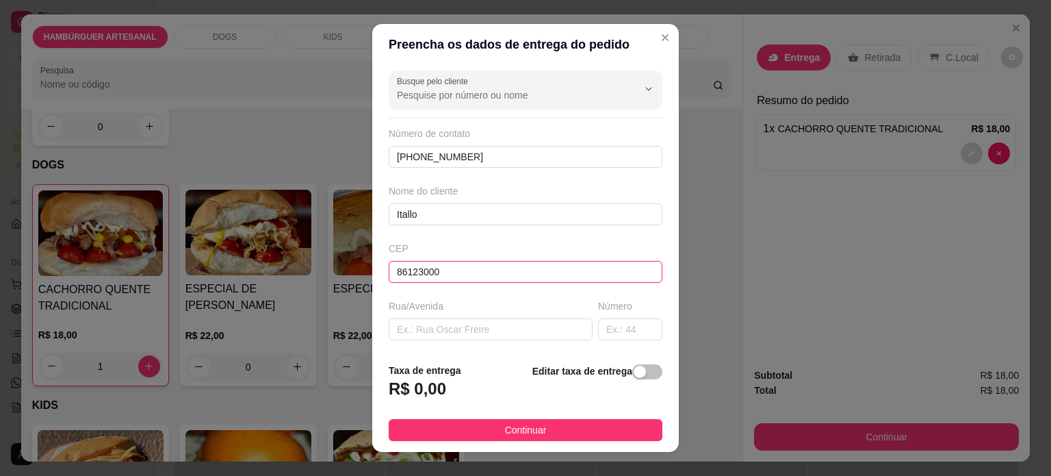
type input "86123000"
paste input "R. [PERSON_NAME], 186"
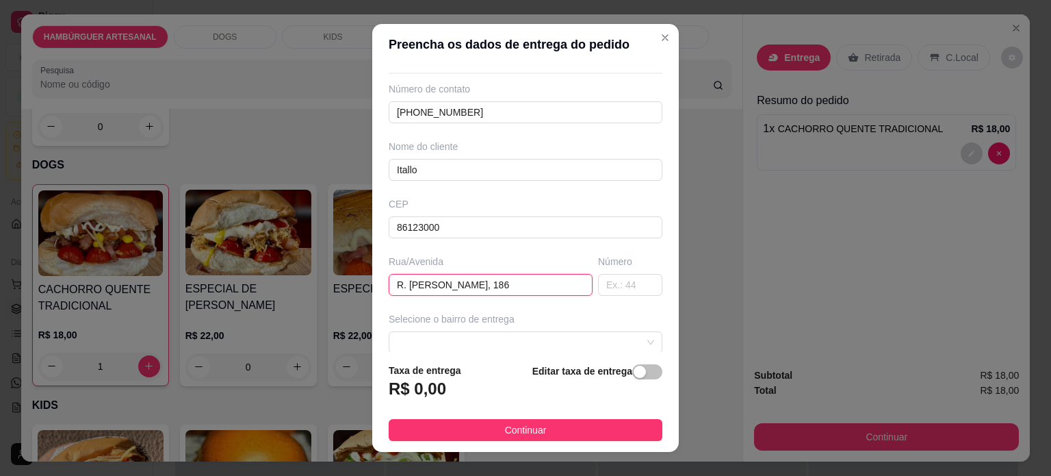
scroll to position [68, 0]
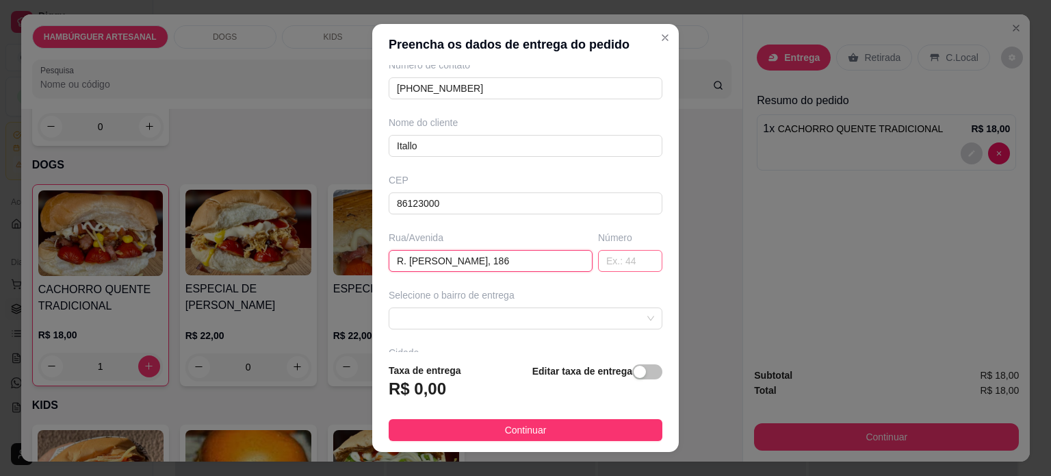
type input "R. [PERSON_NAME], 186"
click at [623, 257] on input "text" at bounding box center [630, 261] width 64 height 22
type input "186"
click at [532, 259] on input "R. [PERSON_NAME], 186" at bounding box center [491, 261] width 204 height 22
type input "R. [PERSON_NAME]"
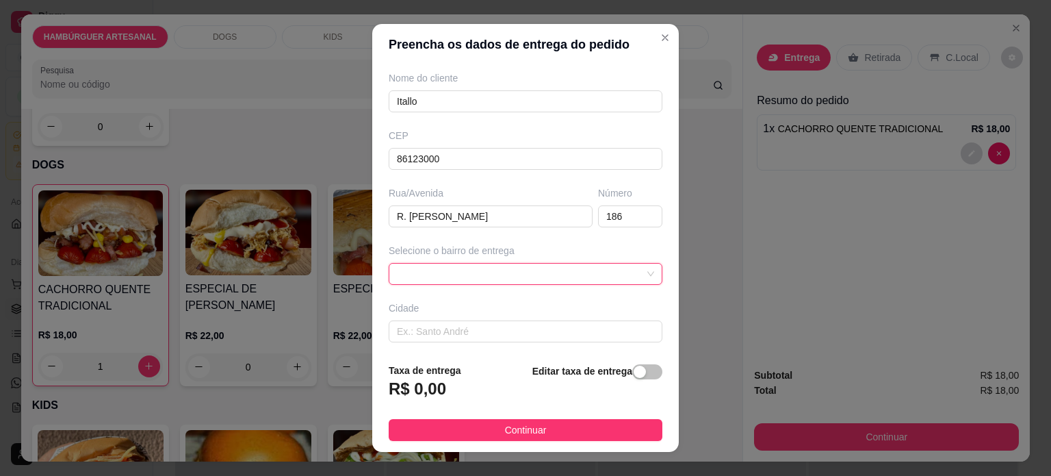
scroll to position [137, 0]
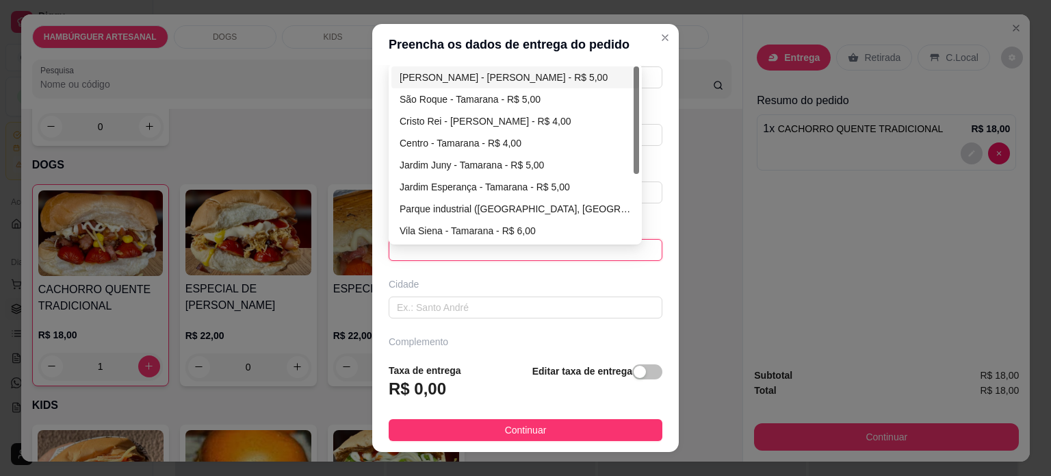
click at [575, 249] on span at bounding box center [525, 250] width 257 height 21
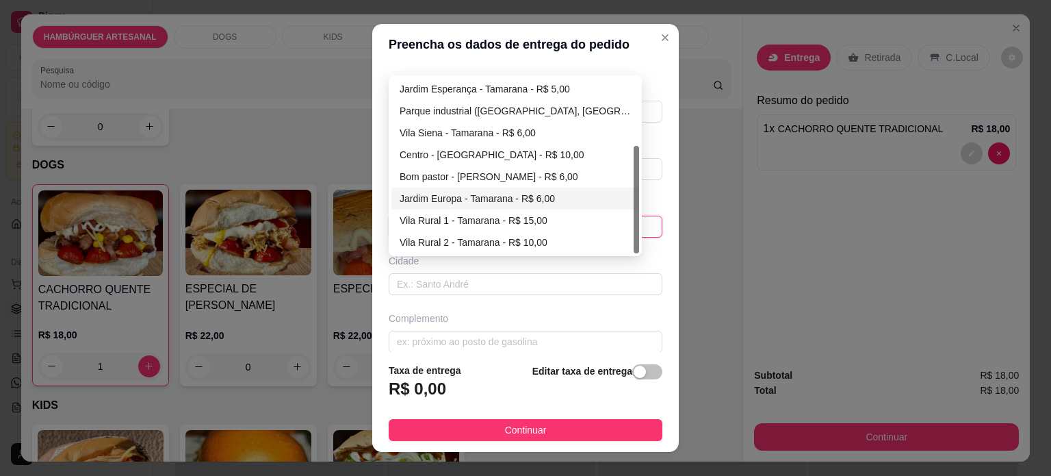
scroll to position [172, 0]
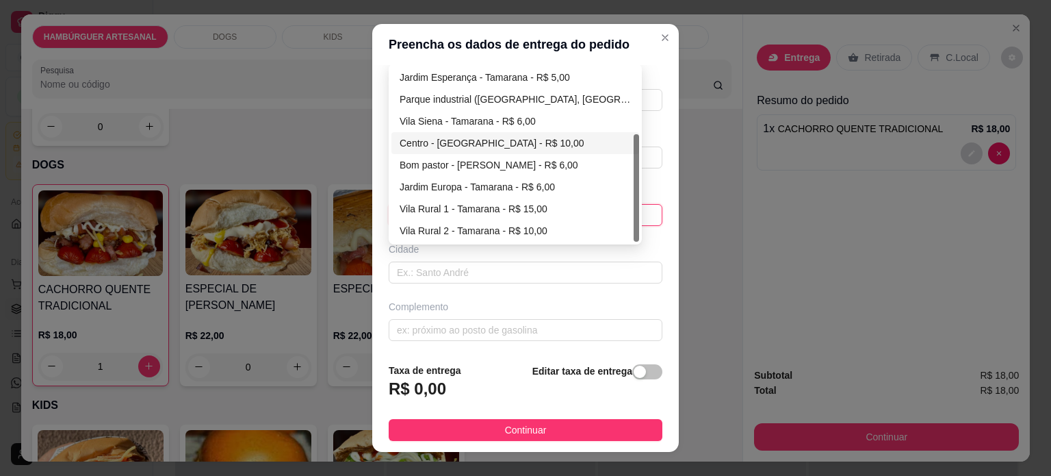
click at [485, 142] on div "Centro - [GEOGRAPHIC_DATA] - R$ 10,00" at bounding box center [515, 142] width 231 height 15
type input "Lerroville"
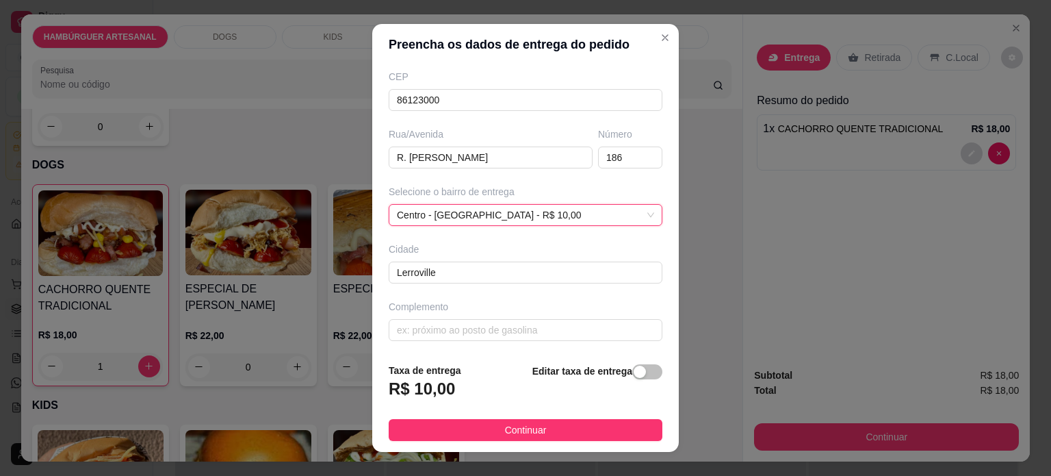
click at [485, 305] on div "Complemento" at bounding box center [526, 307] width 274 height 14
click at [634, 374] on div "button" at bounding box center [640, 371] width 12 height 12
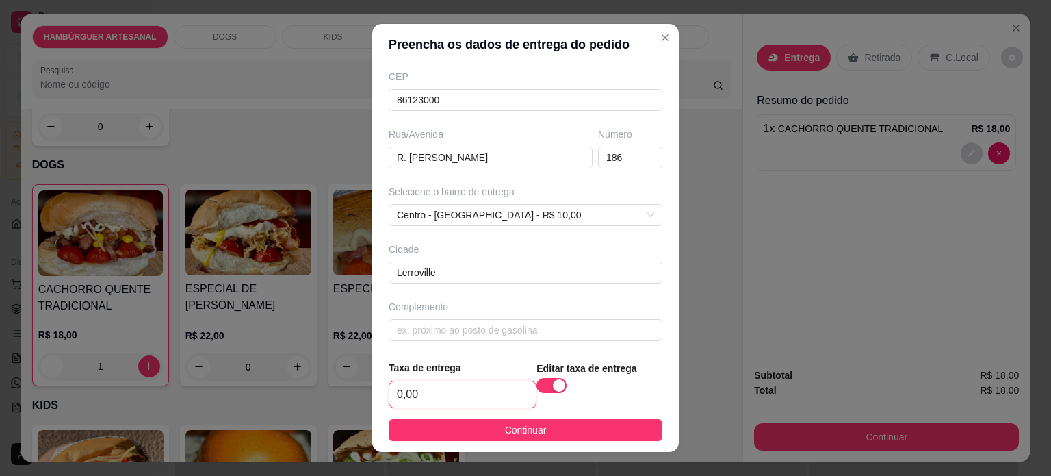
drag, startPoint x: 467, startPoint y: 386, endPoint x: 435, endPoint y: 387, distance: 32.2
click at [434, 388] on input "0,00" at bounding box center [462, 394] width 146 height 26
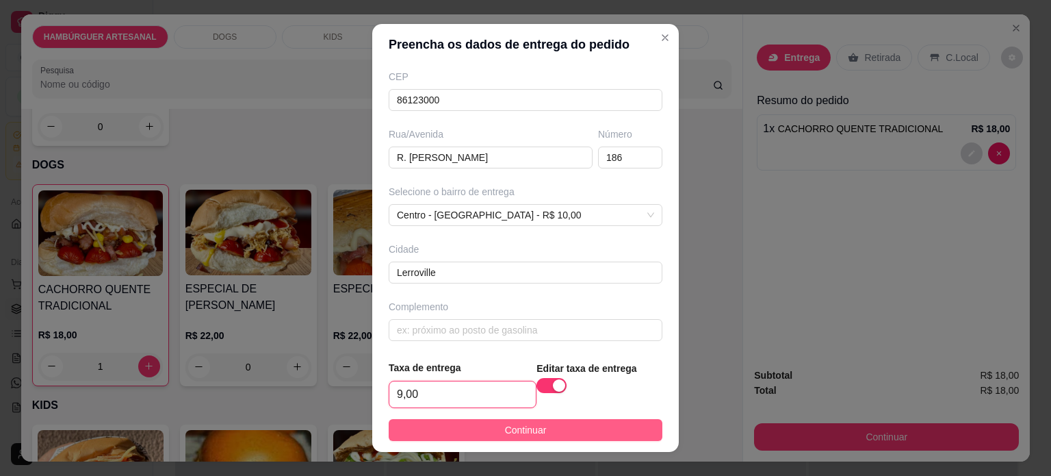
type input "9,00"
click at [467, 435] on button "Continuar" at bounding box center [526, 430] width 274 height 22
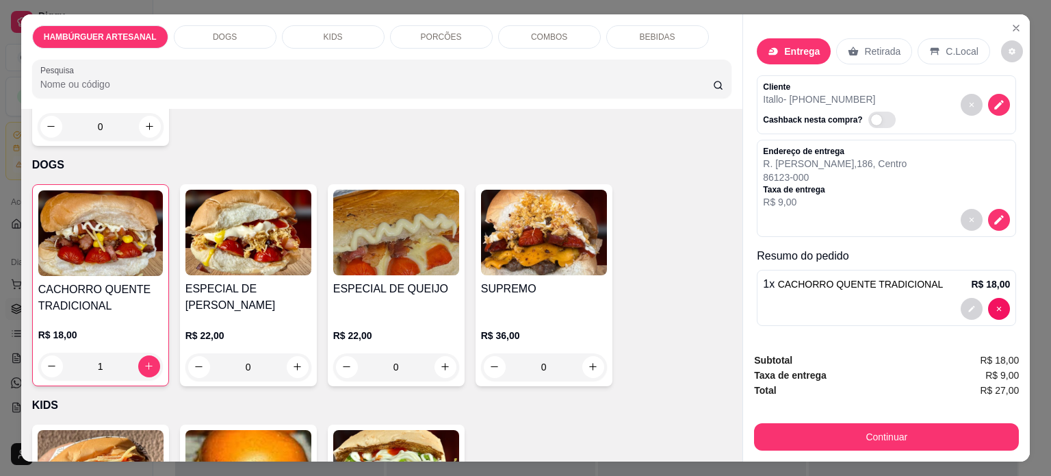
scroll to position [8, 0]
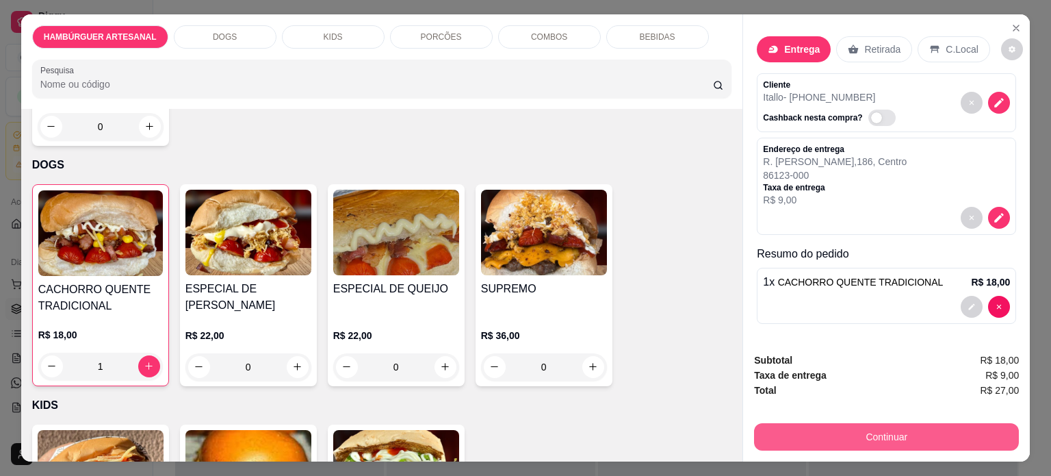
click at [871, 434] on button "Continuar" at bounding box center [886, 436] width 265 height 27
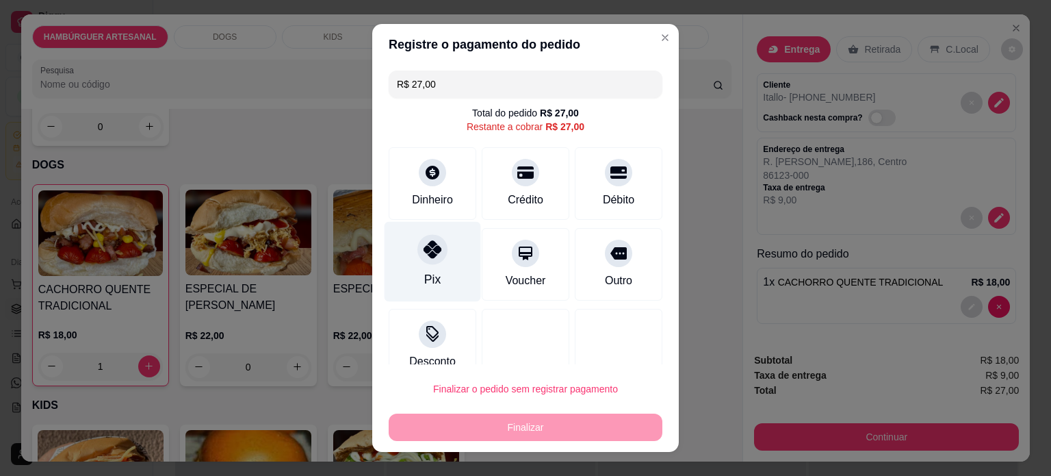
click at [424, 253] on icon at bounding box center [433, 249] width 18 height 18
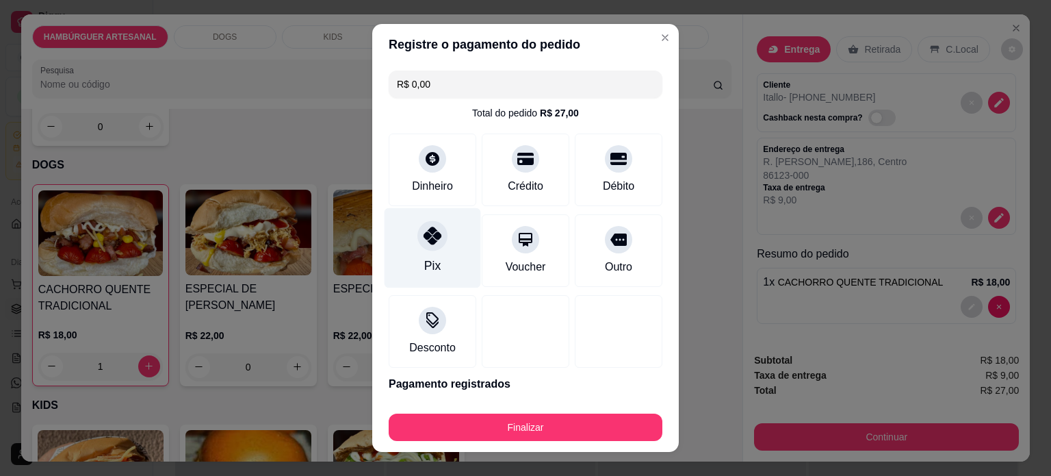
click at [422, 246] on div at bounding box center [432, 235] width 30 height 30
drag, startPoint x: 462, startPoint y: 85, endPoint x: 328, endPoint y: 78, distance: 133.6
click at [328, 78] on div "Registre o pagamento do pedido R$ 0,00 Total do pedido R$ 27,00 Dinheiro Crédit…" at bounding box center [525, 238] width 1051 height 476
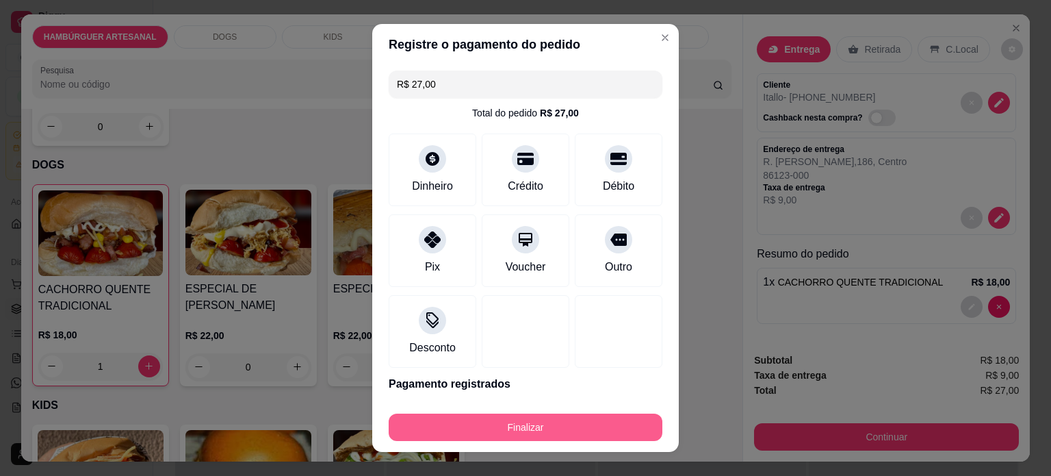
type input "R$ 27,00"
click at [488, 424] on button "Finalizar" at bounding box center [526, 426] width 274 height 27
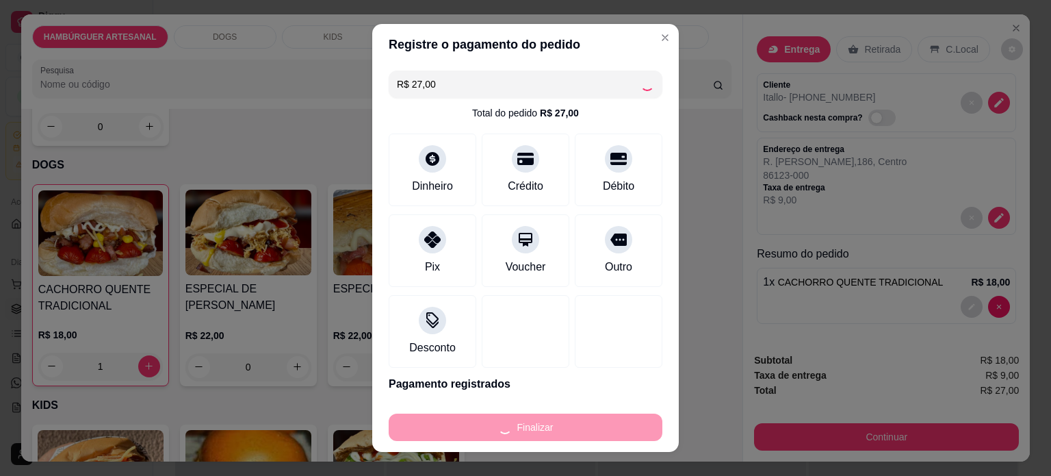
type input "0"
type input "-R$ 27,00"
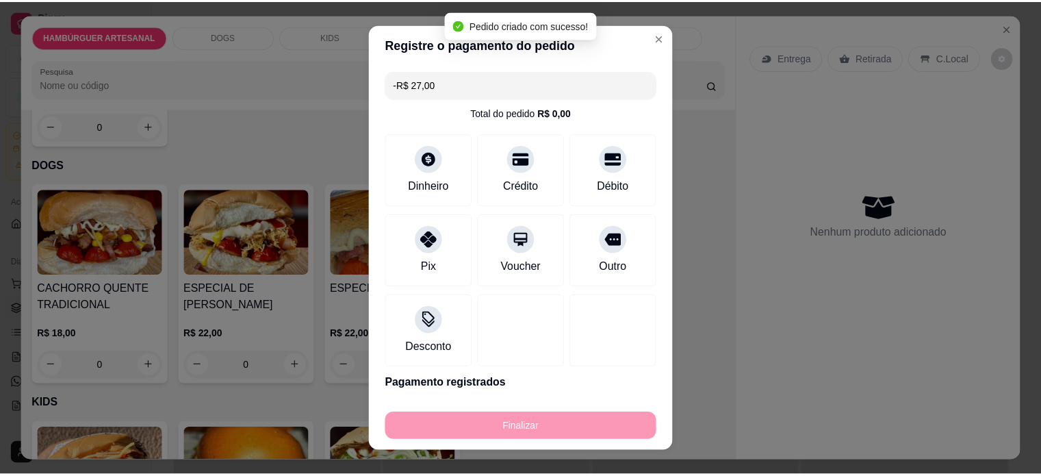
scroll to position [0, 0]
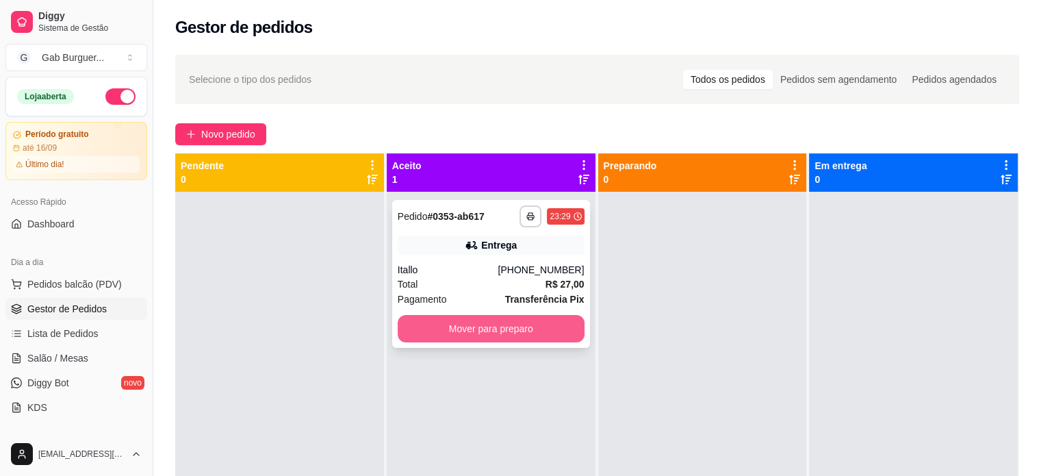
click at [550, 320] on button "Mover para preparo" at bounding box center [491, 328] width 187 height 27
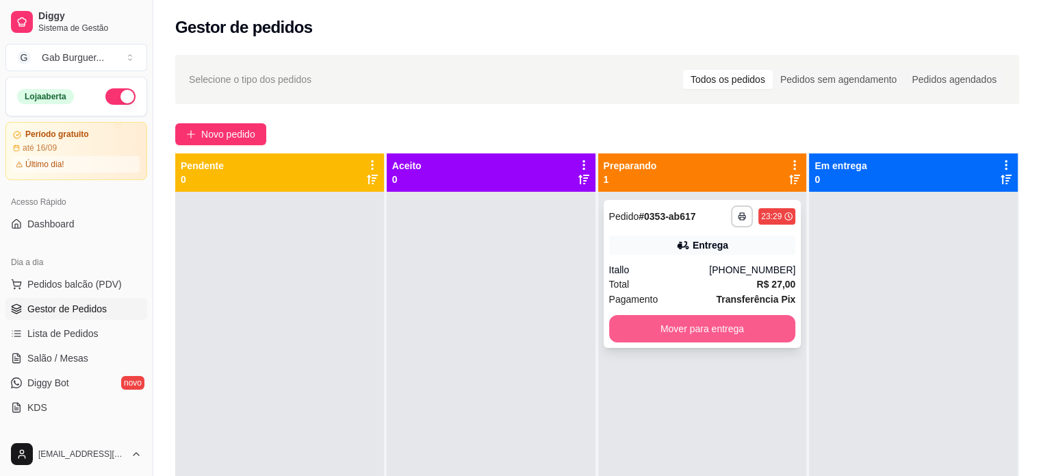
click at [678, 326] on button "Mover para entrega" at bounding box center [702, 328] width 187 height 27
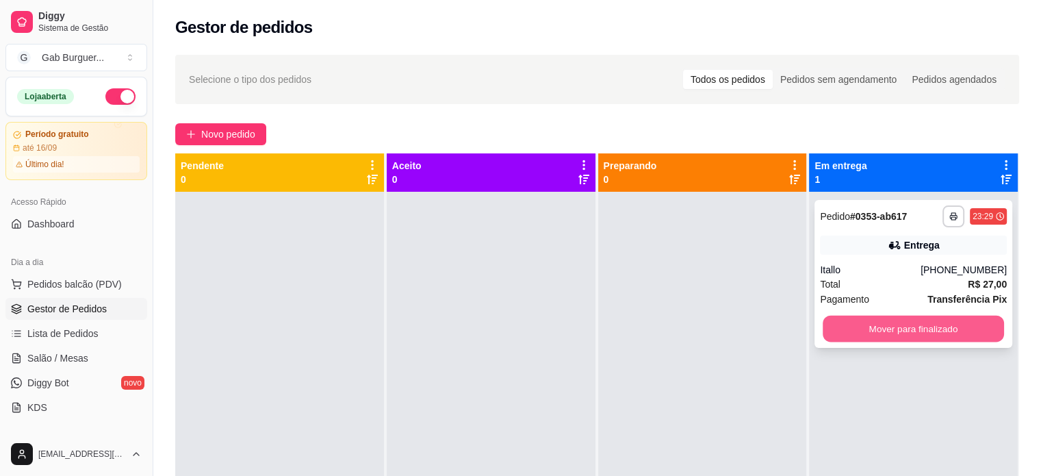
click at [915, 328] on button "Mover para finalizado" at bounding box center [913, 328] width 181 height 27
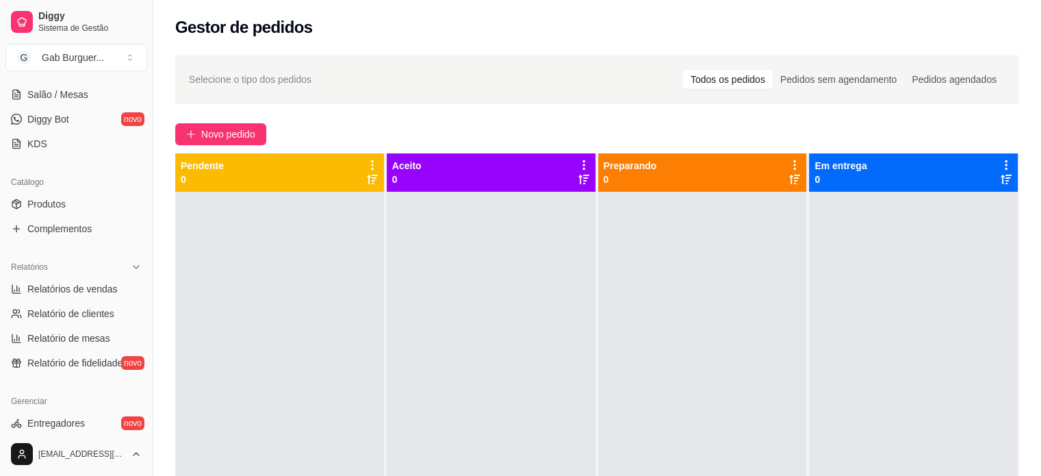
scroll to position [274, 0]
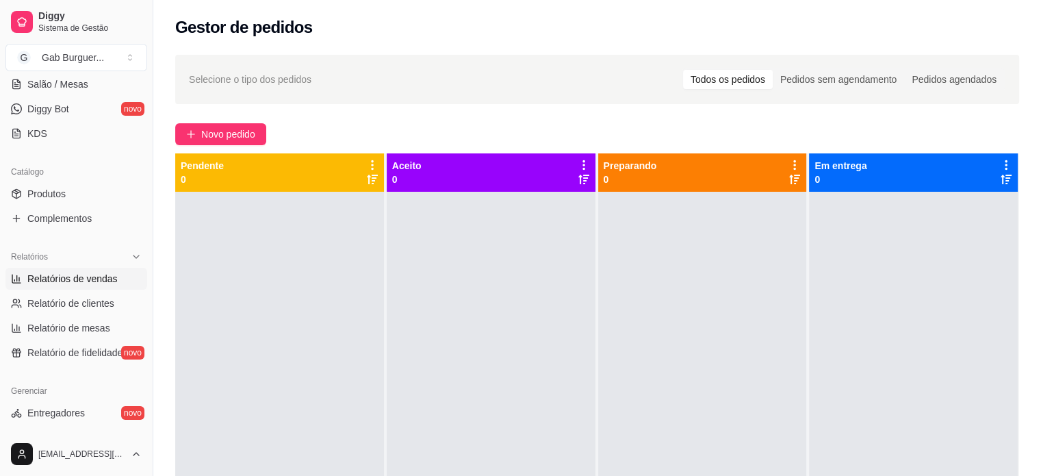
click at [86, 277] on span "Relatórios de vendas" at bounding box center [72, 279] width 90 height 14
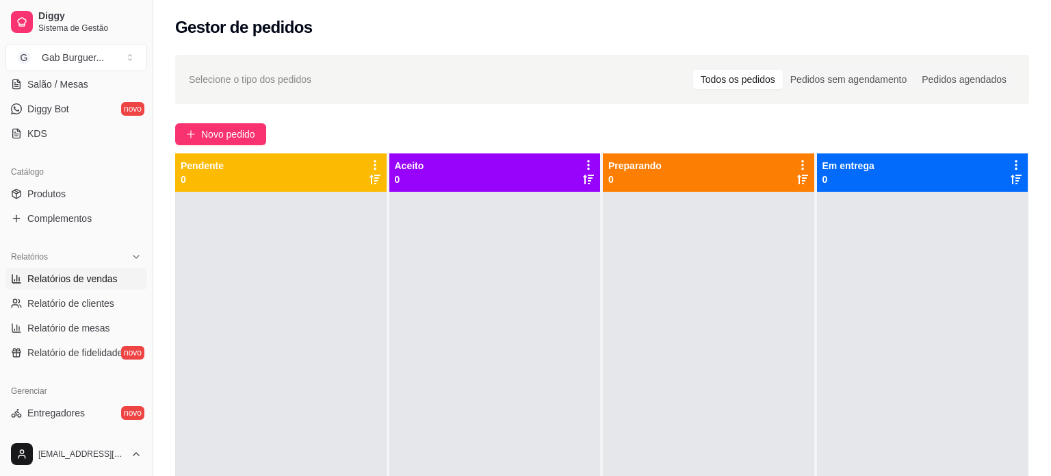
select select "ALL"
select select "0"
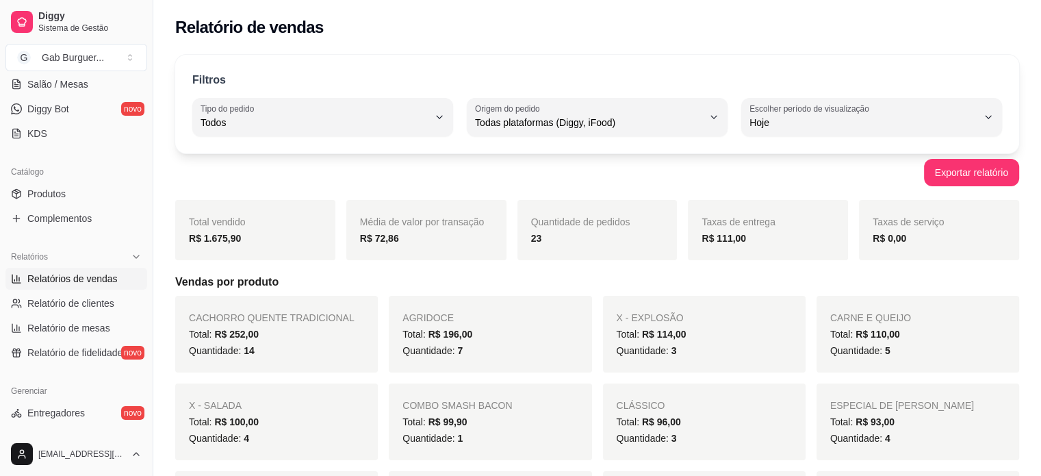
click at [268, 243] on div "R$ 1.675,90" at bounding box center [255, 238] width 133 height 16
click at [57, 303] on span "Relatório de clientes" at bounding box center [70, 303] width 87 height 14
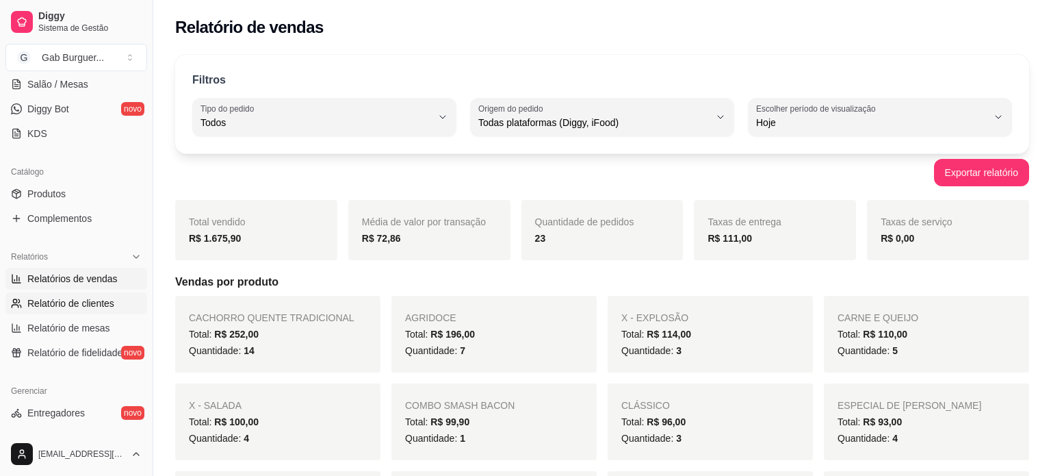
select select "30"
select select "HIGHEST_TOTAL_SPENT_WITH_ORDERS"
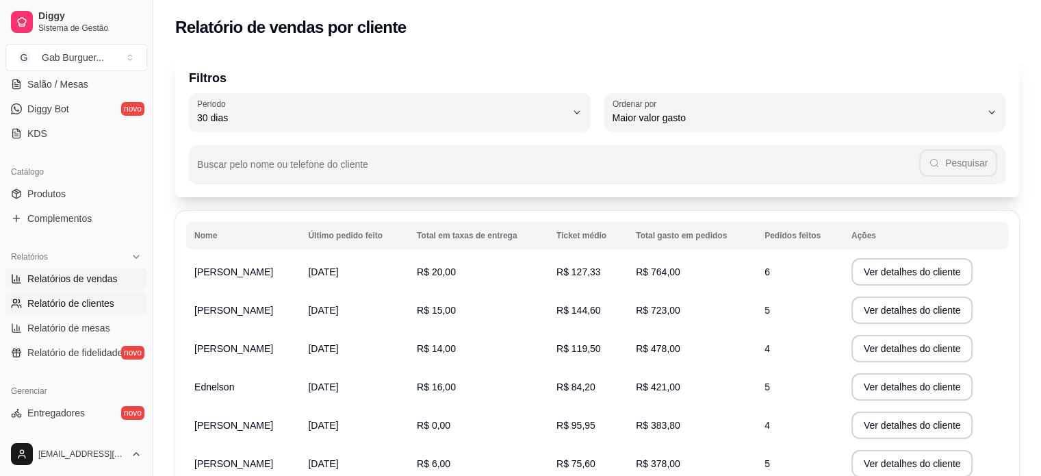
click at [65, 283] on span "Relatórios de vendas" at bounding box center [72, 279] width 90 height 14
select select "ALL"
select select "0"
